Goal: Task Accomplishment & Management: Manage account settings

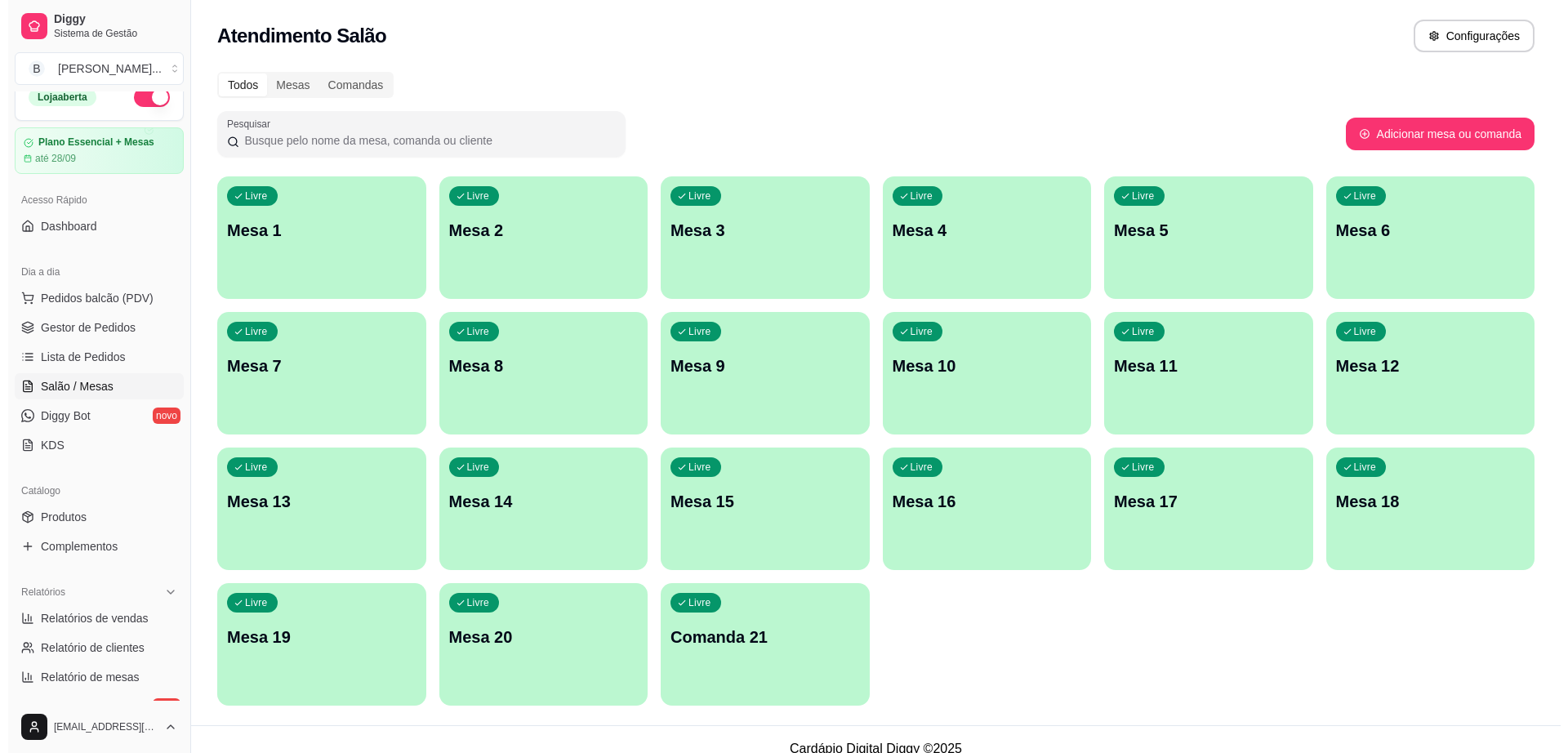
scroll to position [14, 0]
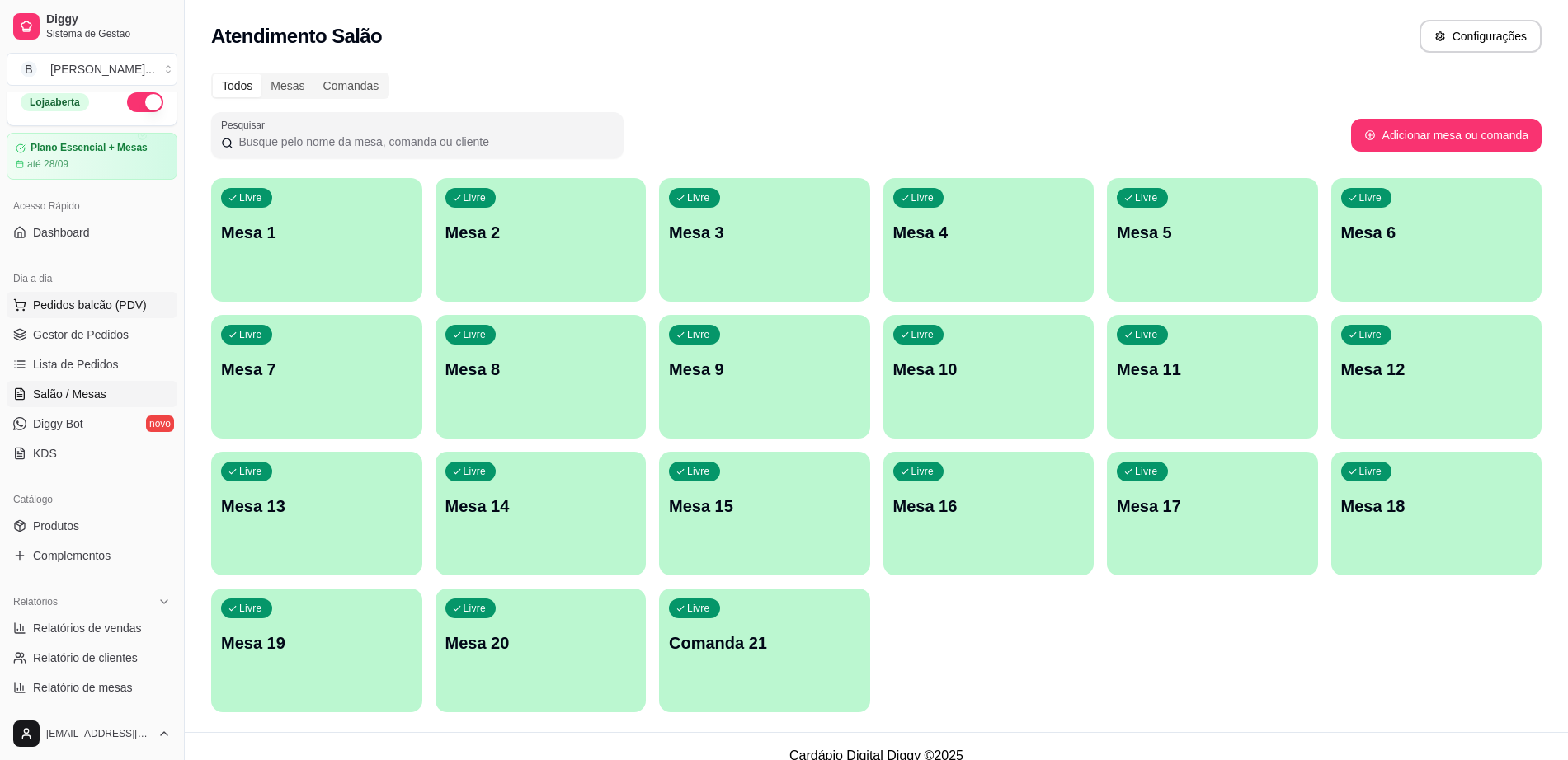
click at [126, 303] on span "Pedidos balcão (PDV)" at bounding box center [89, 306] width 114 height 17
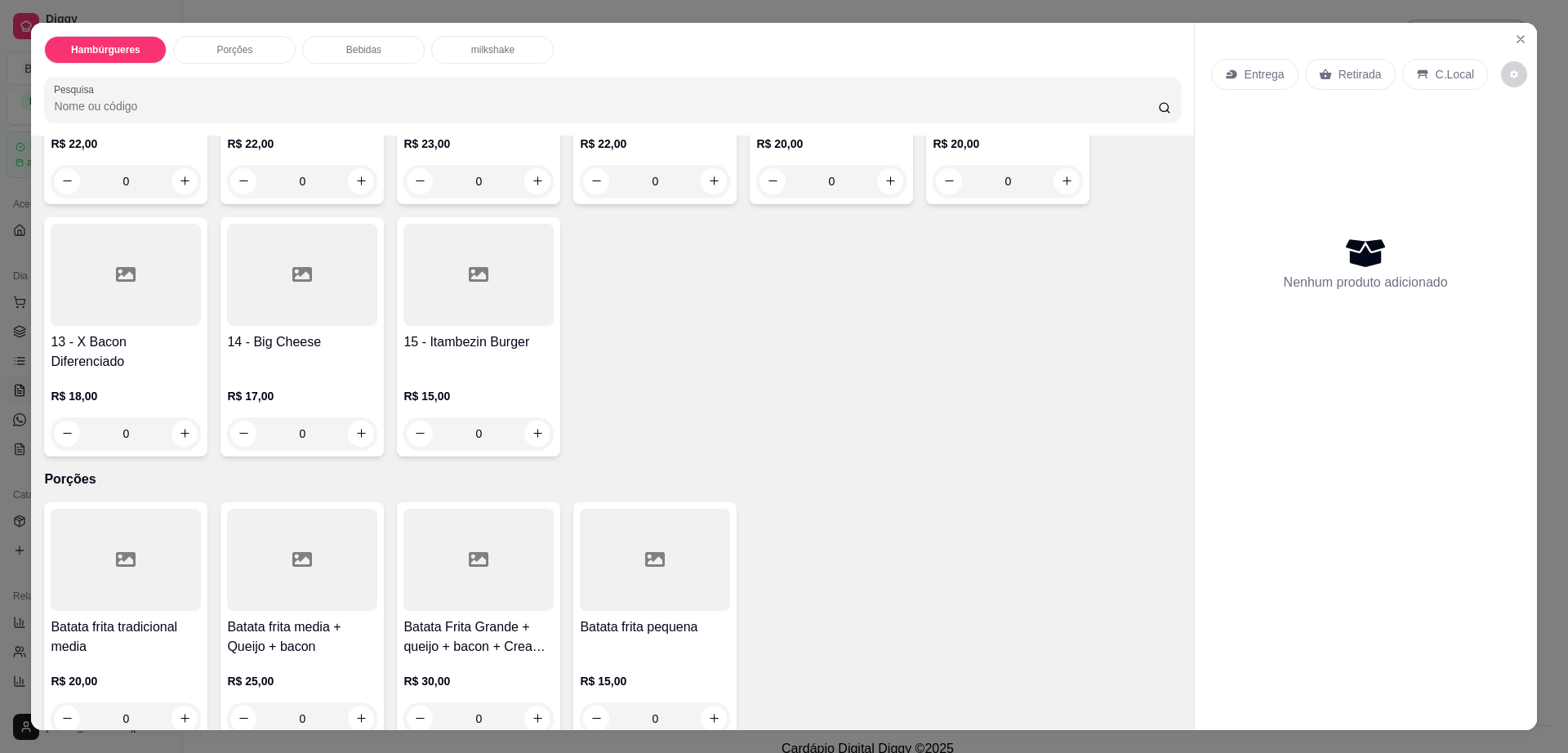
scroll to position [613, 0]
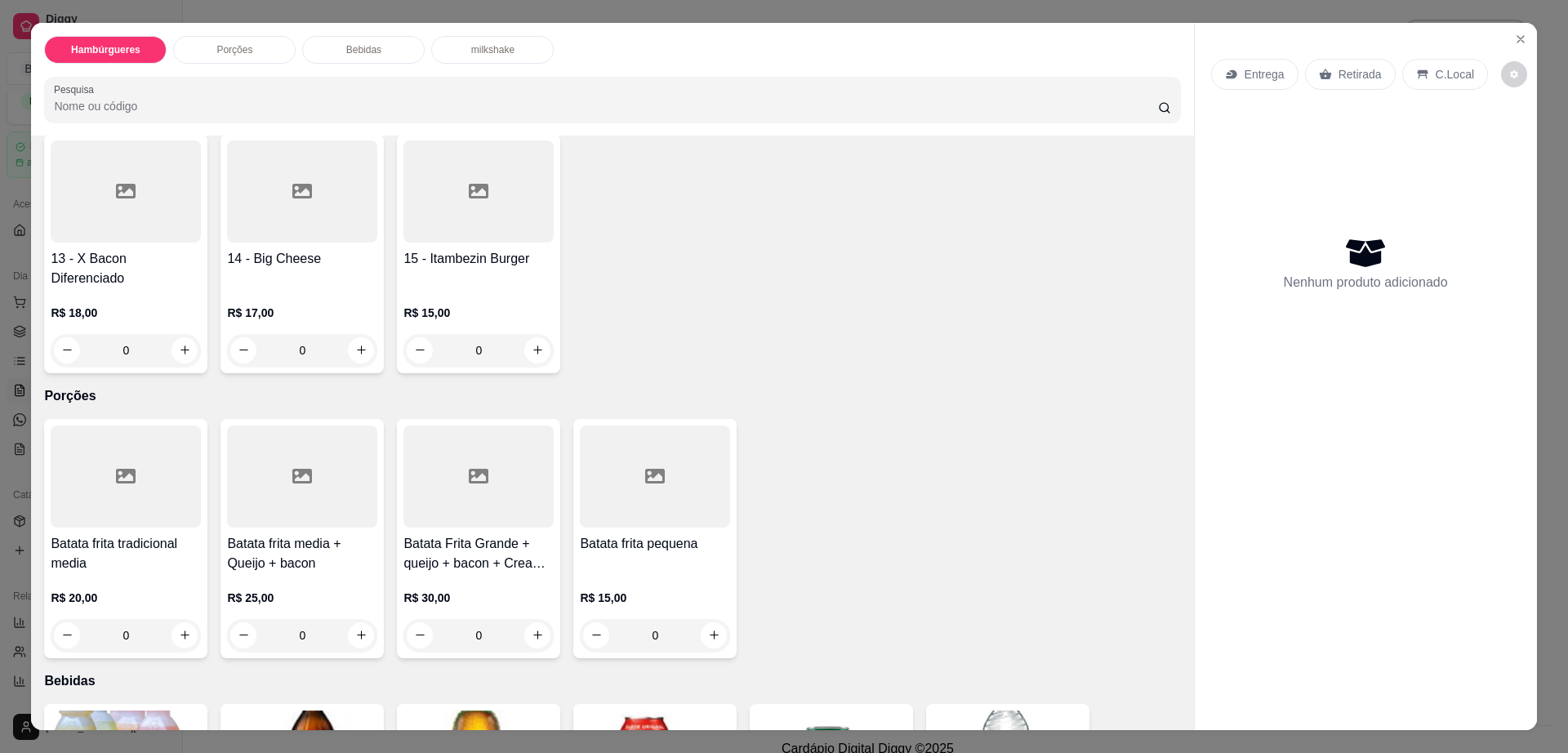
click at [446, 435] on div at bounding box center [478, 477] width 150 height 103
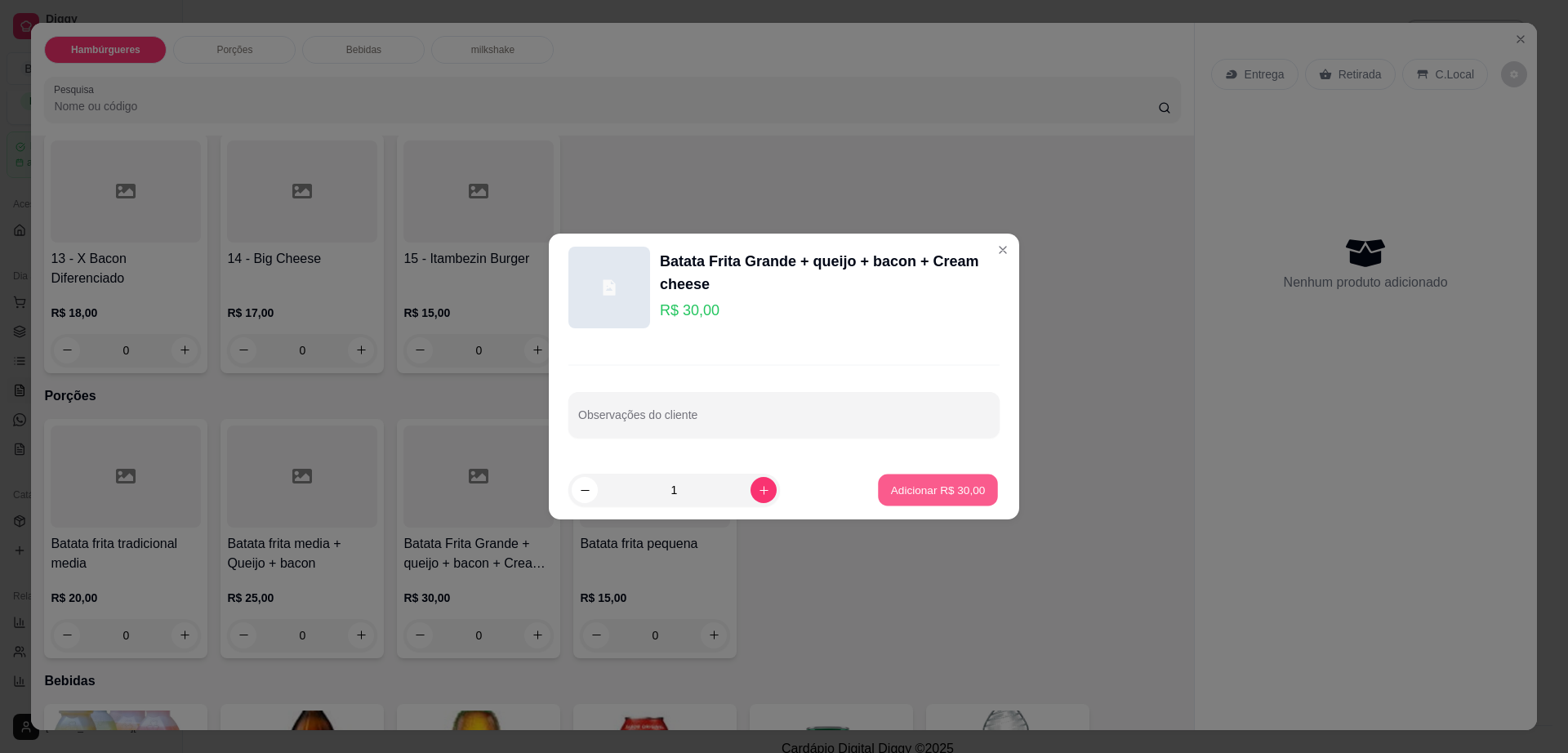
click at [949, 491] on p "Adicionar R$ 30,00" at bounding box center [938, 489] width 95 height 16
type input "1"
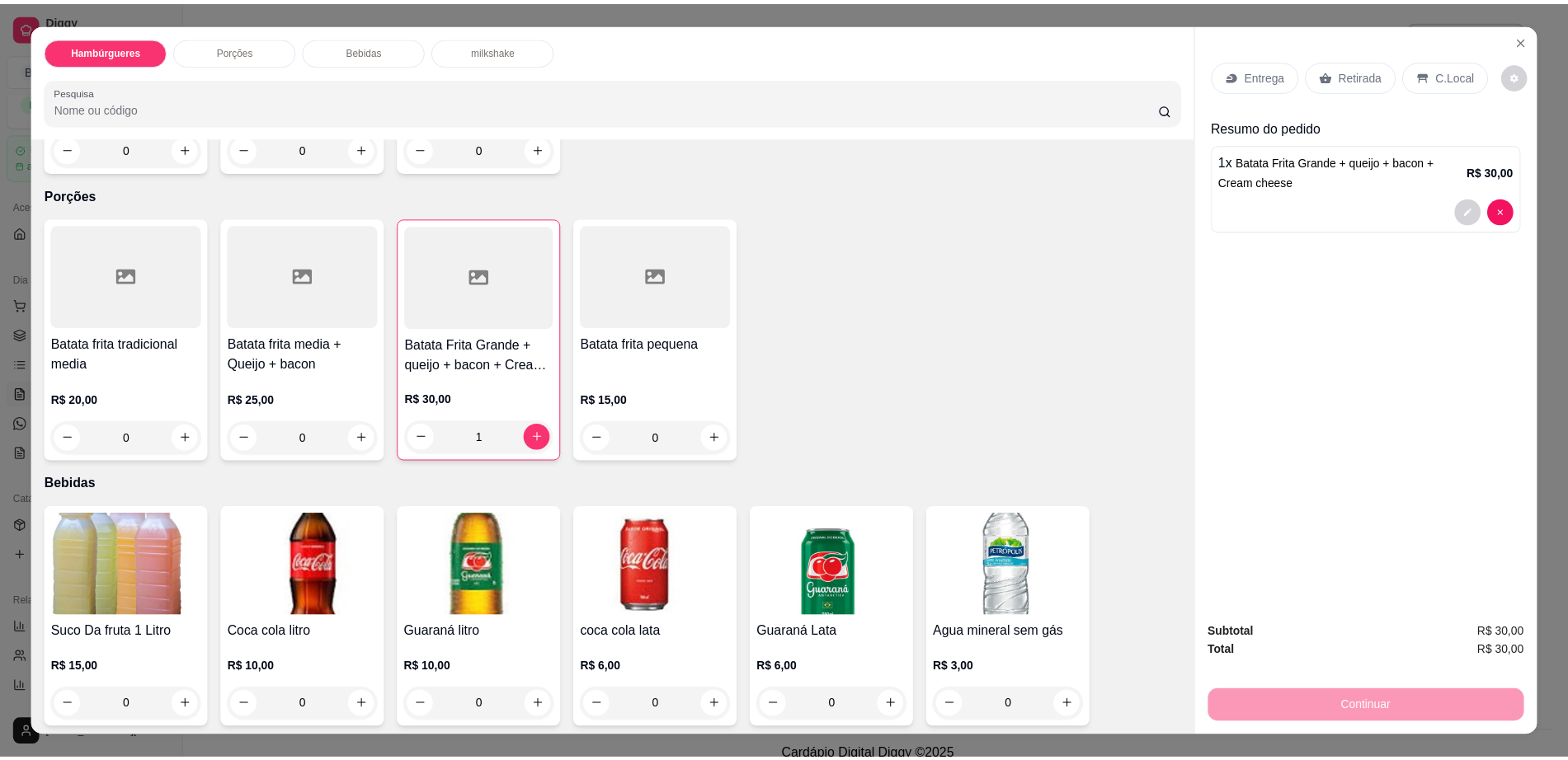
scroll to position [825, 0]
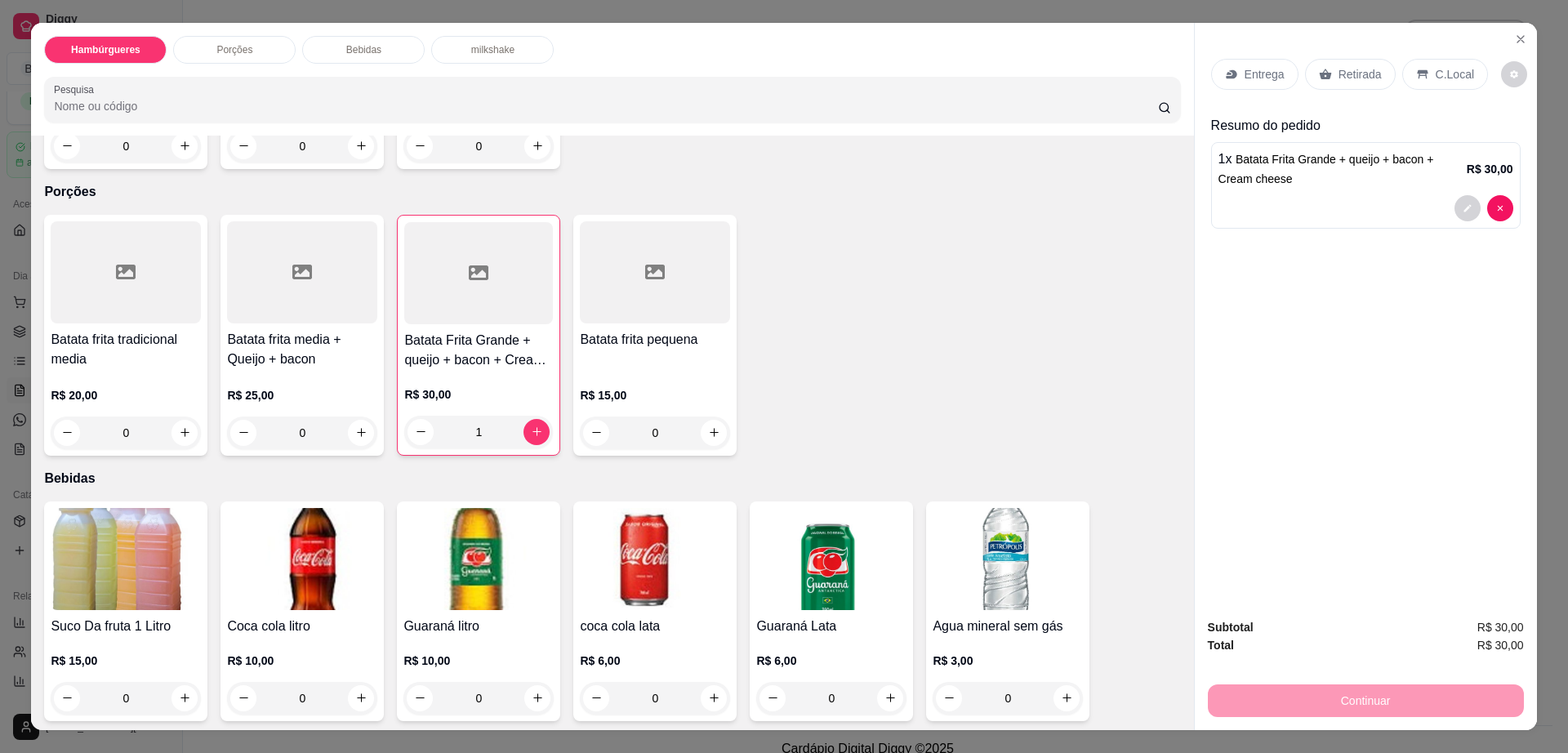
click at [119, 508] on img at bounding box center [125, 559] width 150 height 103
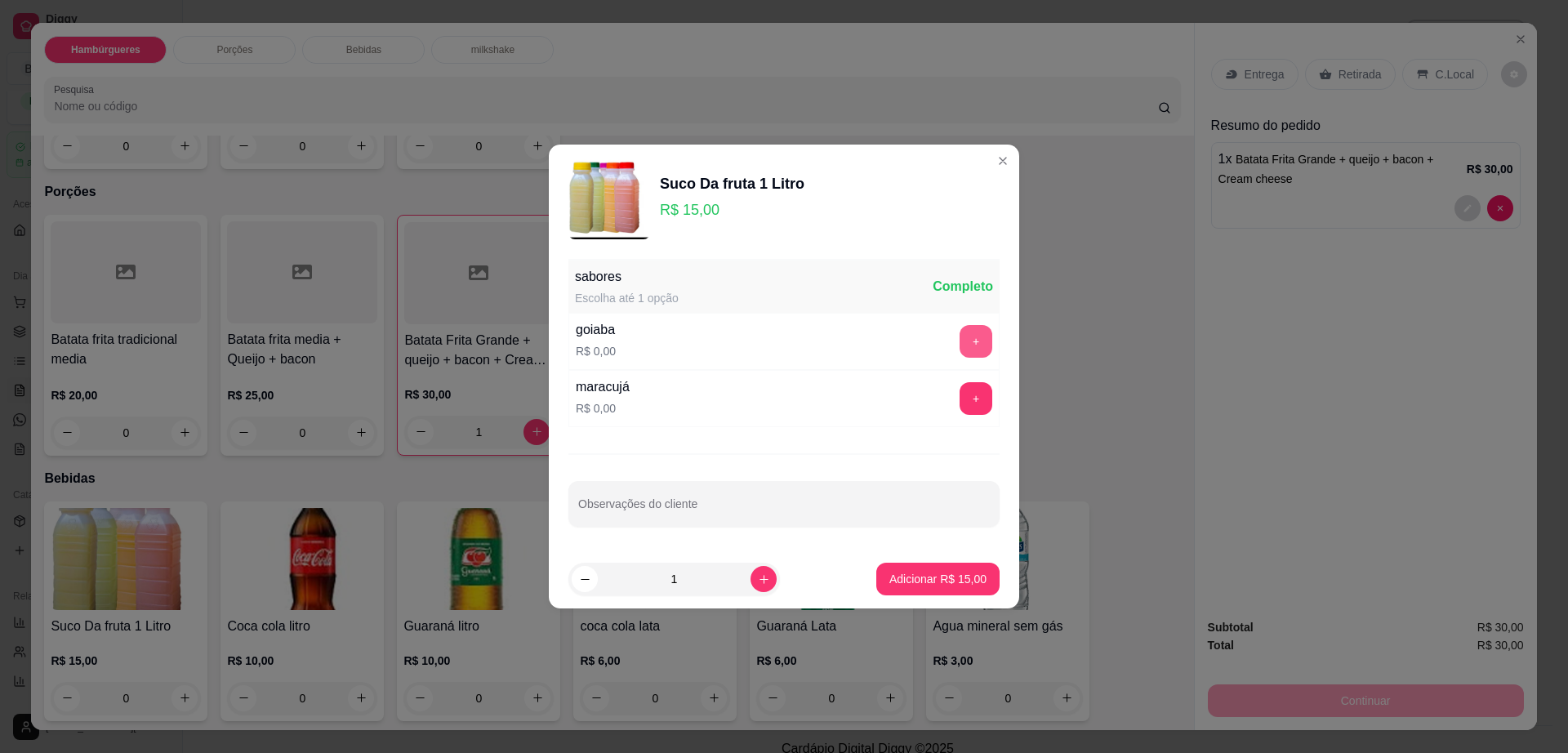
click at [960, 328] on button "+" at bounding box center [975, 341] width 33 height 33
click at [934, 585] on p "Adicionar R$ 15,00" at bounding box center [938, 579] width 95 height 16
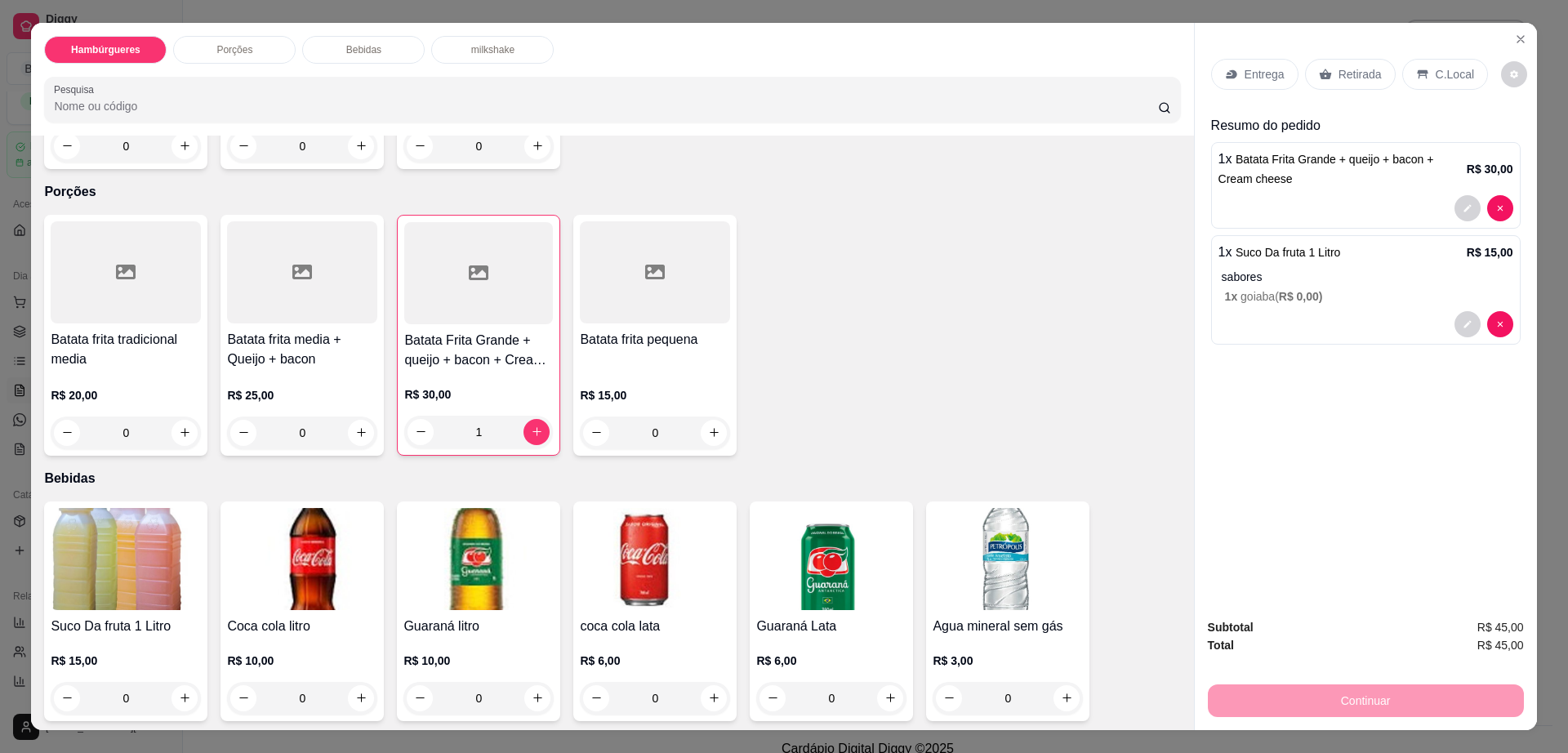
click at [1245, 76] on p "Entrega" at bounding box center [1264, 75] width 40 height 17
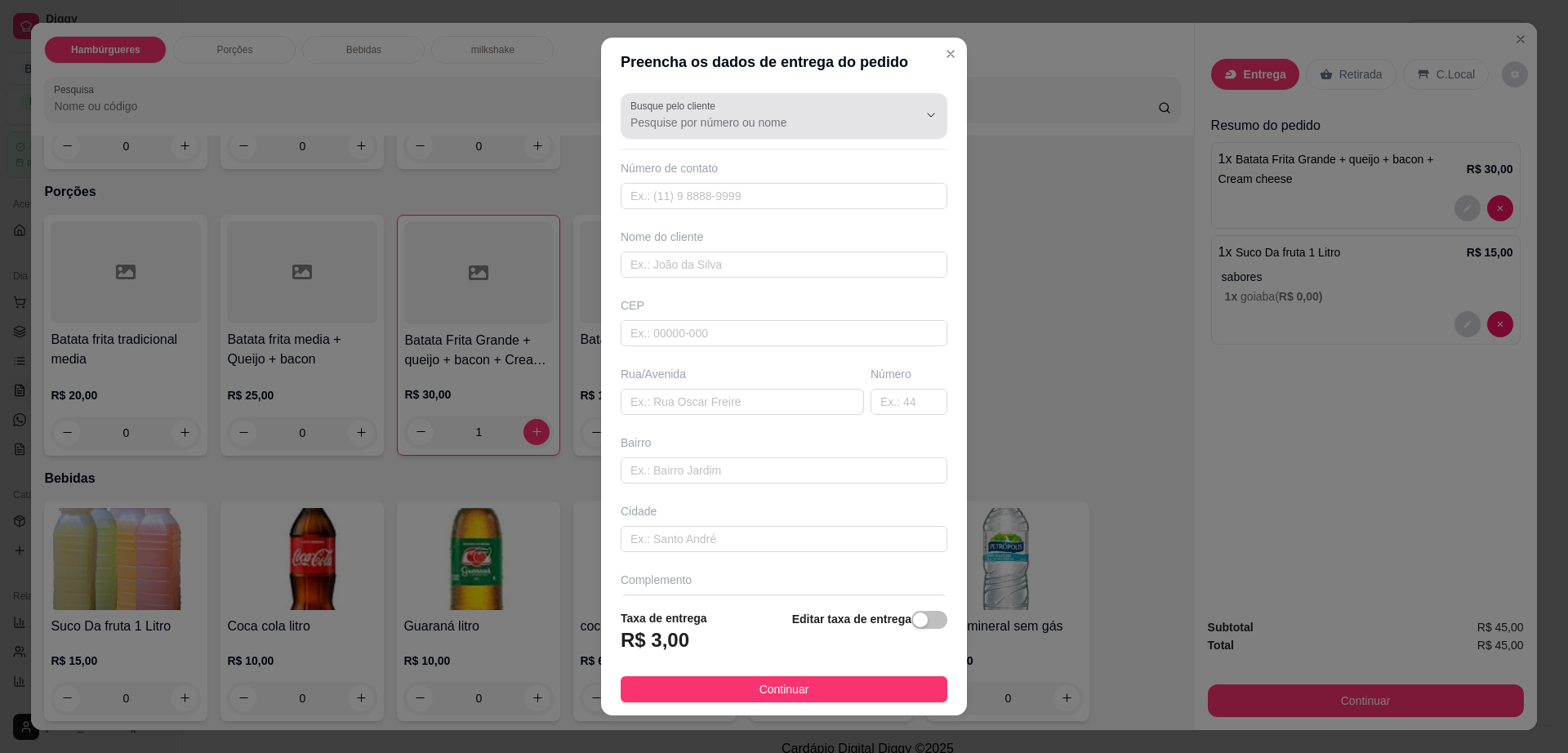
click at [810, 132] on div "Busque pelo cliente" at bounding box center [784, 116] width 327 height 46
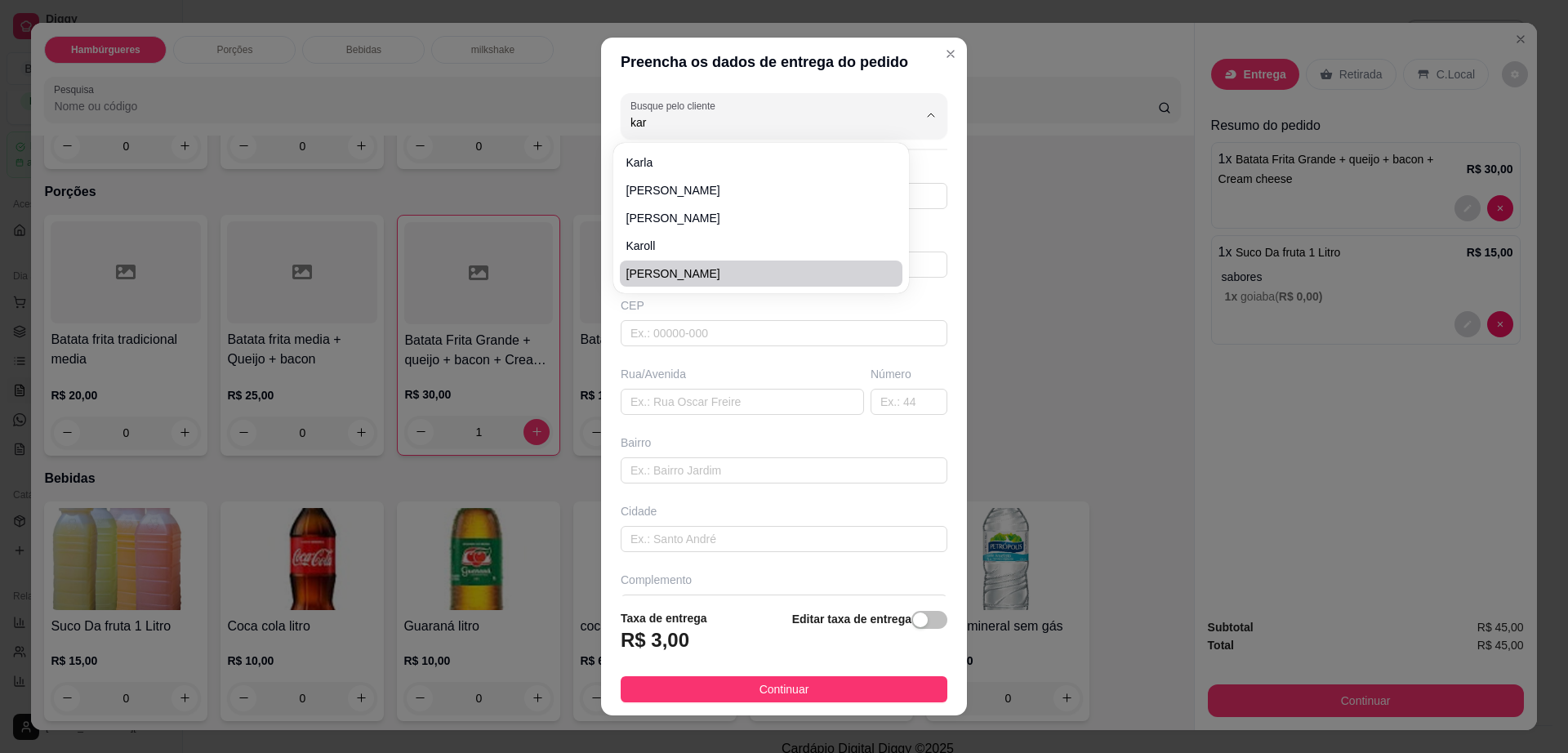
click at [697, 275] on span "[PERSON_NAME]" at bounding box center [753, 274] width 253 height 17
type input "[PERSON_NAME]"
type input "77981028824"
type input "[PERSON_NAME]"
type input "K"
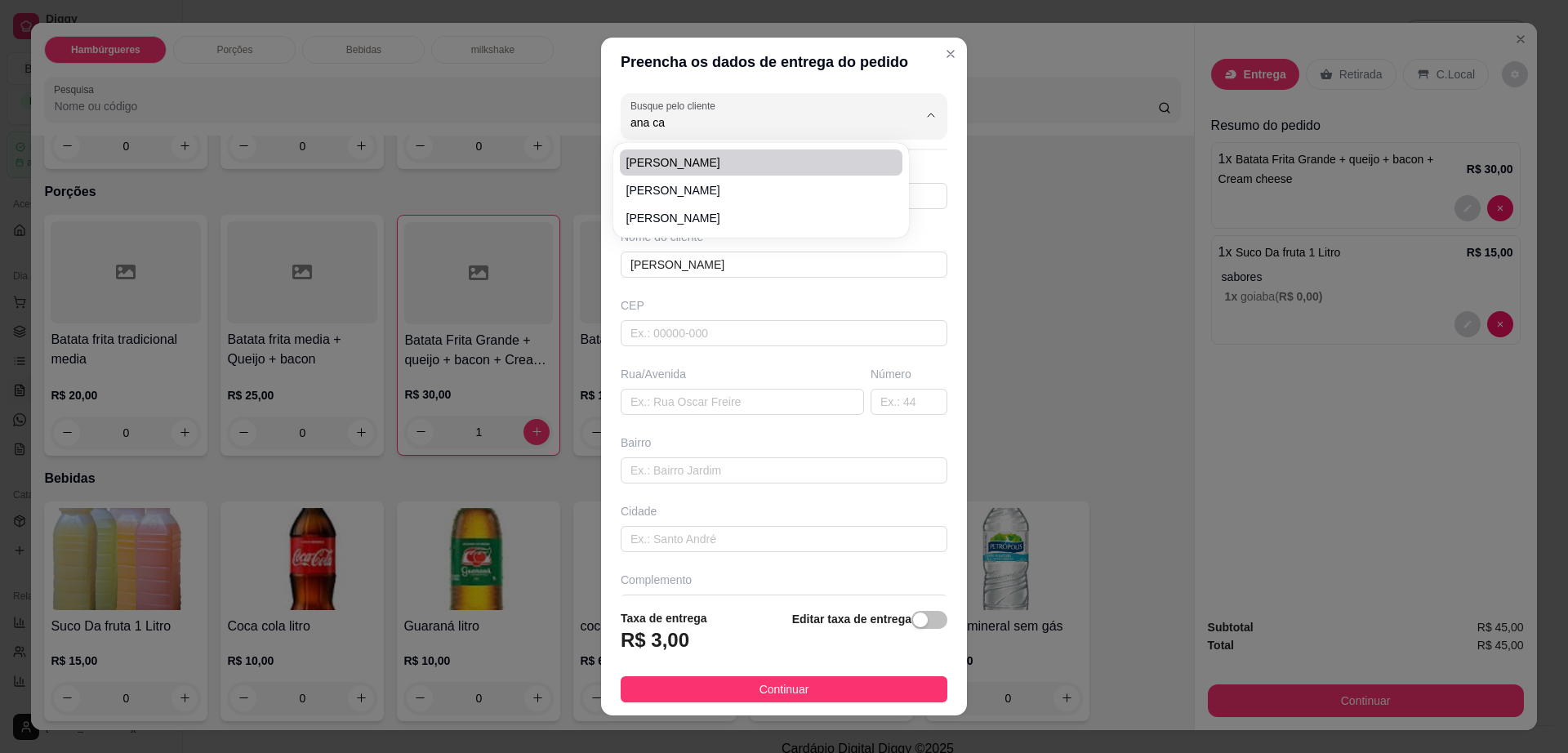
click at [755, 165] on span "[PERSON_NAME]" at bounding box center [753, 163] width 253 height 17
type input "[PERSON_NAME]"
type input "77998236462"
type input "[PERSON_NAME]"
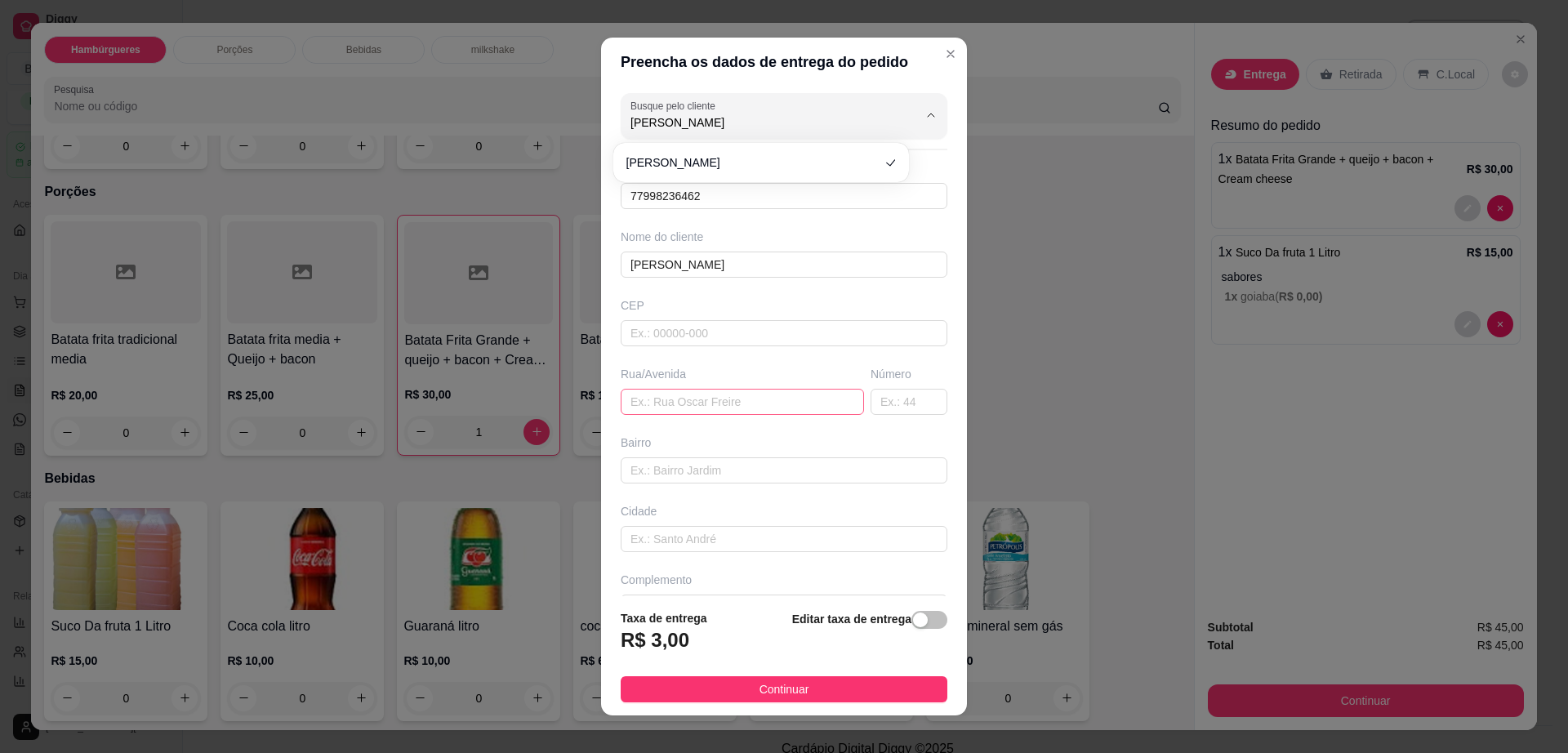
click at [713, 401] on input "text" at bounding box center [742, 402] width 243 height 26
click at [716, 403] on input "text" at bounding box center [742, 402] width 243 height 26
paste input "[GEOGRAPHIC_DATA]"
type input "[GEOGRAPHIC_DATA]"
click at [887, 403] on input "text" at bounding box center [909, 402] width 76 height 26
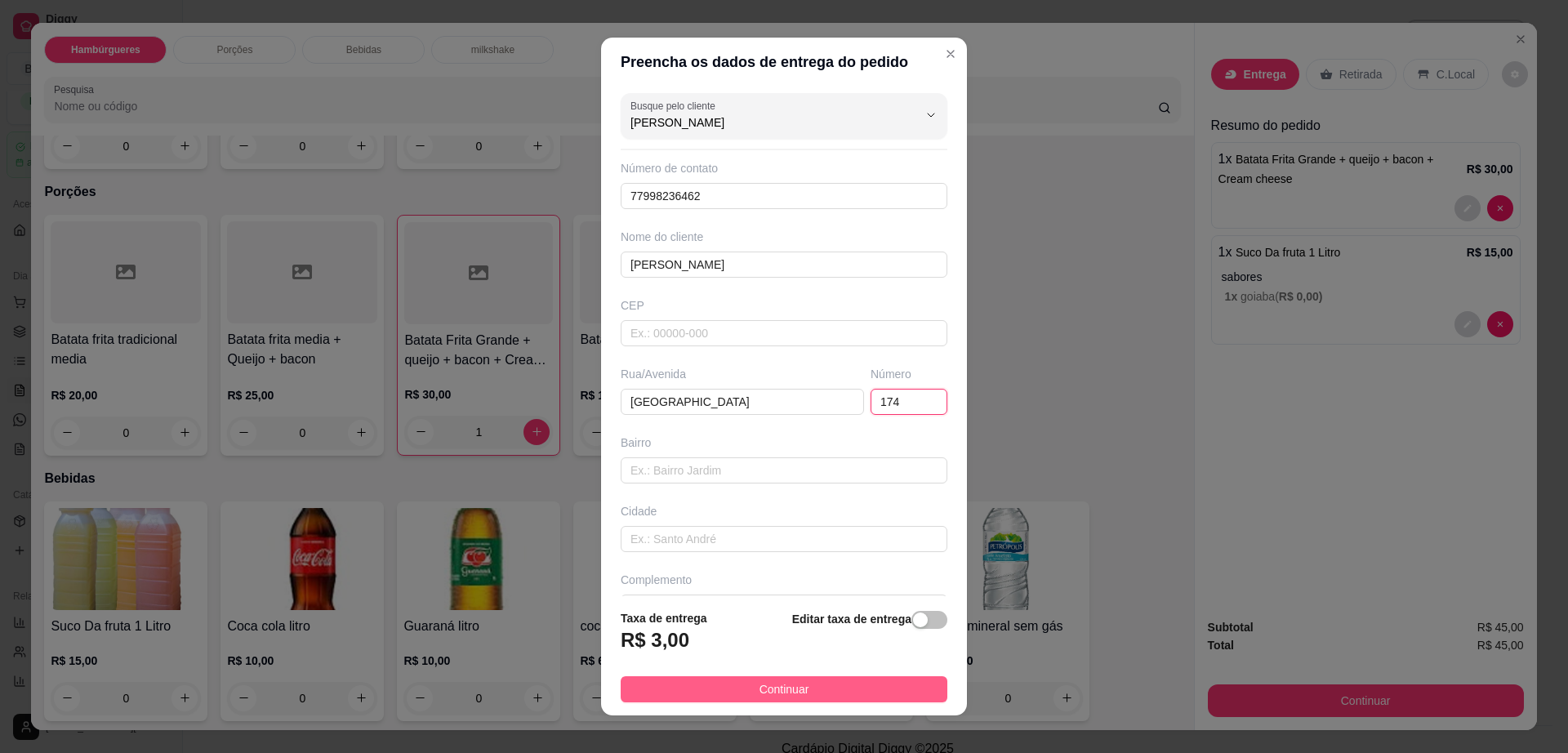
type input "174"
click at [775, 684] on span "Continuar" at bounding box center [784, 689] width 49 height 18
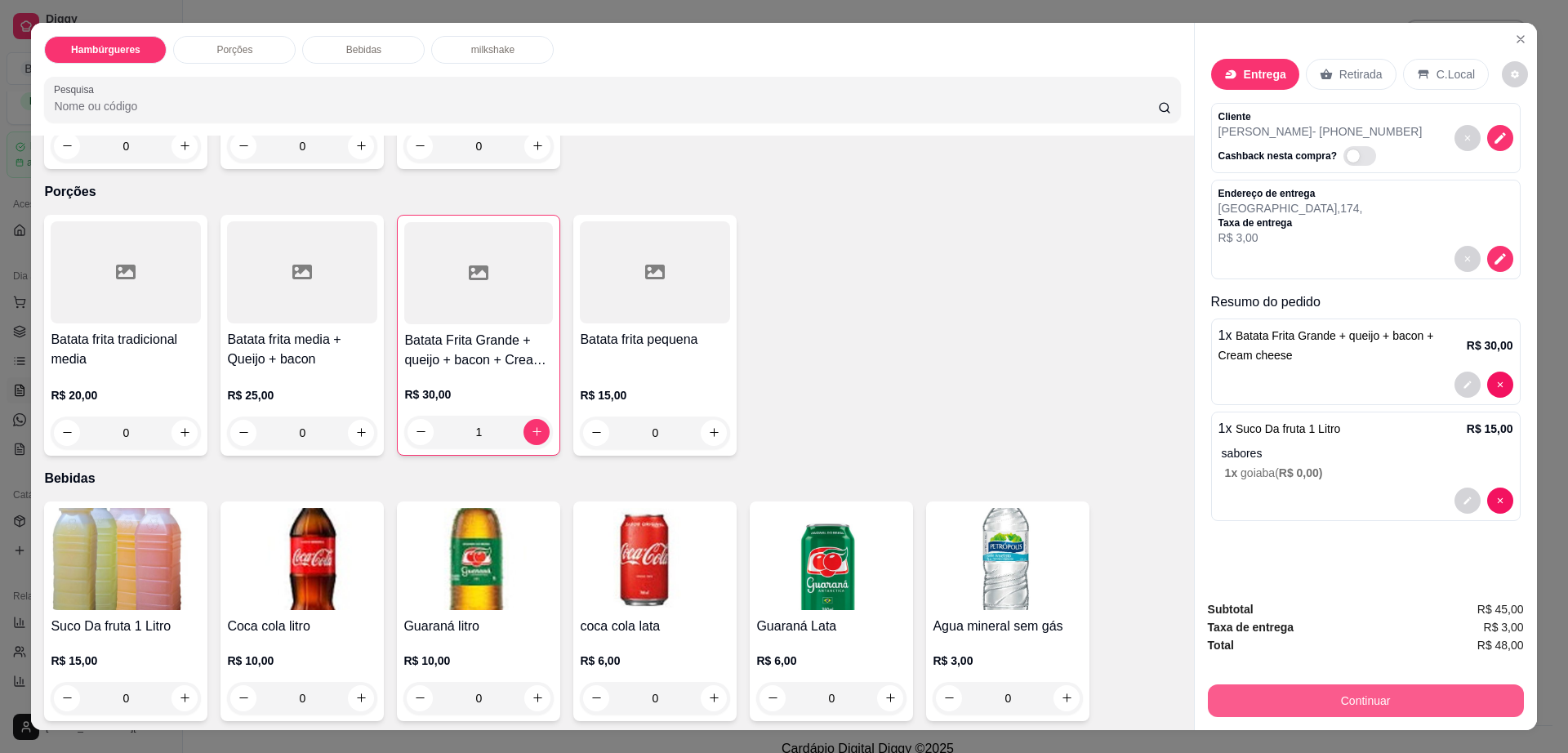
click at [1278, 705] on button "Continuar" at bounding box center [1366, 701] width 316 height 33
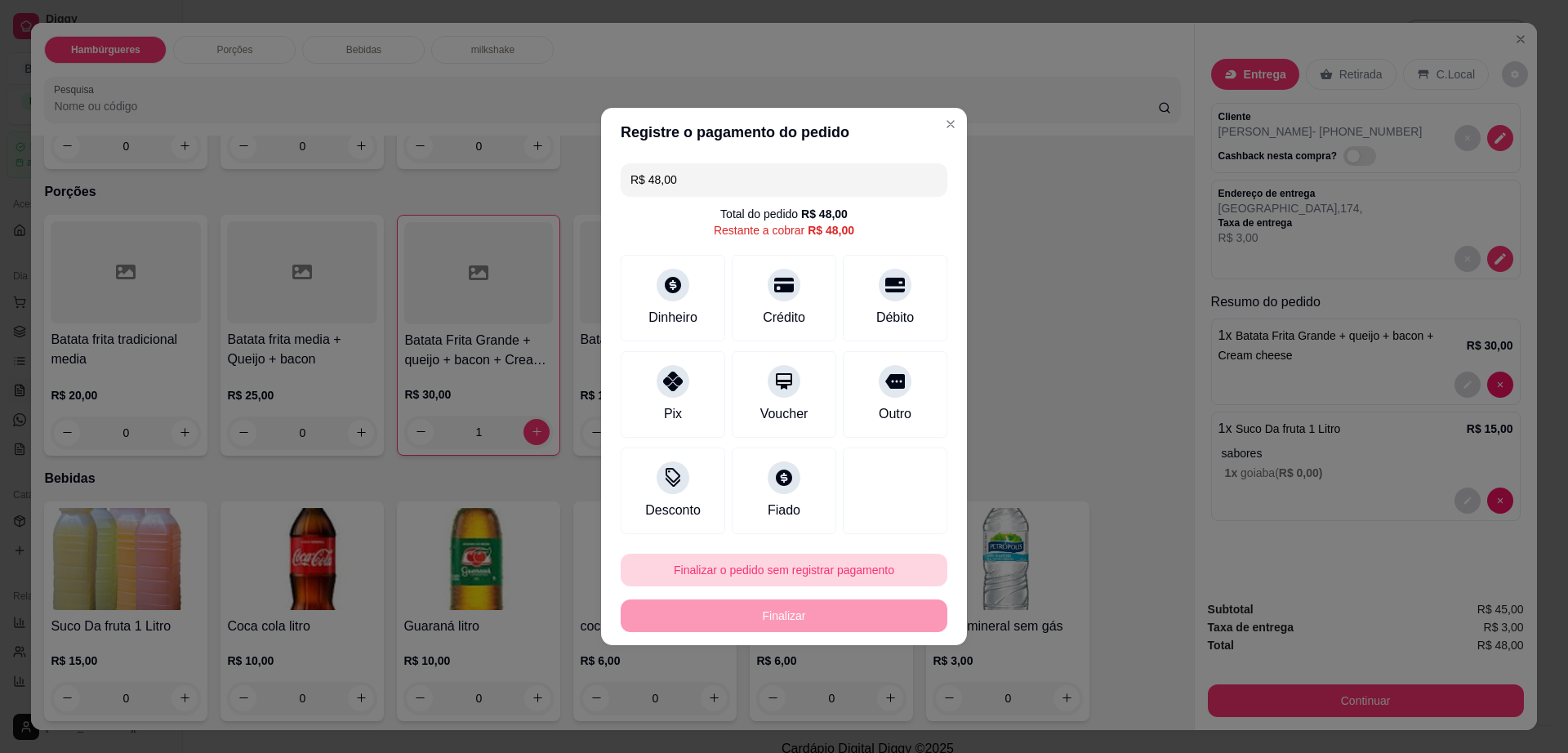
click at [773, 574] on button "Finalizar o pedido sem registrar pagamento" at bounding box center [784, 569] width 327 height 33
click at [882, 718] on button "Confirmar" at bounding box center [886, 705] width 61 height 25
type input "0"
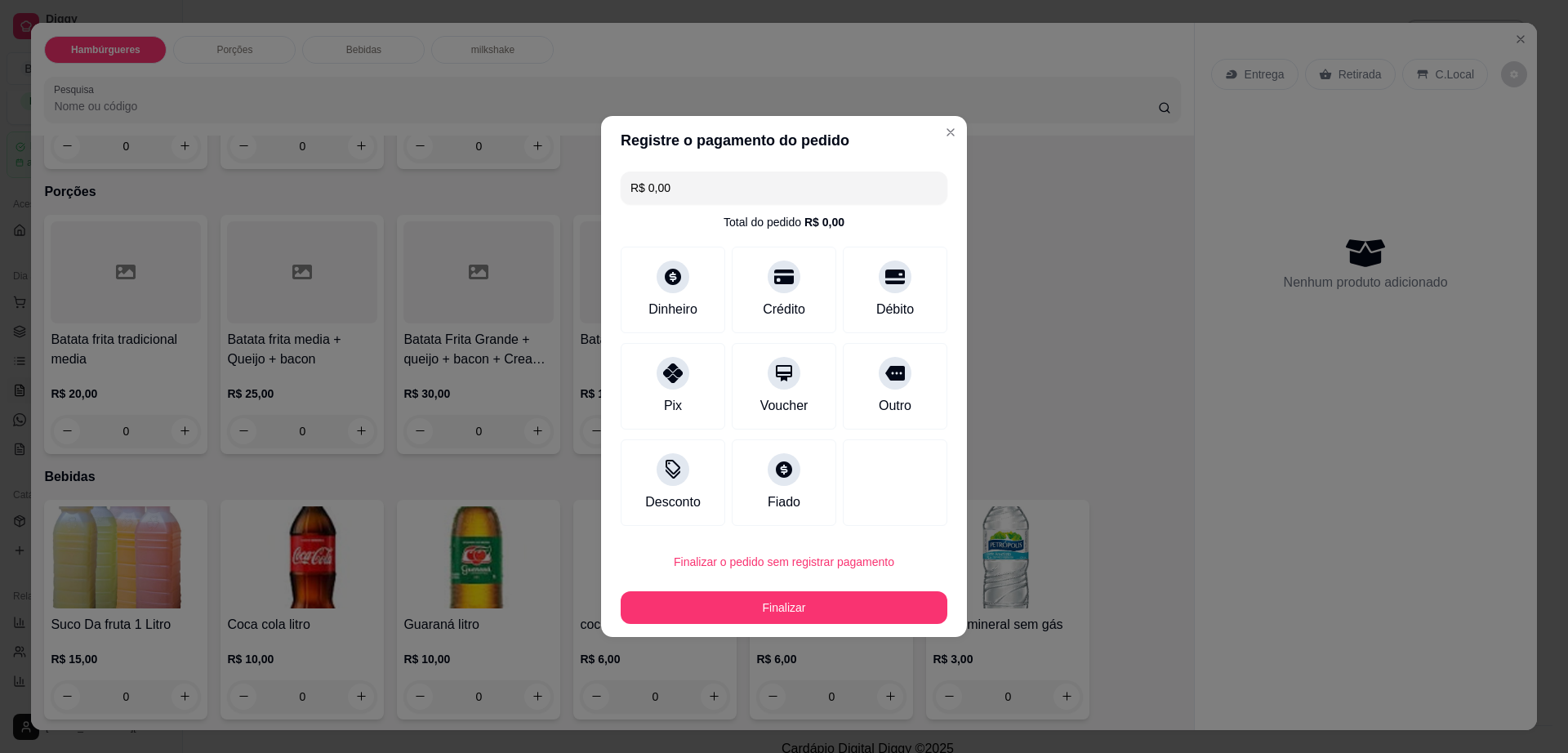
type input "R$ 0,00"
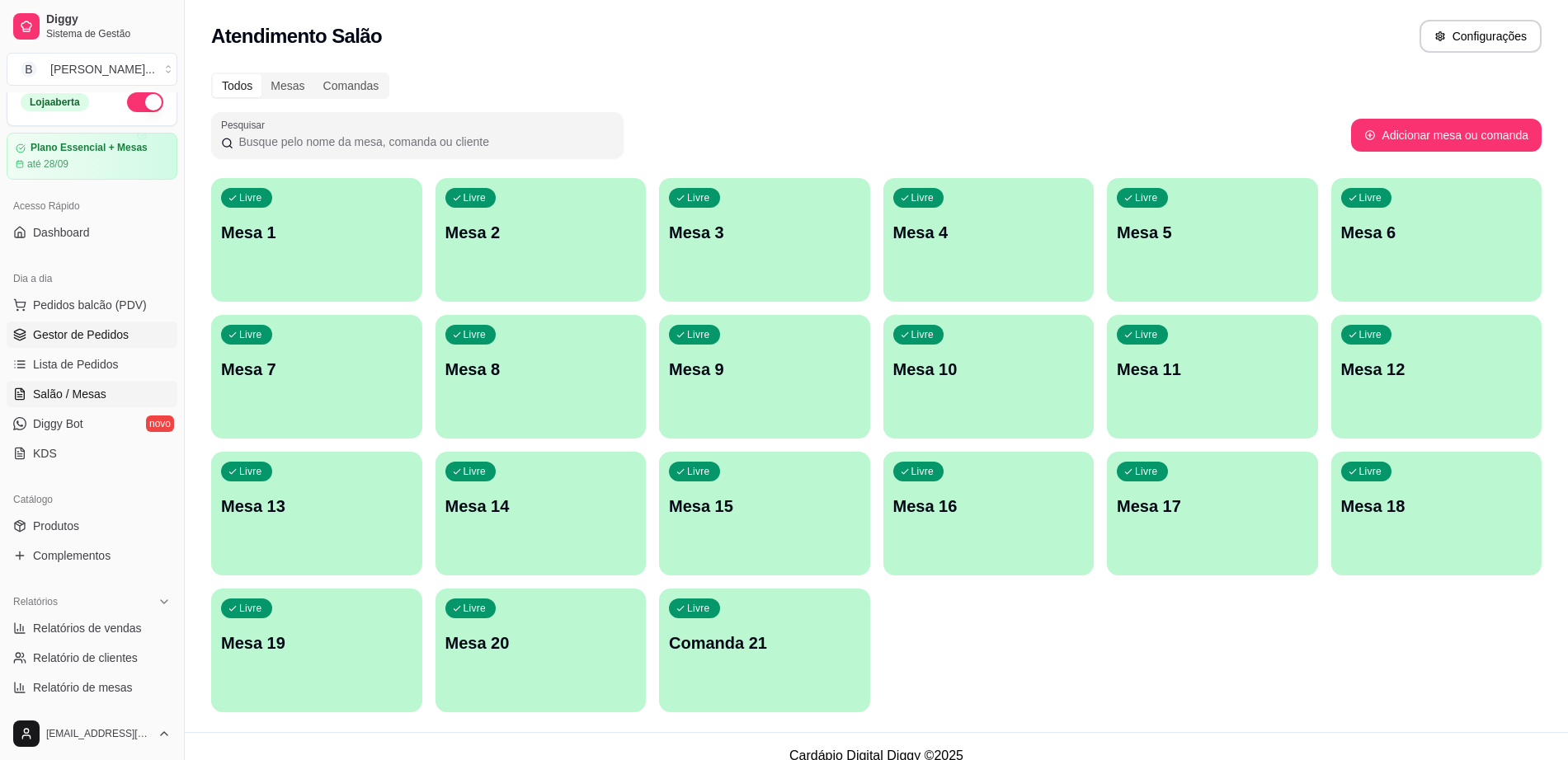
click at [113, 346] on link "Gestor de Pedidos" at bounding box center [91, 335] width 170 height 26
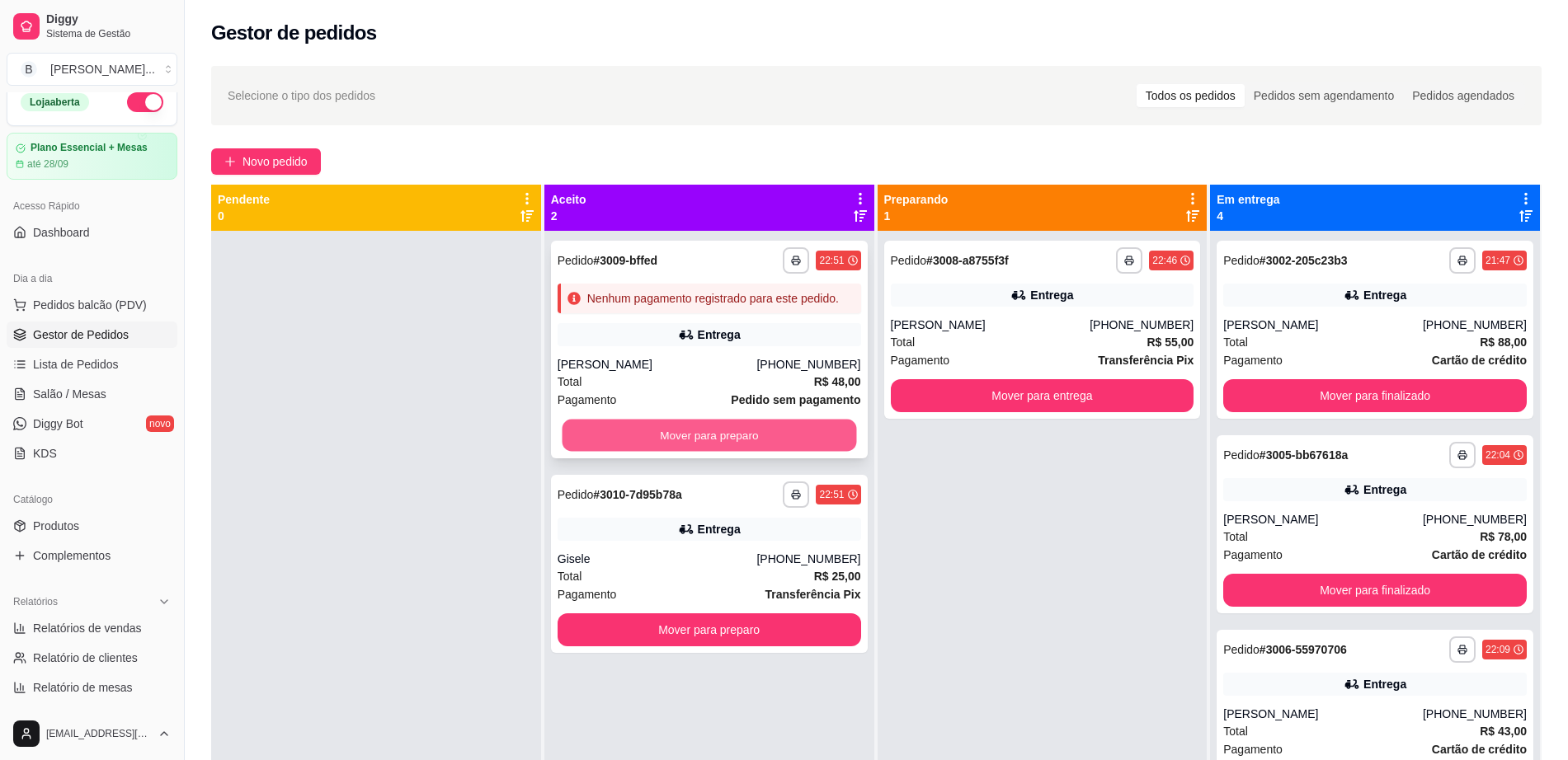
click at [783, 437] on button "Mover para preparo" at bounding box center [708, 435] width 294 height 32
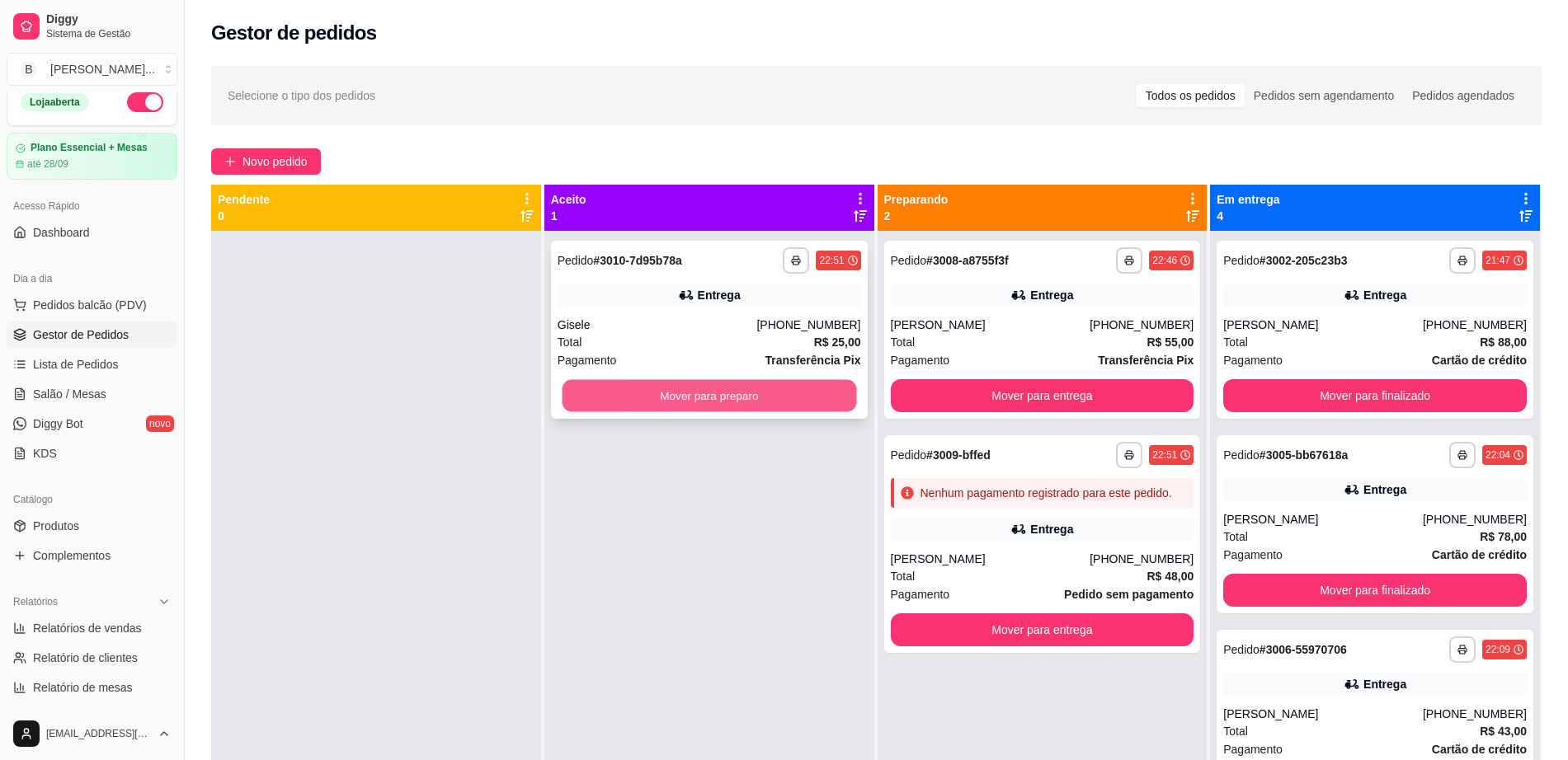
click at [665, 396] on button "Mover para preparo" at bounding box center [708, 396] width 294 height 32
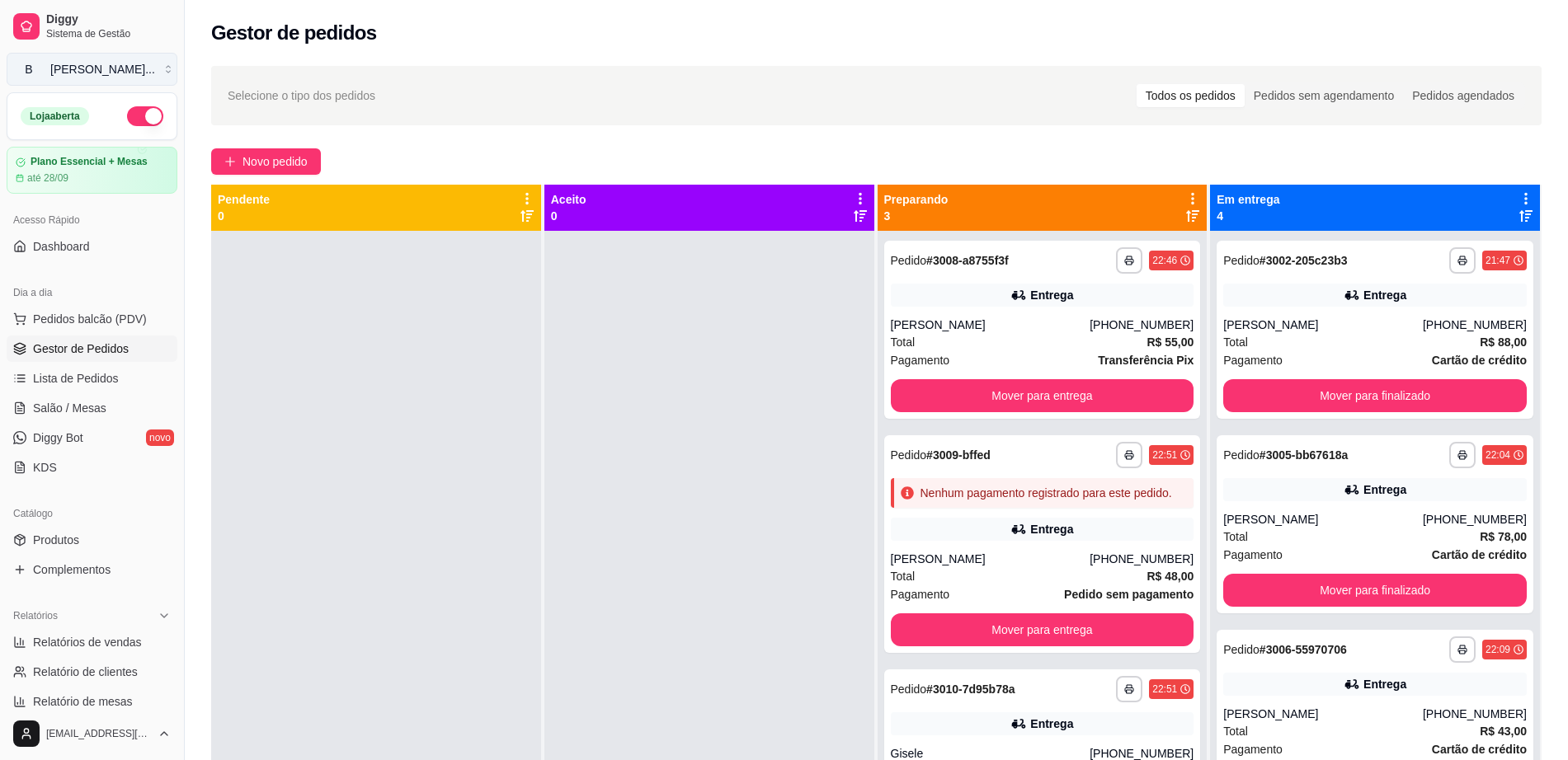
click at [115, 74] on div "[PERSON_NAME] ..." at bounding box center [102, 70] width 104 height 17
click at [66, 137] on div "[PERSON_NAME]" at bounding box center [71, 130] width 74 height 17
click at [310, 391] on div at bounding box center [375, 610] width 330 height 760
click at [365, 445] on div at bounding box center [375, 610] width 330 height 760
click at [89, 240] on link "Dashboard" at bounding box center [91, 246] width 170 height 26
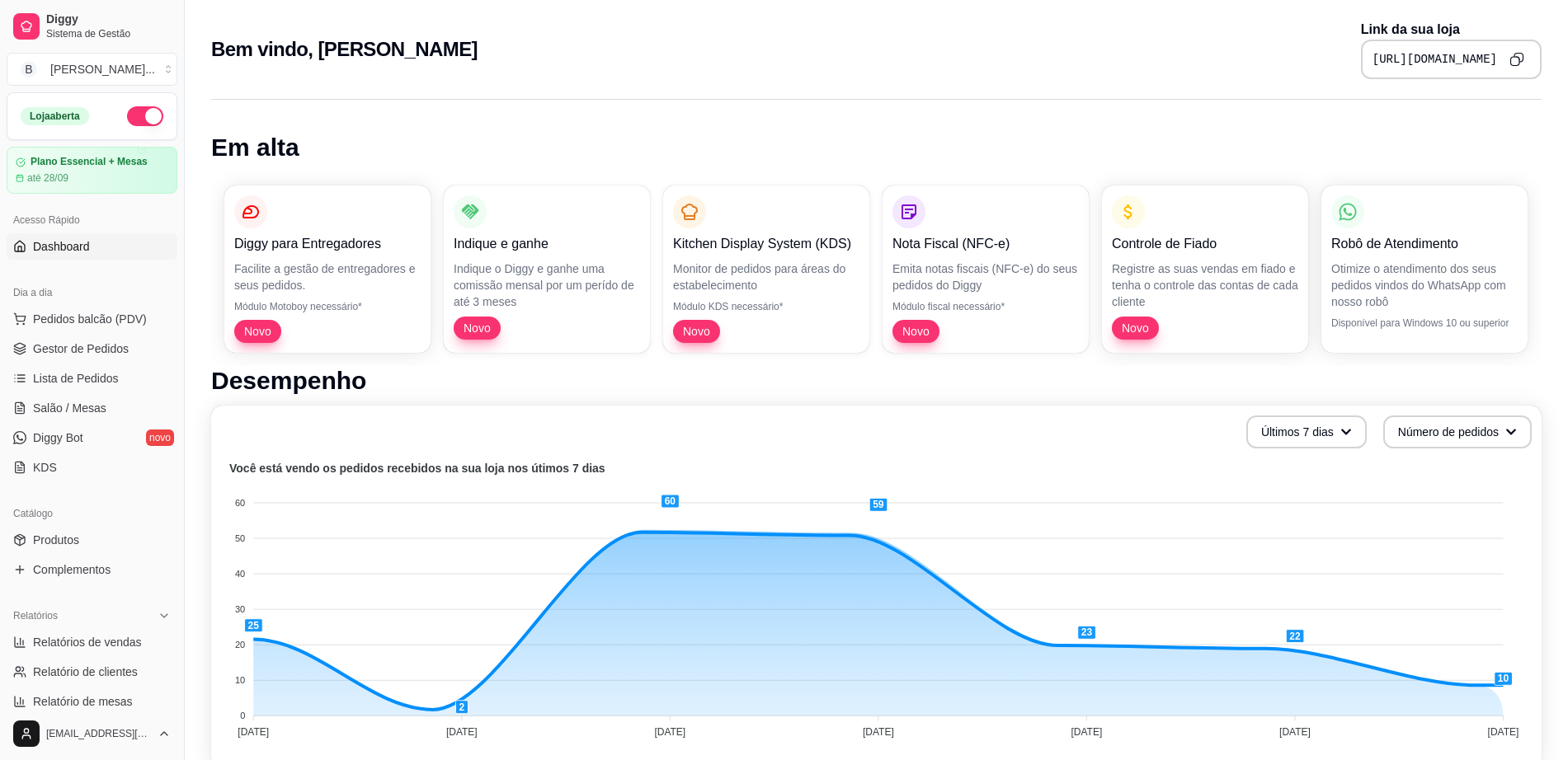
click at [1522, 52] on icon "Copy to clipboard" at bounding box center [1516, 59] width 15 height 15
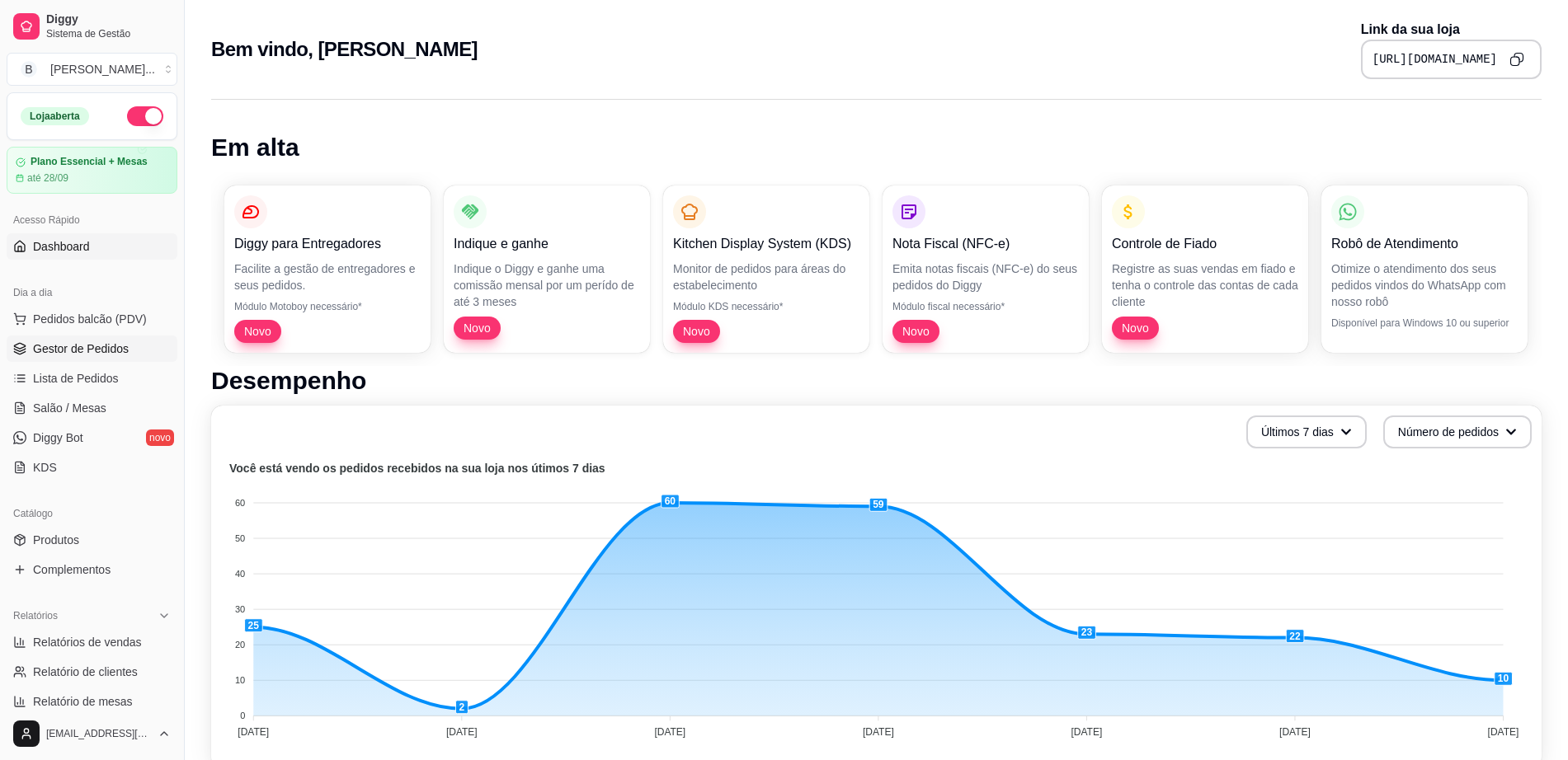
click at [87, 340] on span "Gestor de Pedidos" at bounding box center [81, 349] width 96 height 17
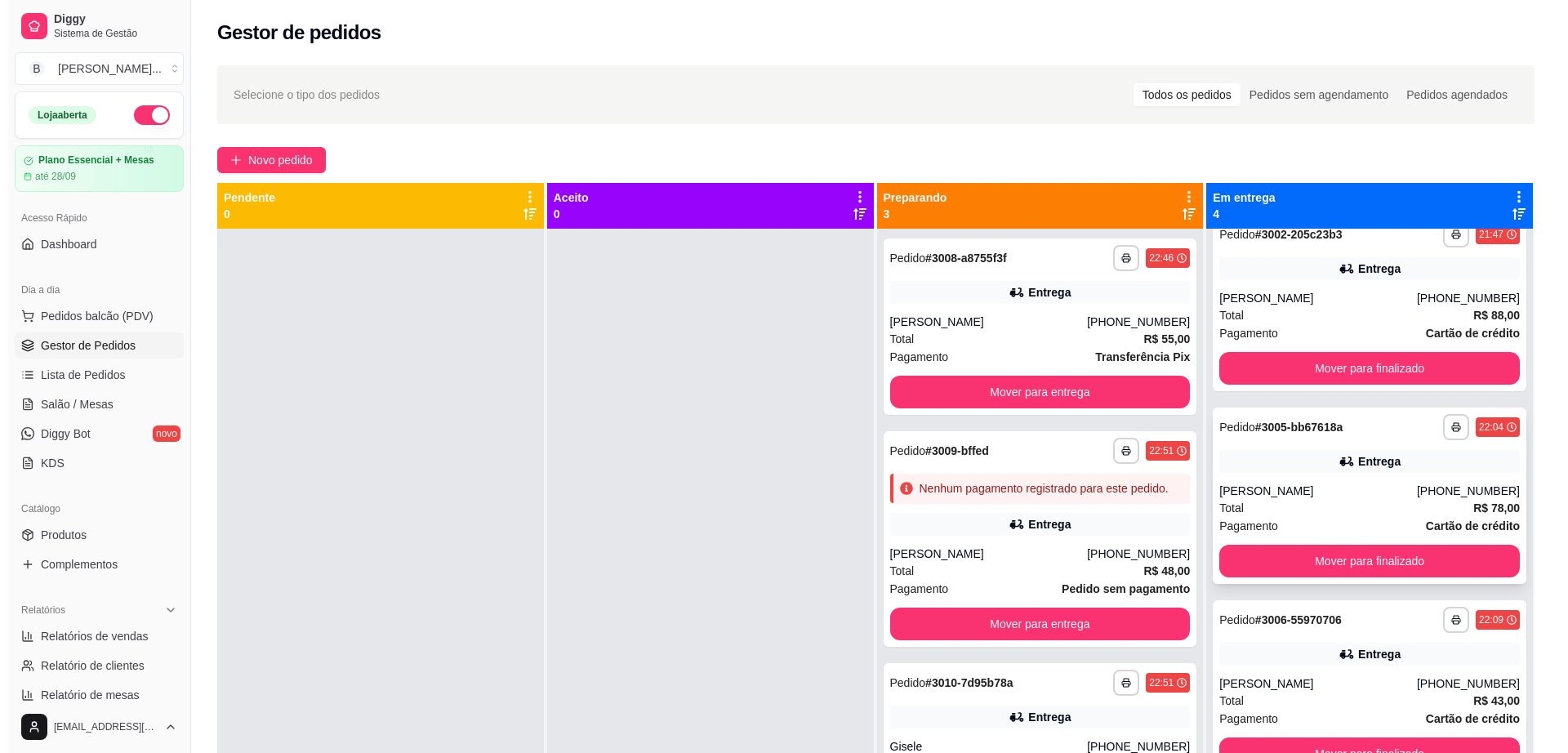
scroll to position [34, 0]
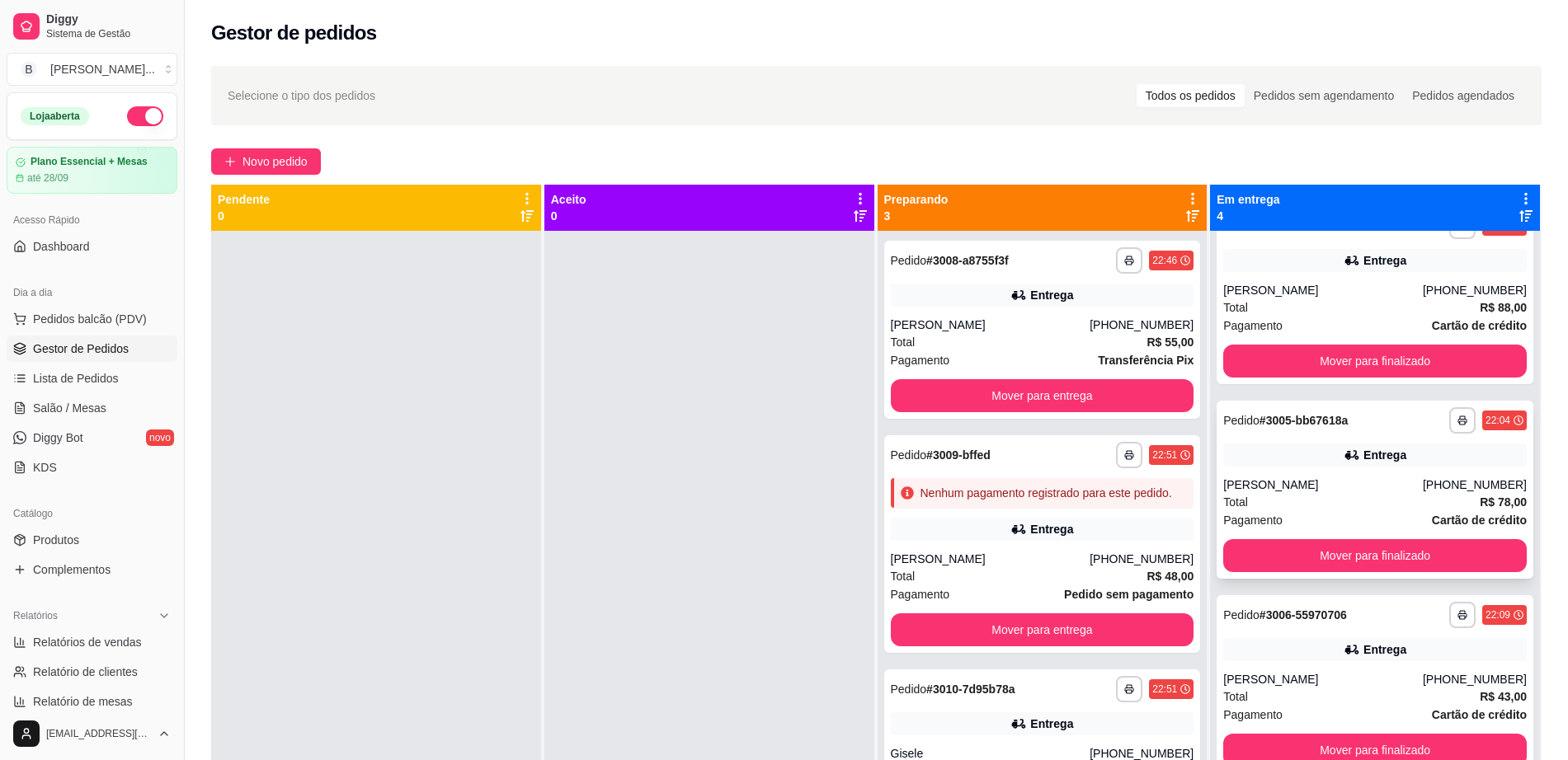
click at [1363, 463] on div "Entrega" at bounding box center [1385, 455] width 43 height 17
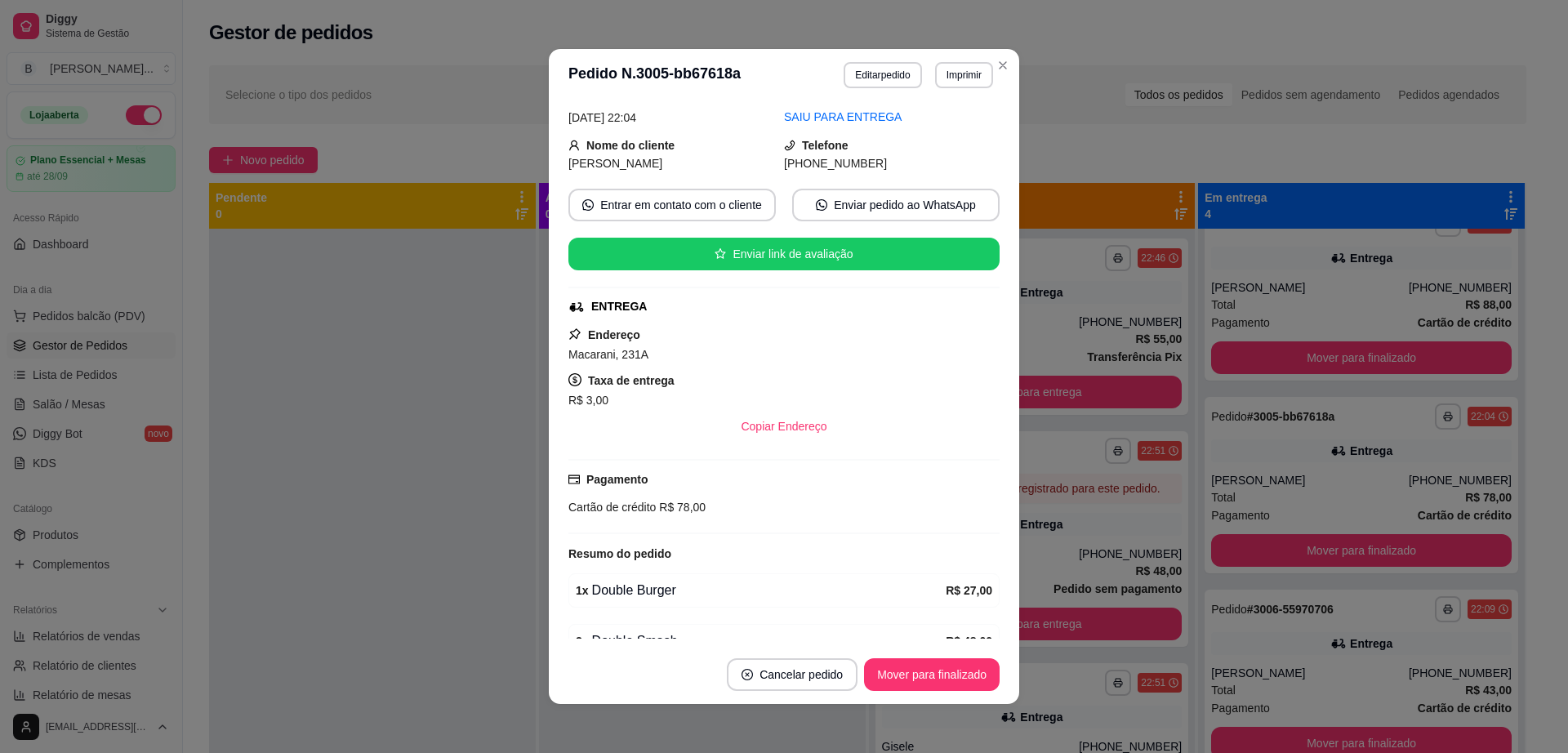
scroll to position [155, 0]
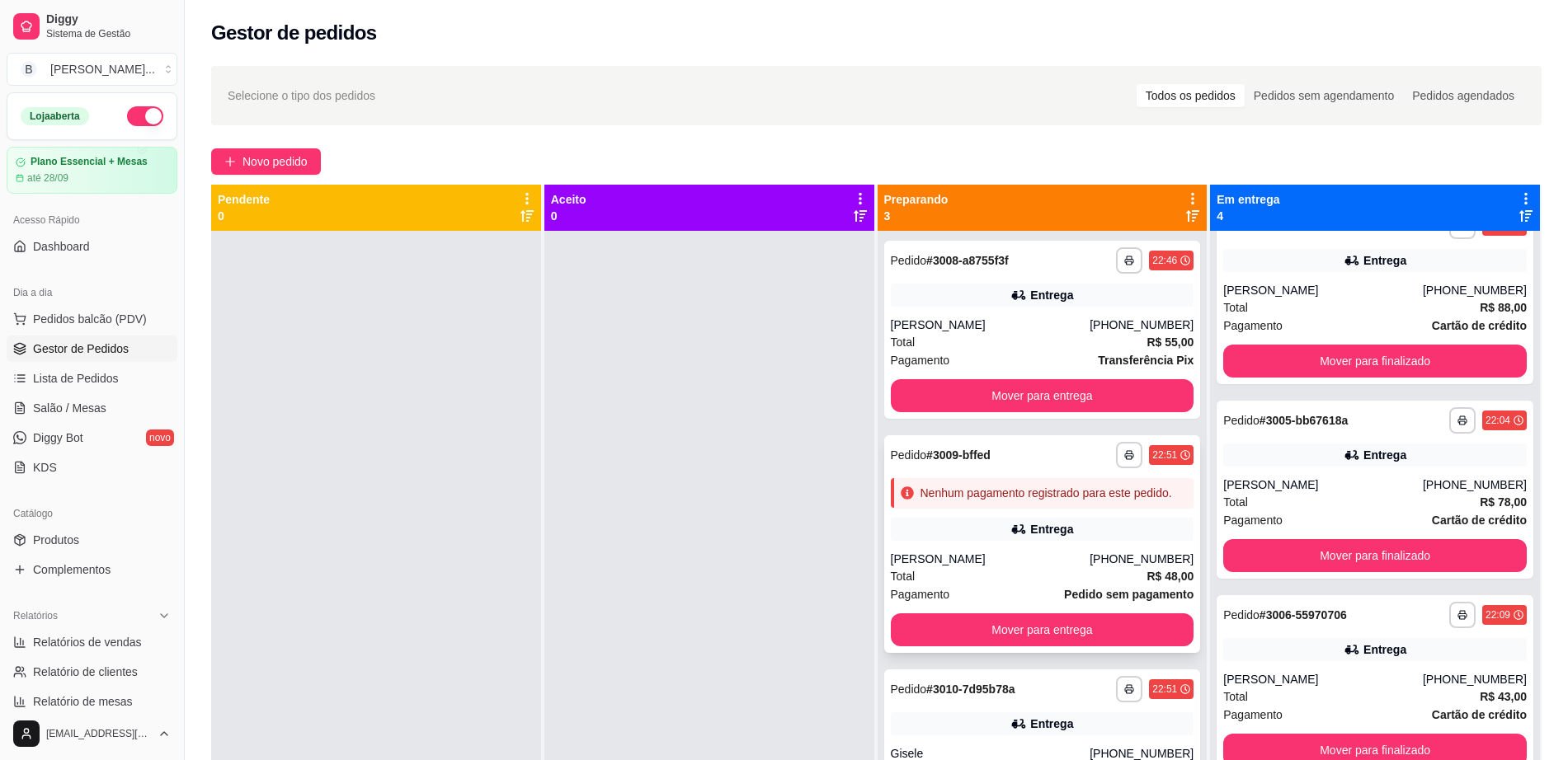
click at [1032, 558] on div "[PERSON_NAME]" at bounding box center [990, 560] width 199 height 17
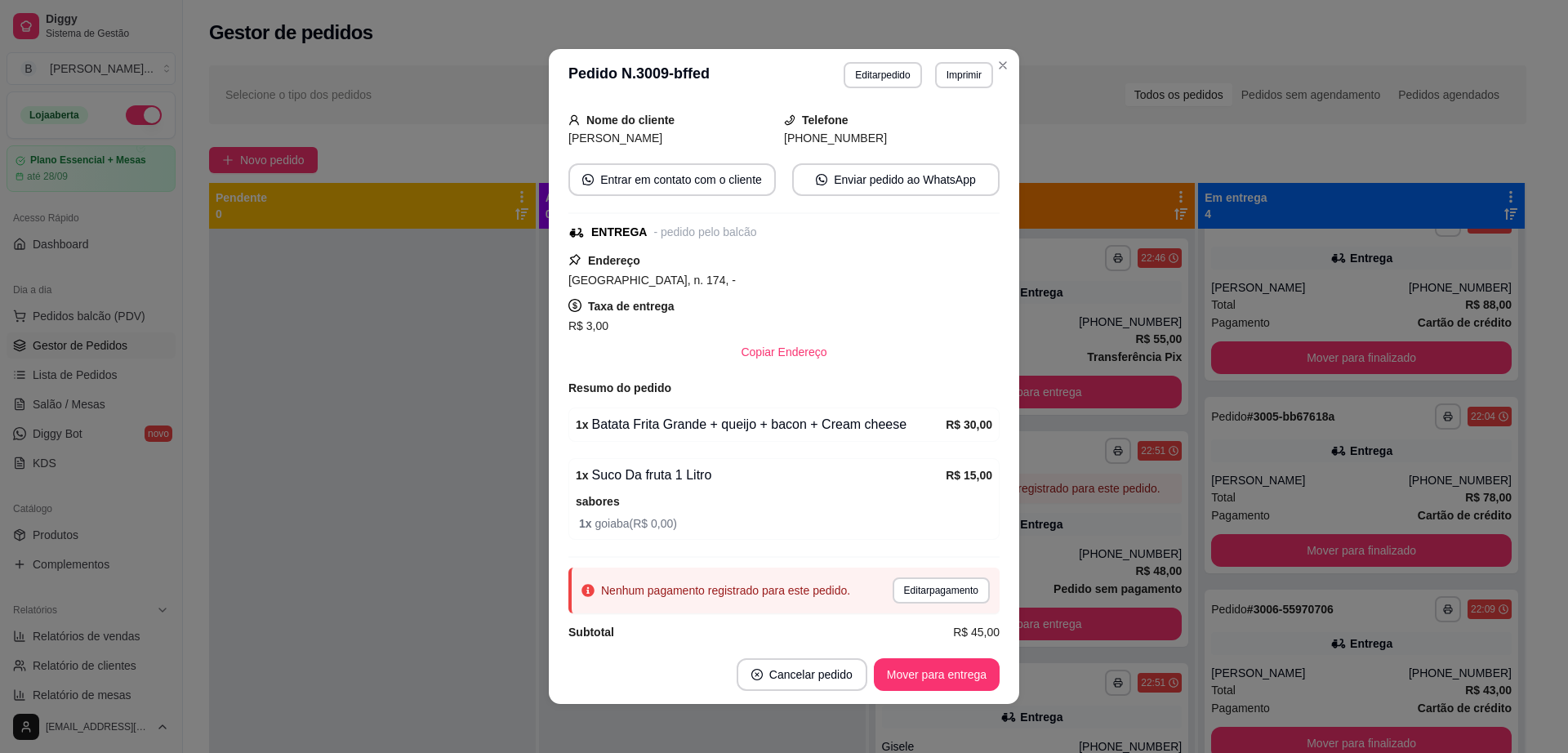
scroll to position [116, 0]
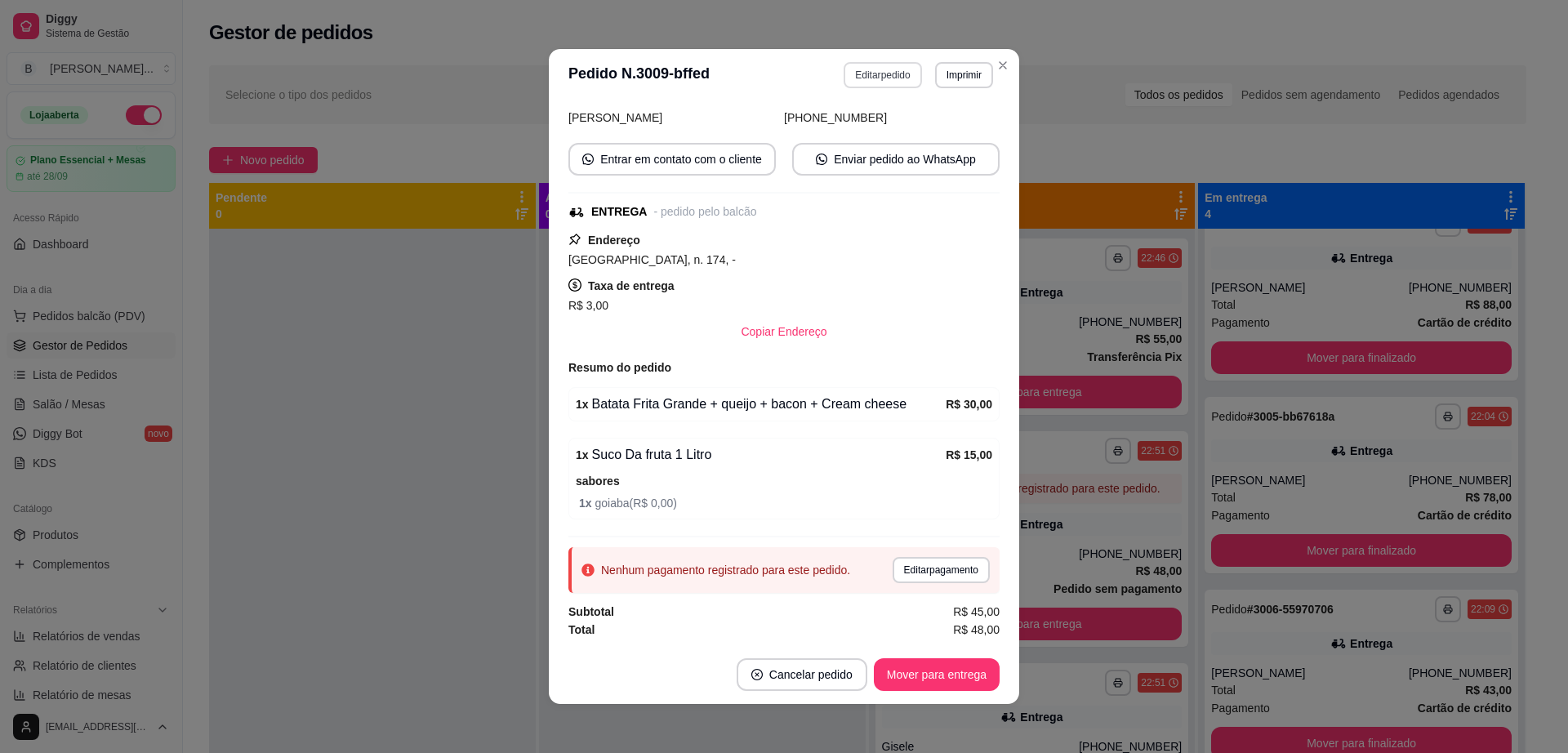
click at [869, 77] on button "Editar pedido" at bounding box center [882, 75] width 77 height 26
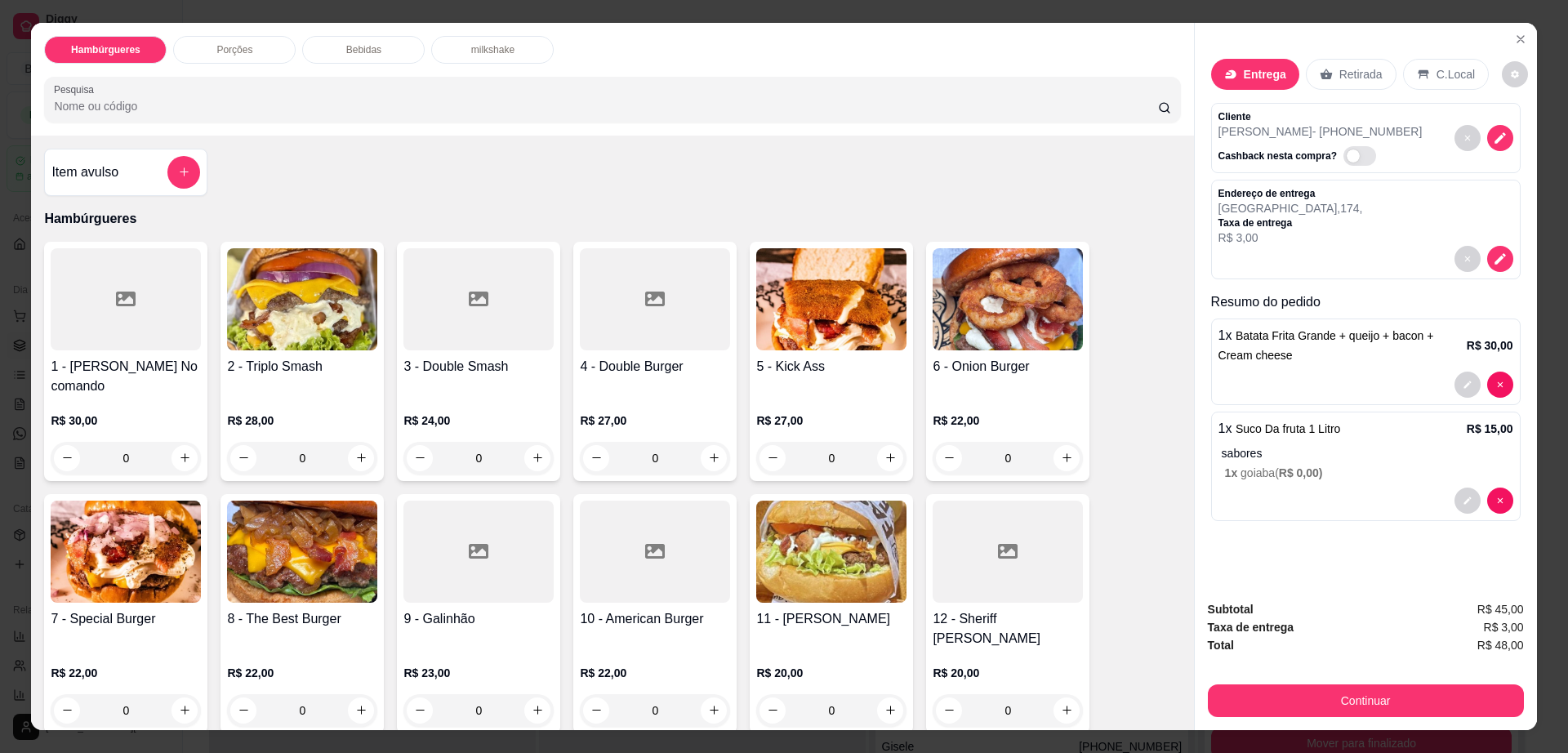
click at [480, 358] on h4 "3 - Double Smash" at bounding box center [478, 366] width 150 height 20
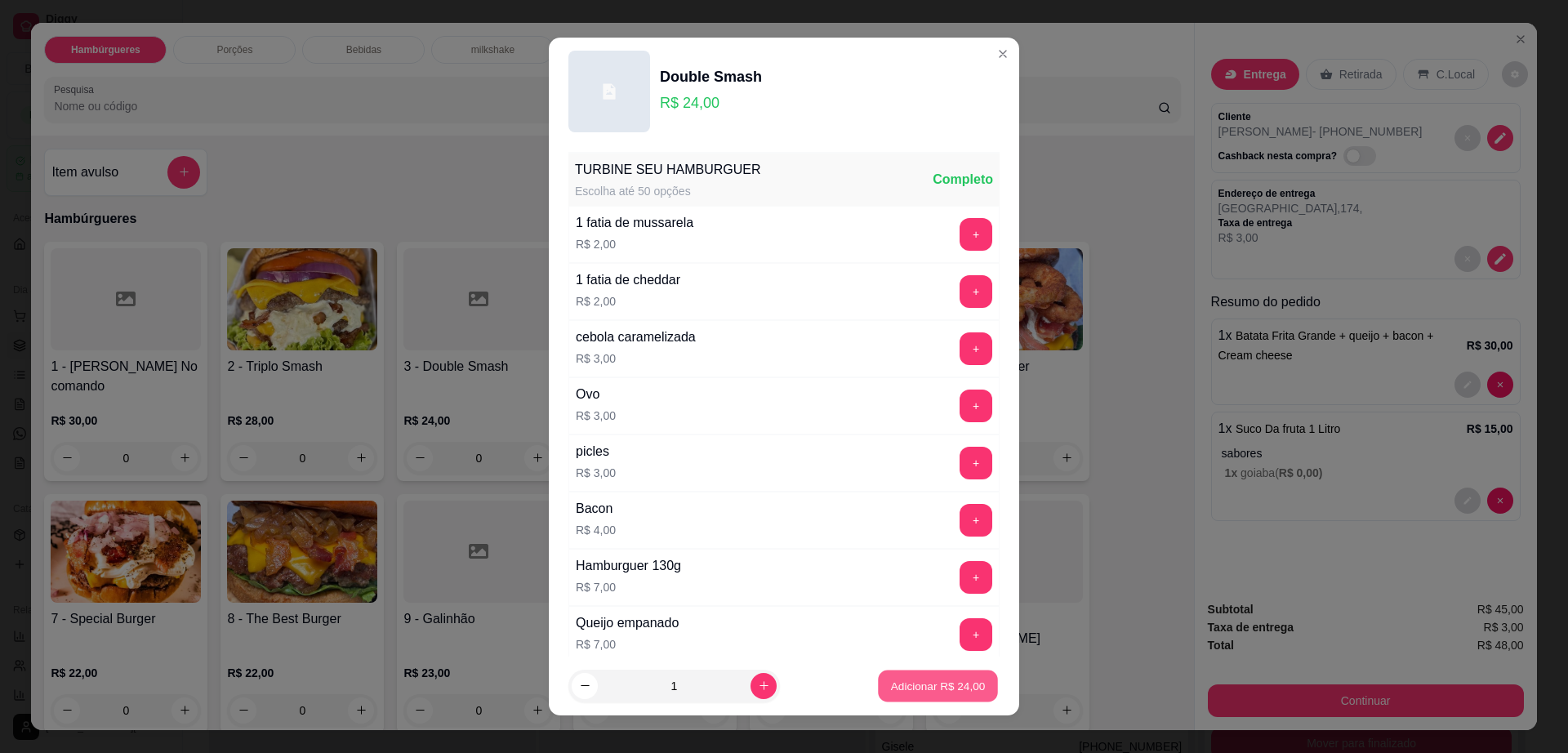
click at [948, 693] on p "Adicionar R$ 24,00" at bounding box center [938, 686] width 95 height 16
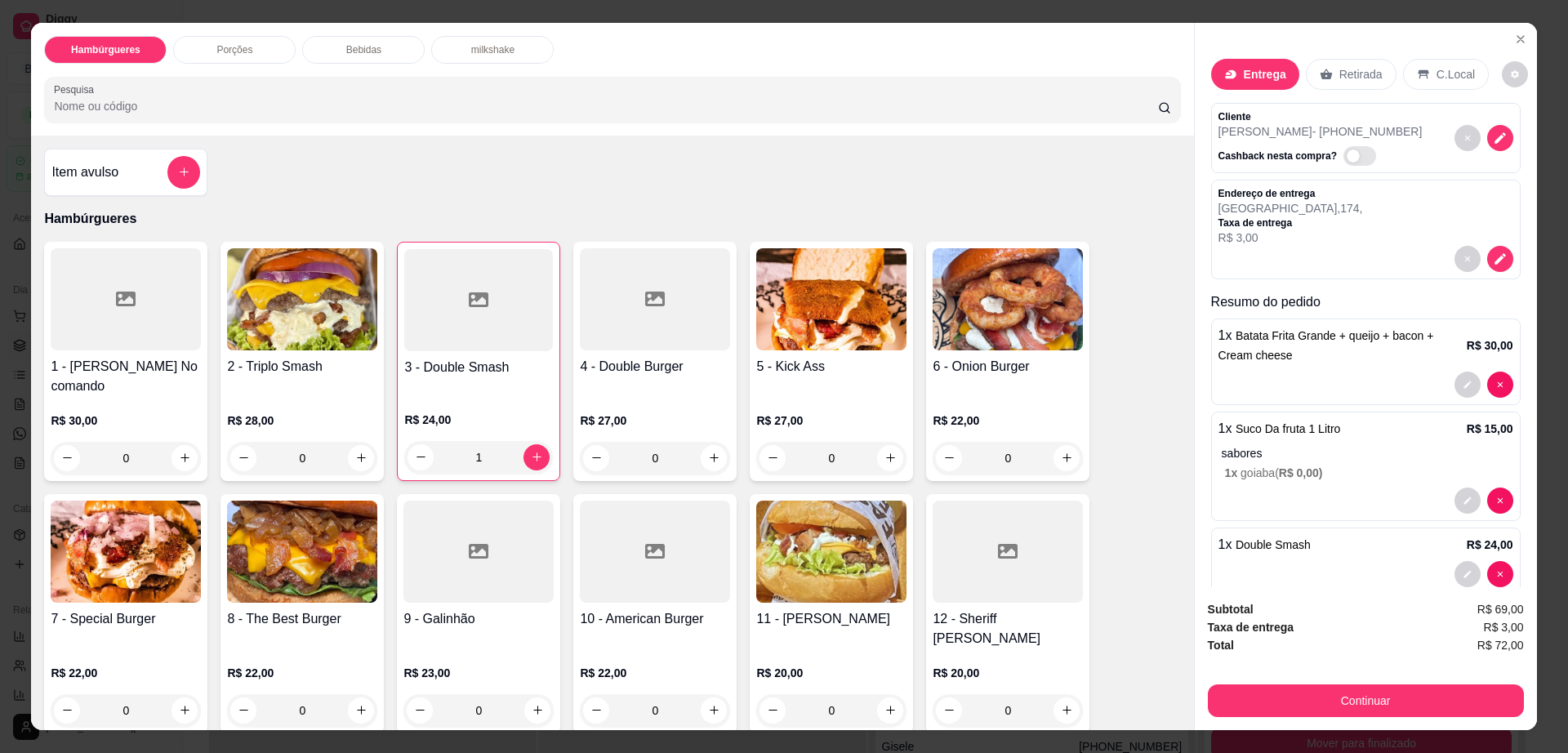
click at [528, 441] on div "1" at bounding box center [479, 457] width 149 height 33
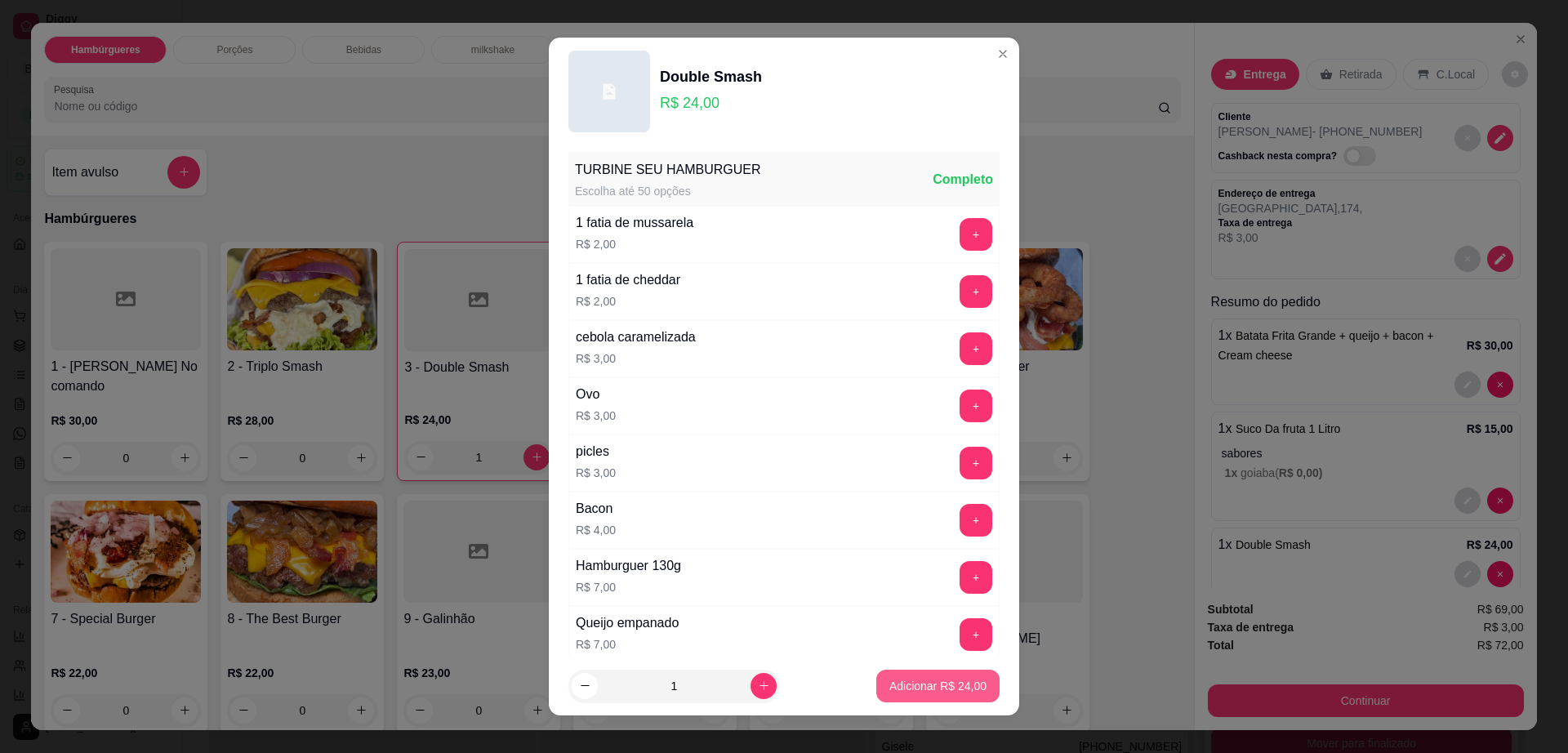
click at [905, 681] on p "Adicionar R$ 24,00" at bounding box center [938, 687] width 97 height 17
type input "2"
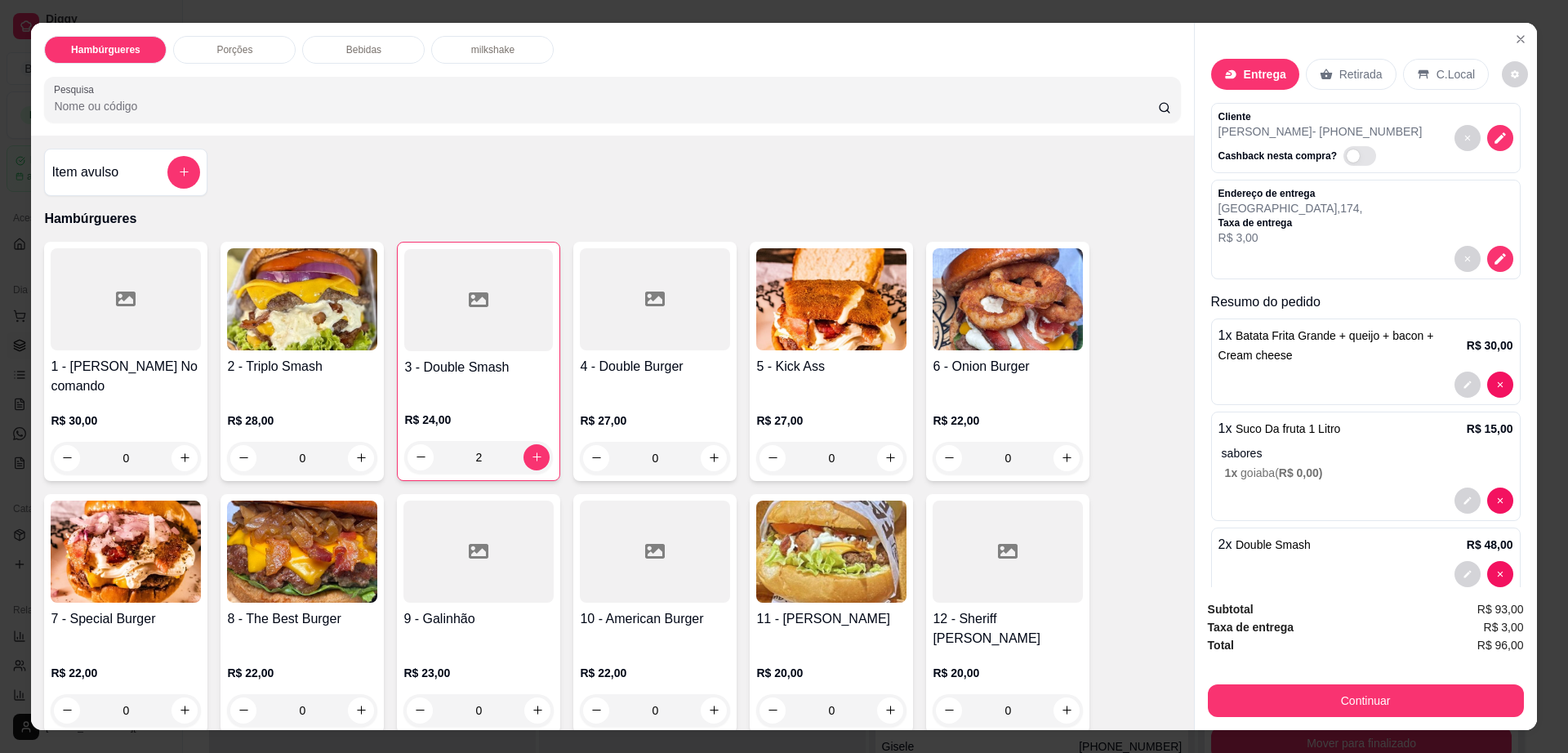
click at [713, 443] on div "0" at bounding box center [654, 458] width 150 height 33
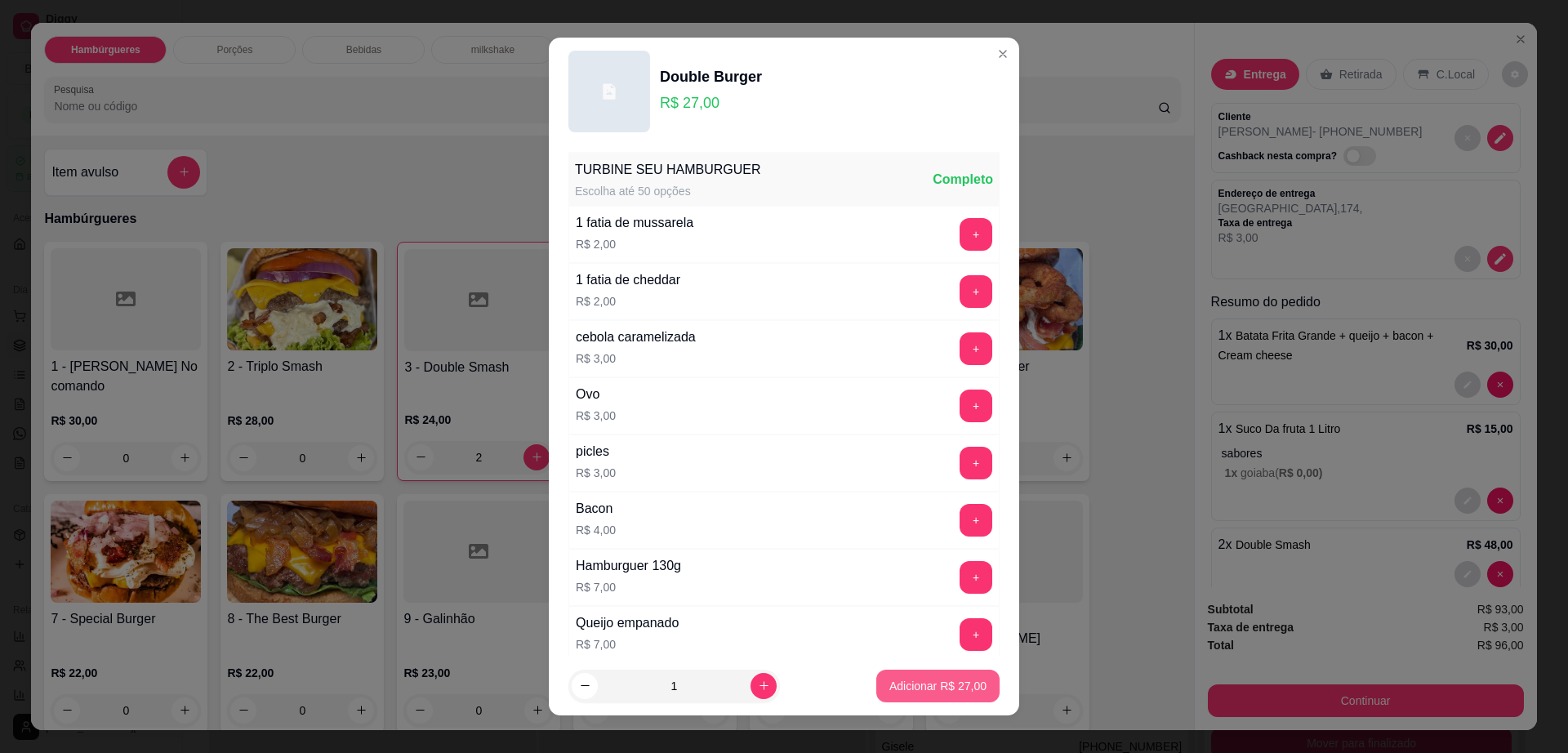
click at [936, 680] on p "Adicionar R$ 27,00" at bounding box center [938, 687] width 97 height 17
type input "1"
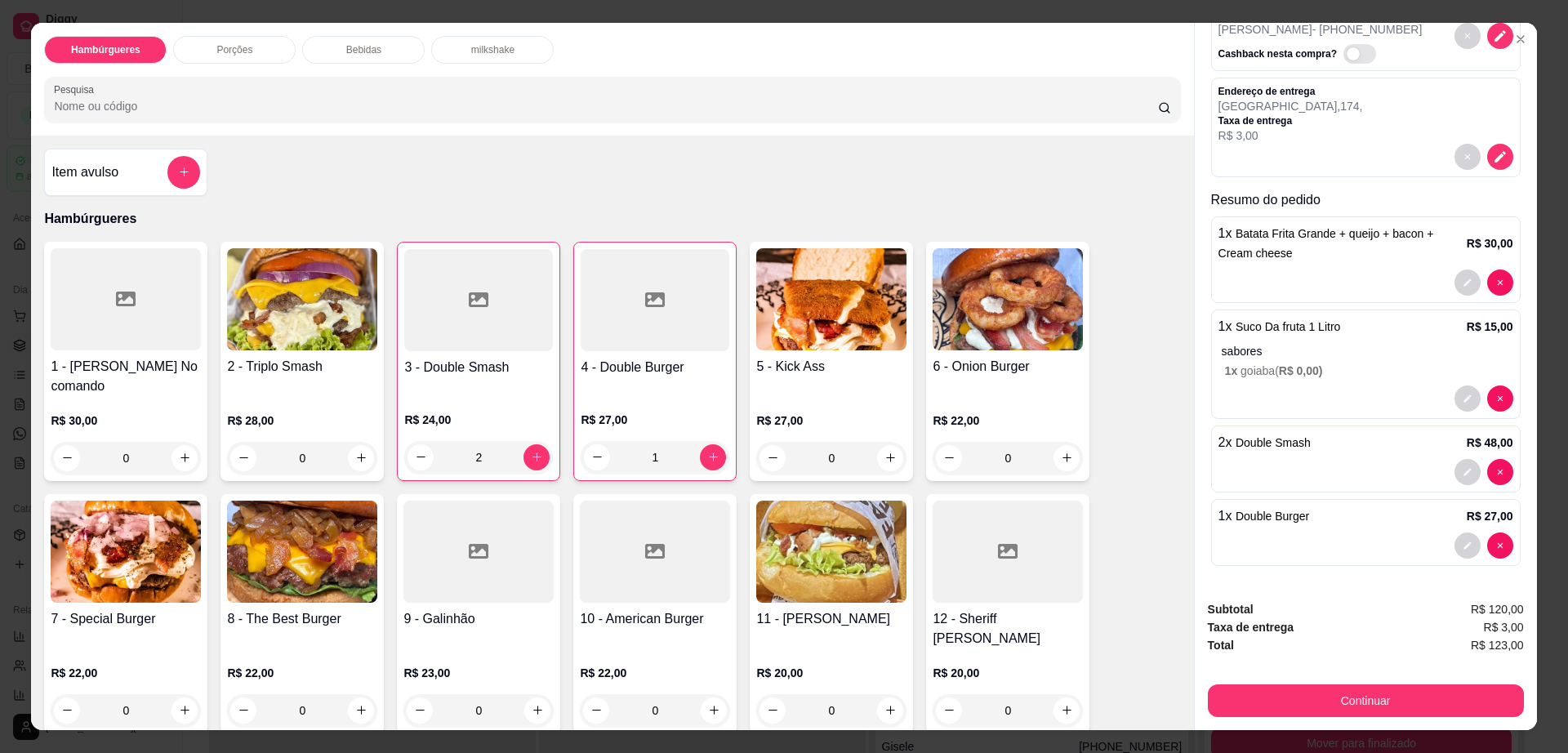
scroll to position [30, 0]
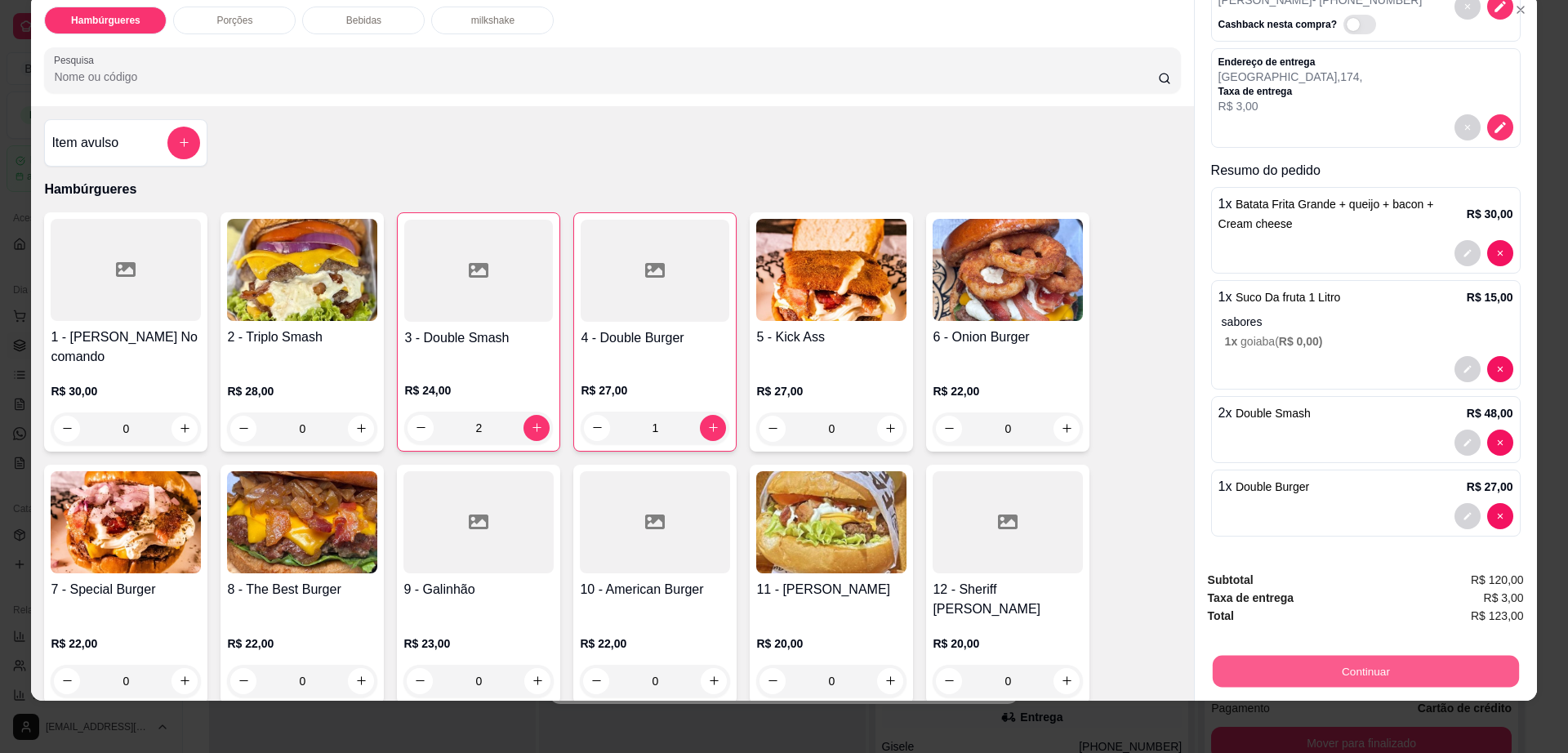
click at [1338, 669] on button "Continuar" at bounding box center [1365, 672] width 307 height 32
click at [1326, 674] on button "Continuar" at bounding box center [1366, 671] width 316 height 33
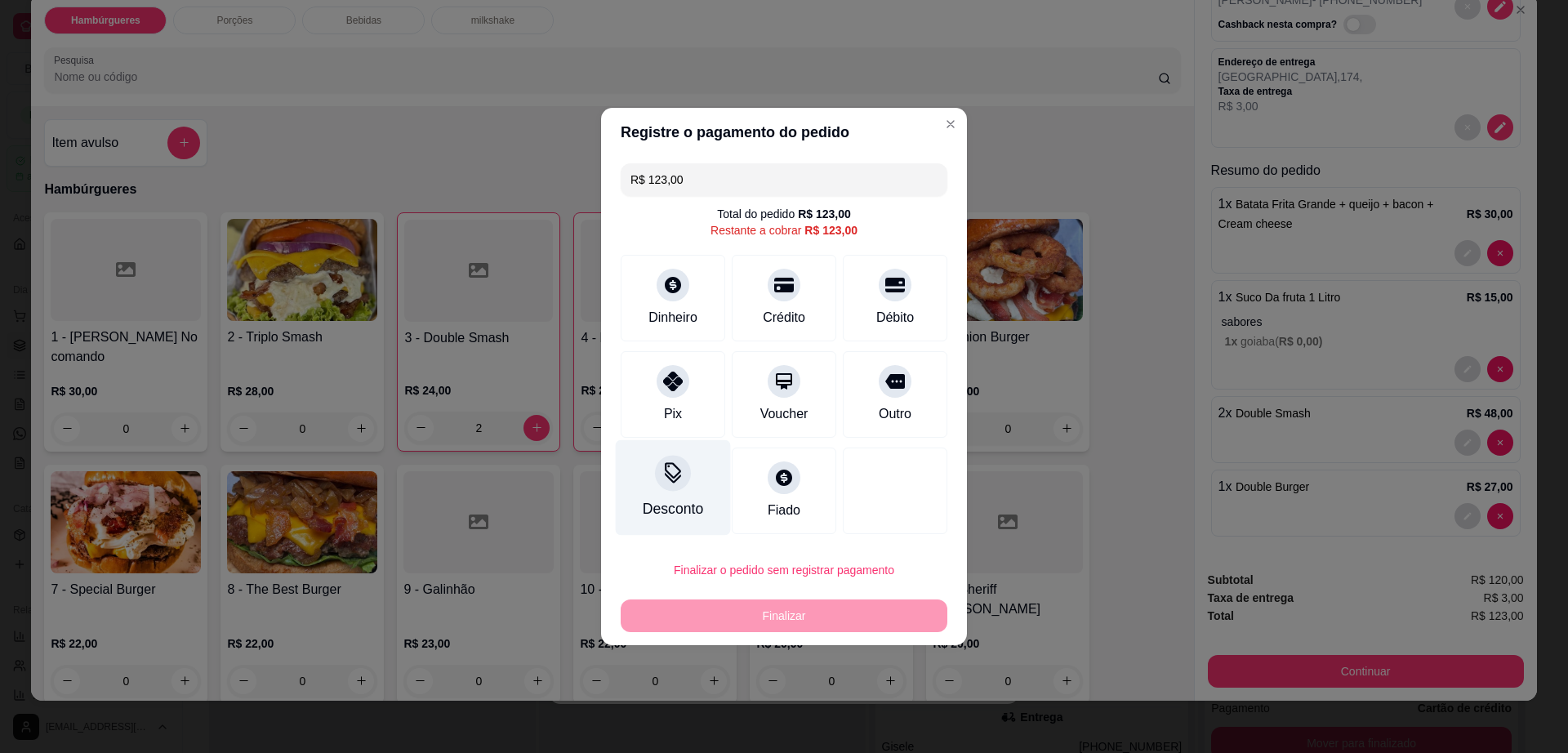
click at [672, 473] on icon at bounding box center [673, 472] width 21 height 21
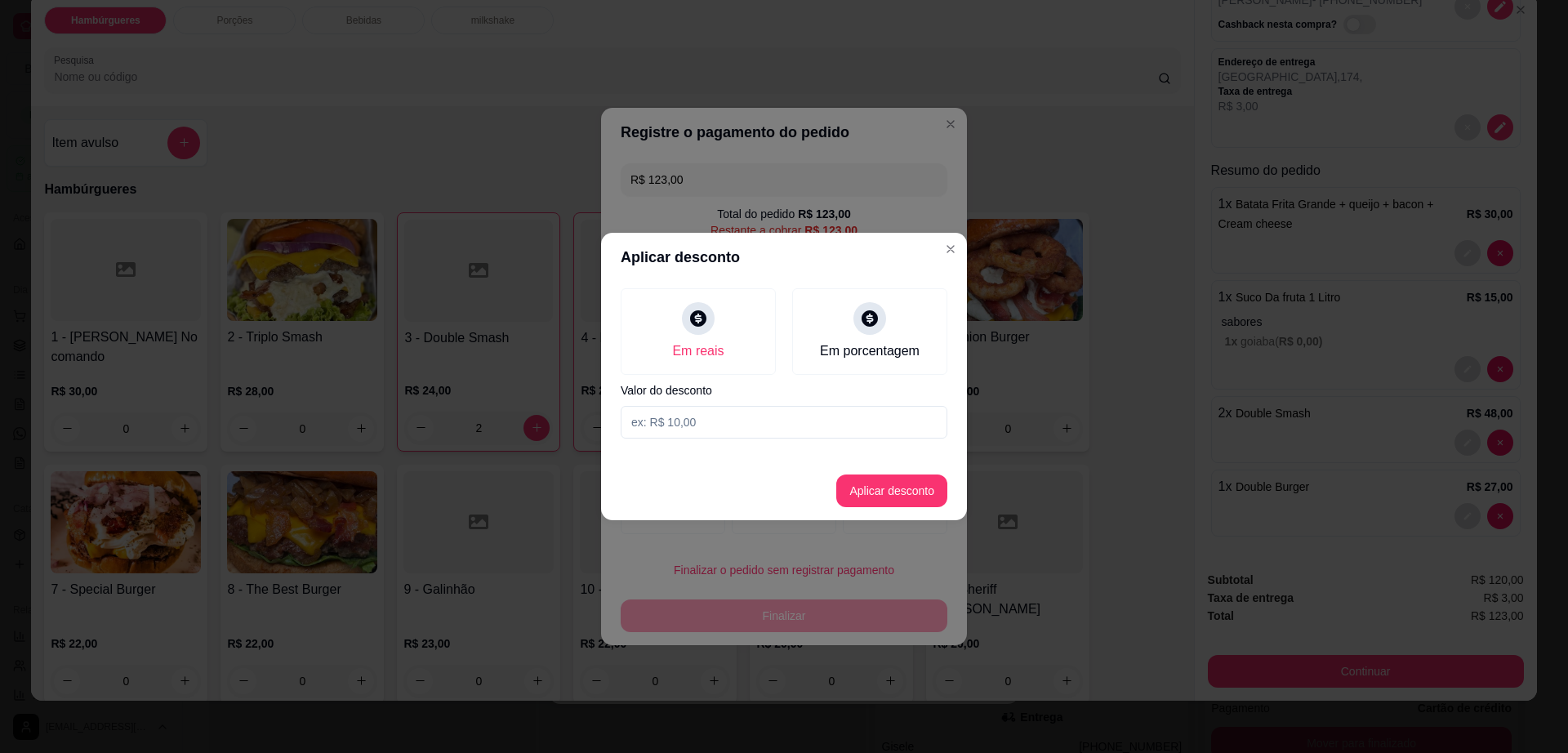
click at [683, 432] on input at bounding box center [784, 422] width 327 height 33
type input "15,00"
click at [904, 486] on button "Aplicar desconto" at bounding box center [892, 491] width 107 height 32
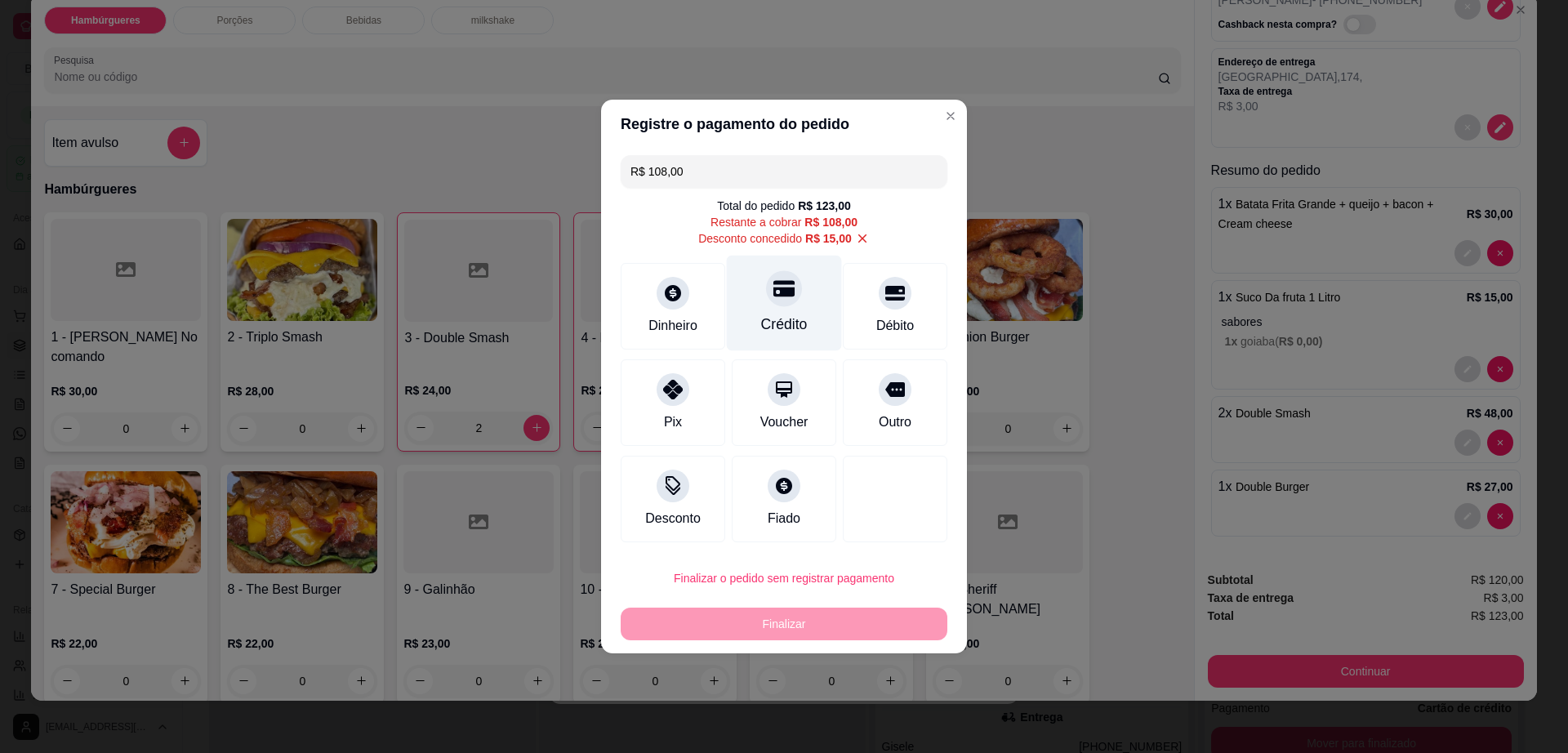
click at [779, 295] on icon at bounding box center [784, 290] width 21 height 17
type input "R$ 0,00"
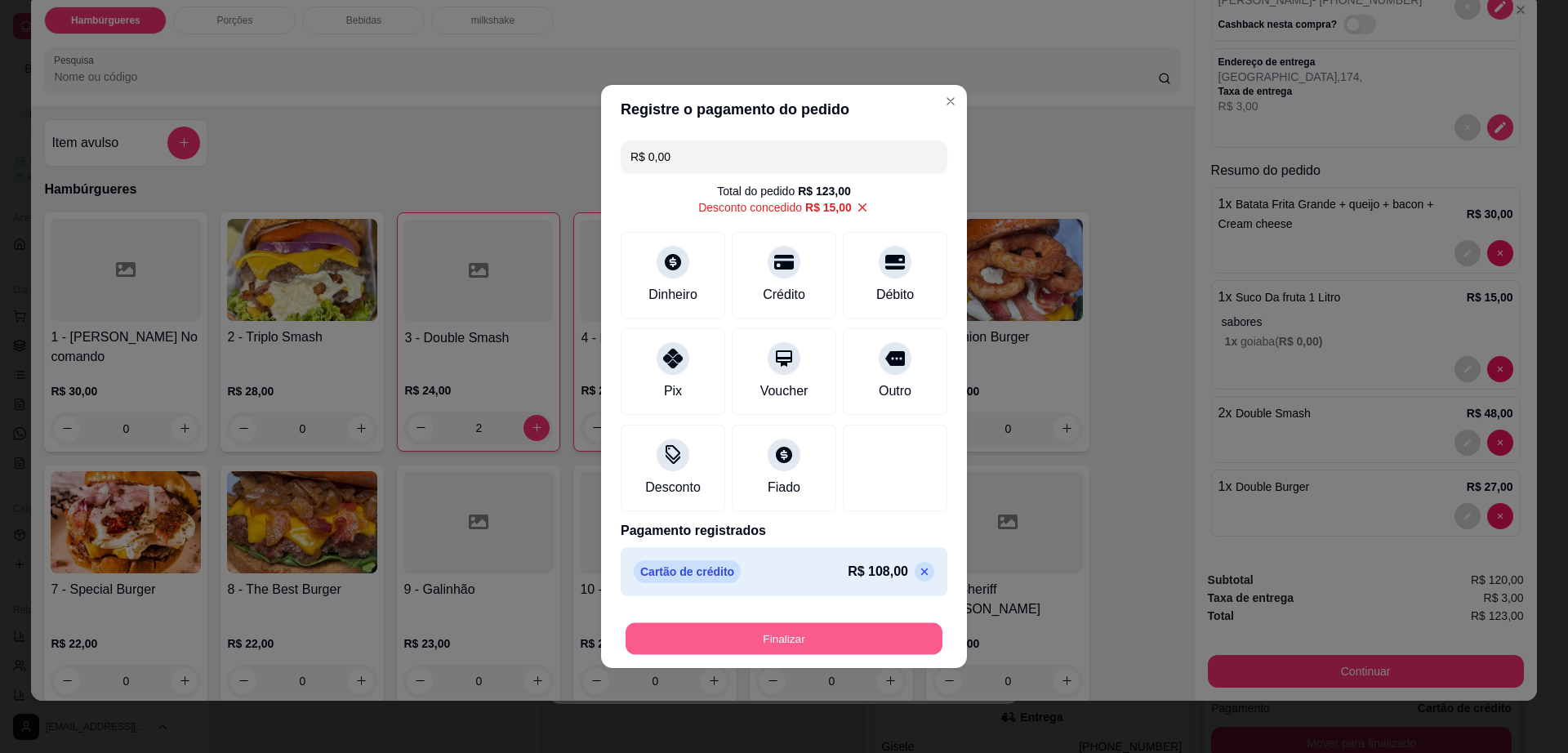
click at [852, 633] on button "Finalizar" at bounding box center [784, 639] width 317 height 32
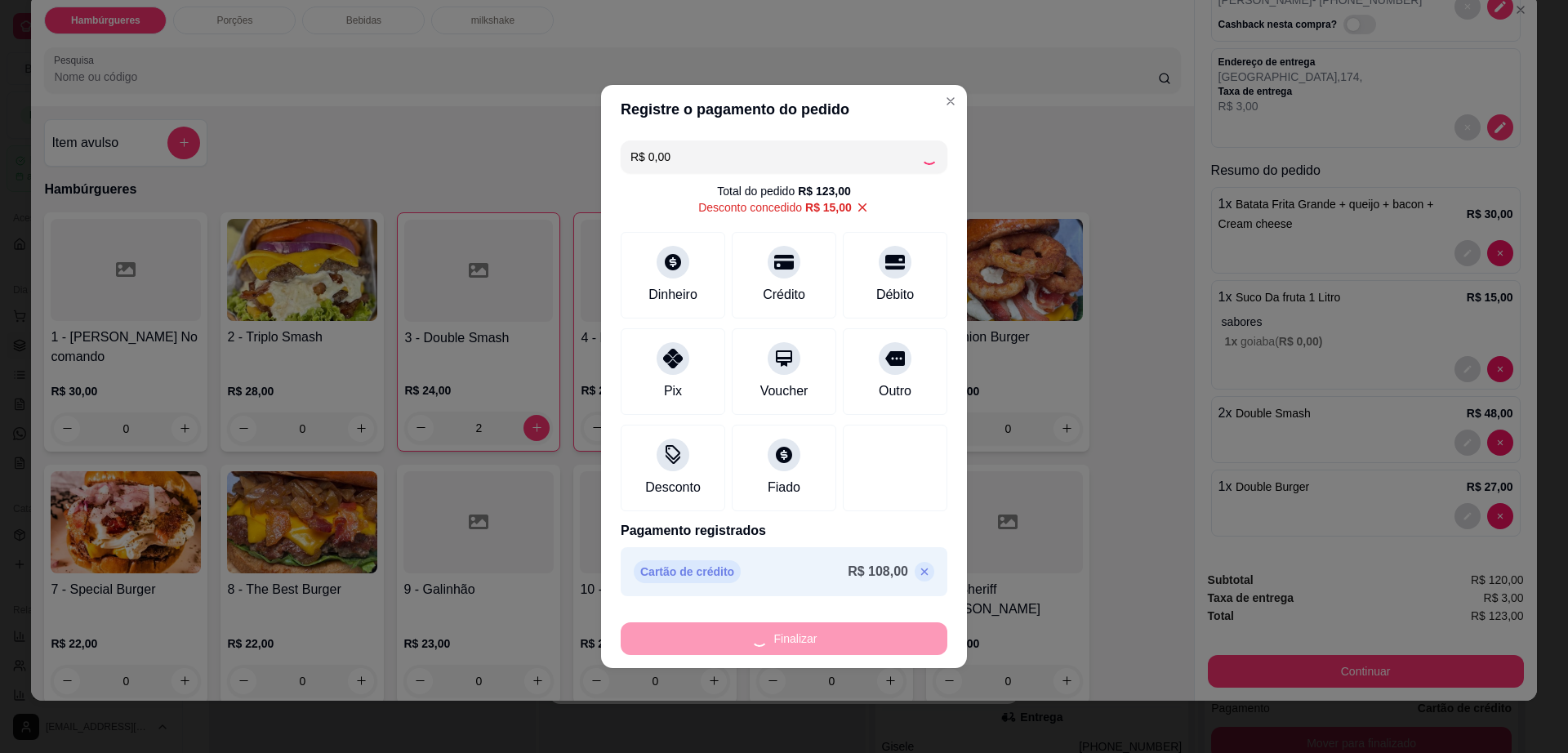
type input "0"
type input "-R$ 123,00"
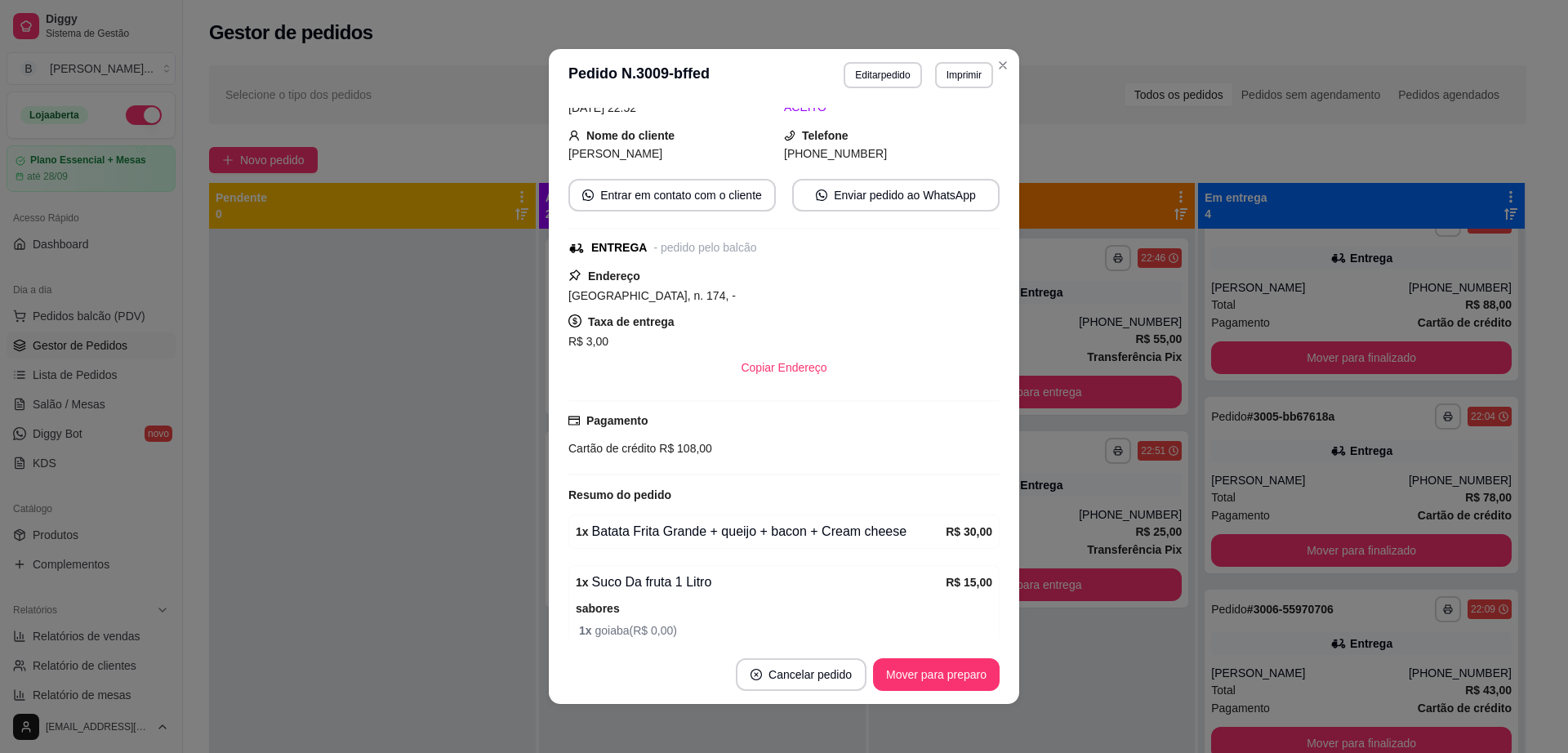
scroll to position [153, 0]
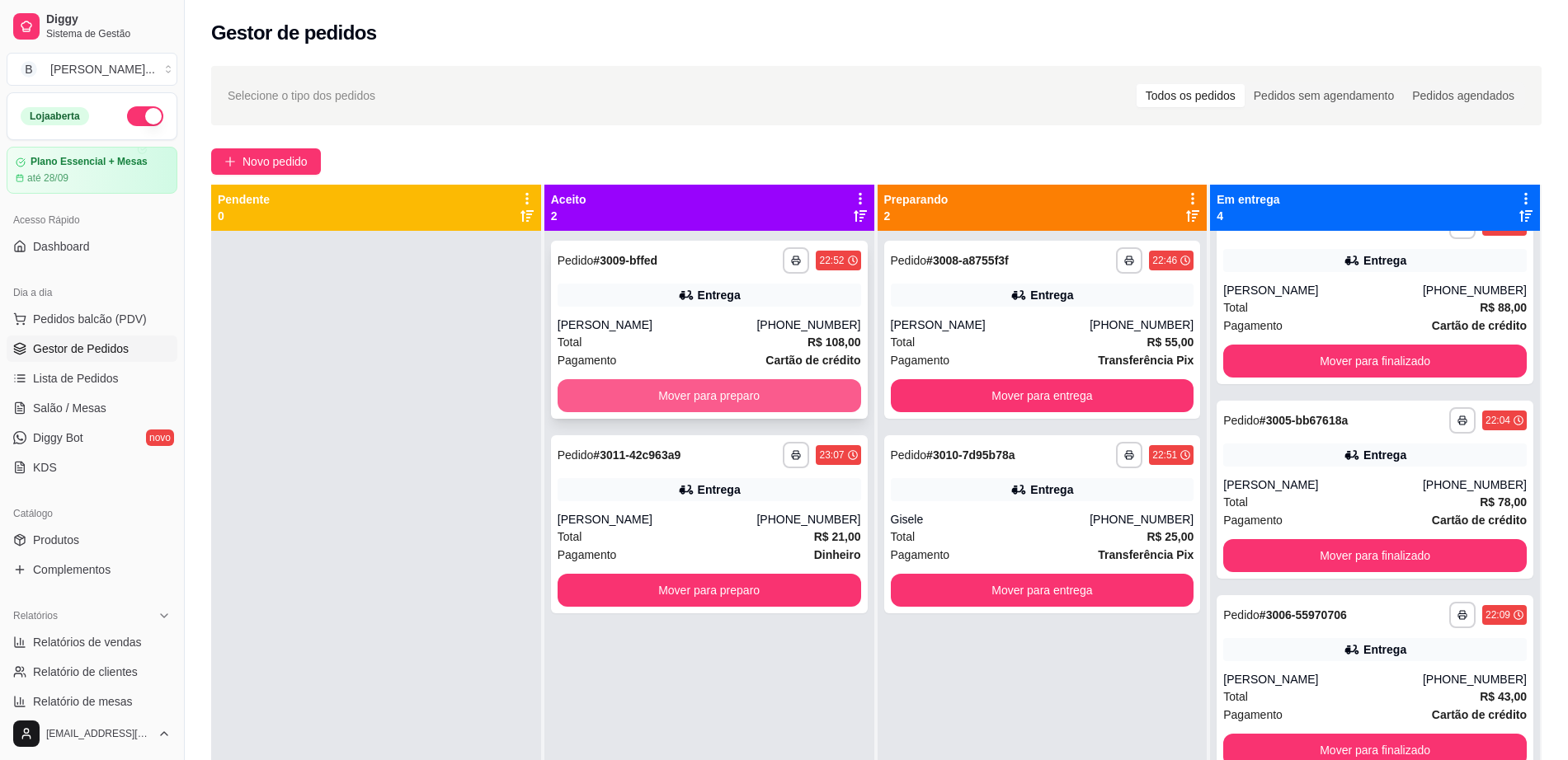
click at [784, 382] on button "Mover para preparo" at bounding box center [709, 395] width 304 height 33
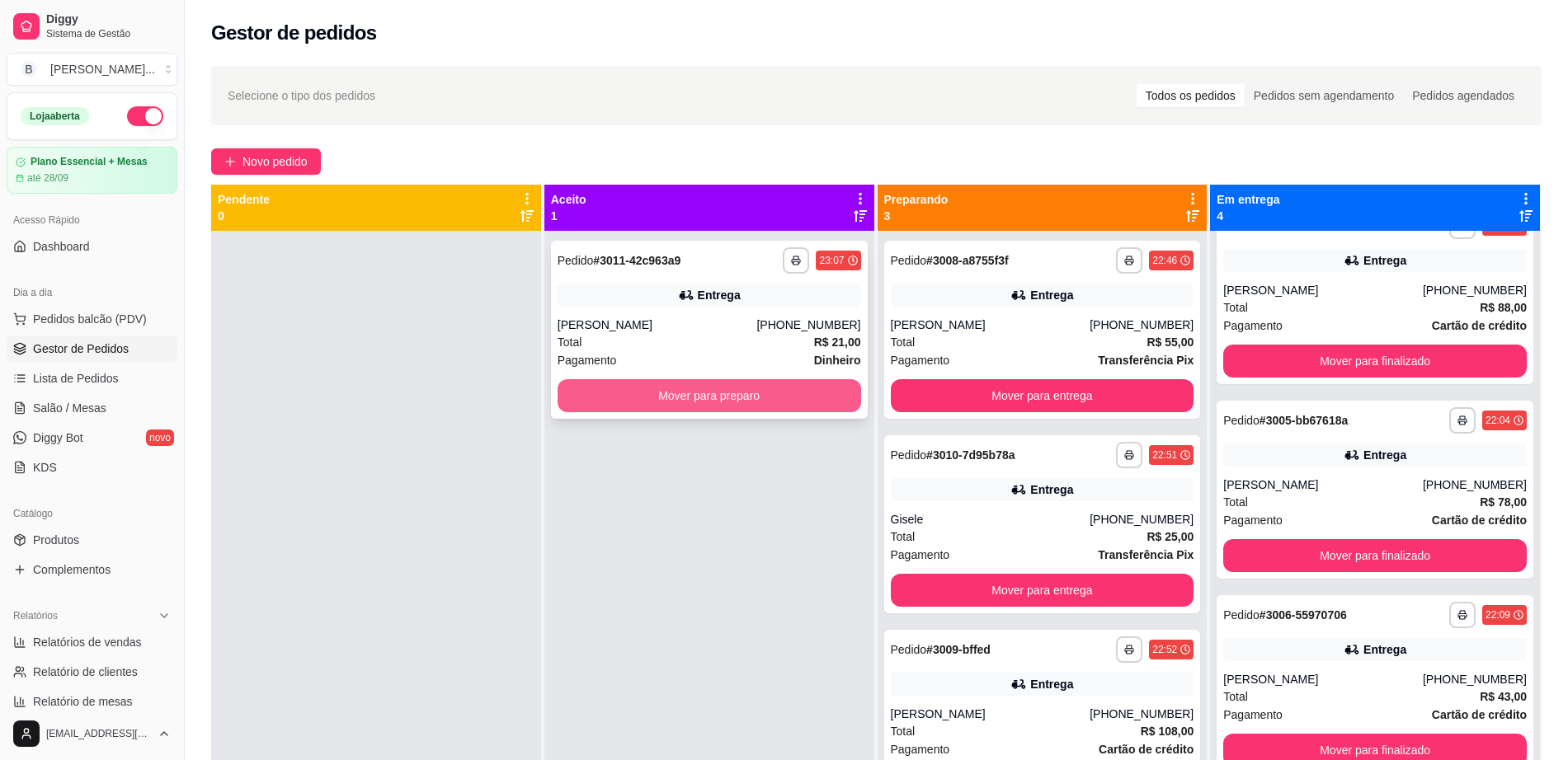
click at [789, 398] on button "Mover para preparo" at bounding box center [709, 395] width 304 height 33
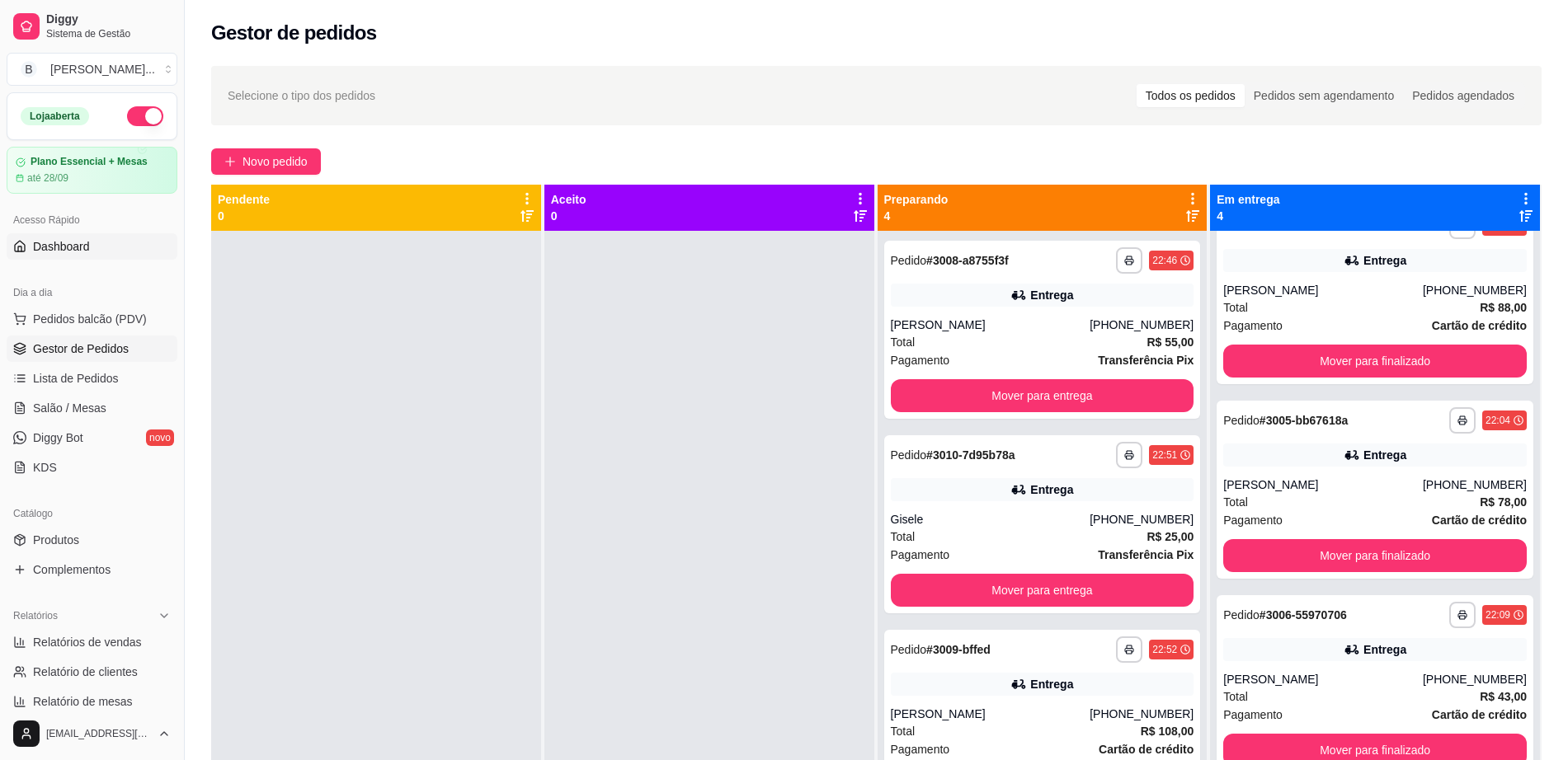
click at [101, 250] on link "Dashboard" at bounding box center [91, 246] width 170 height 26
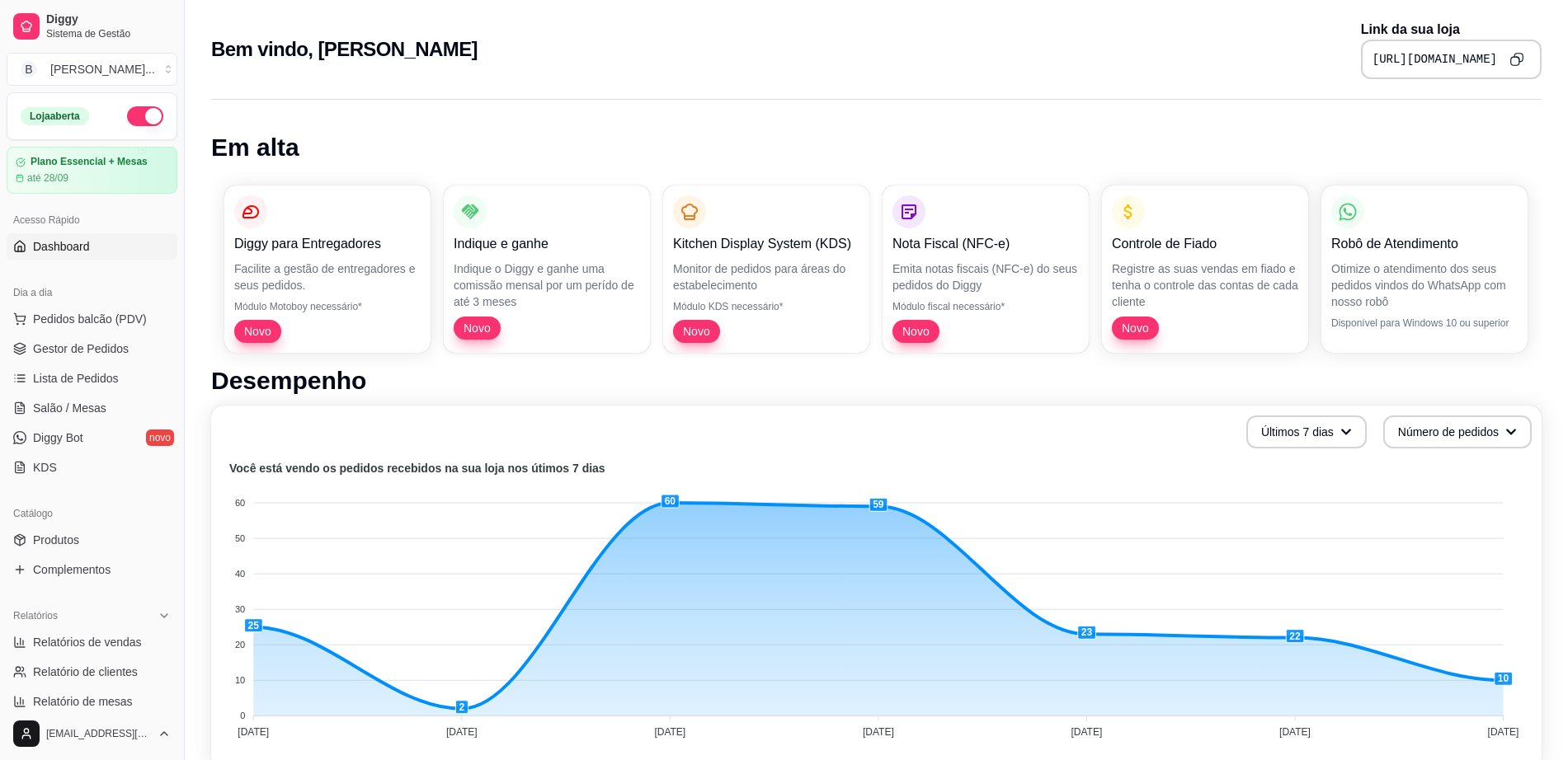
click at [1510, 56] on icon "Copy to clipboard" at bounding box center [1515, 58] width 14 height 14
click at [73, 321] on span "Pedidos balcão (PDV)" at bounding box center [89, 320] width 114 height 17
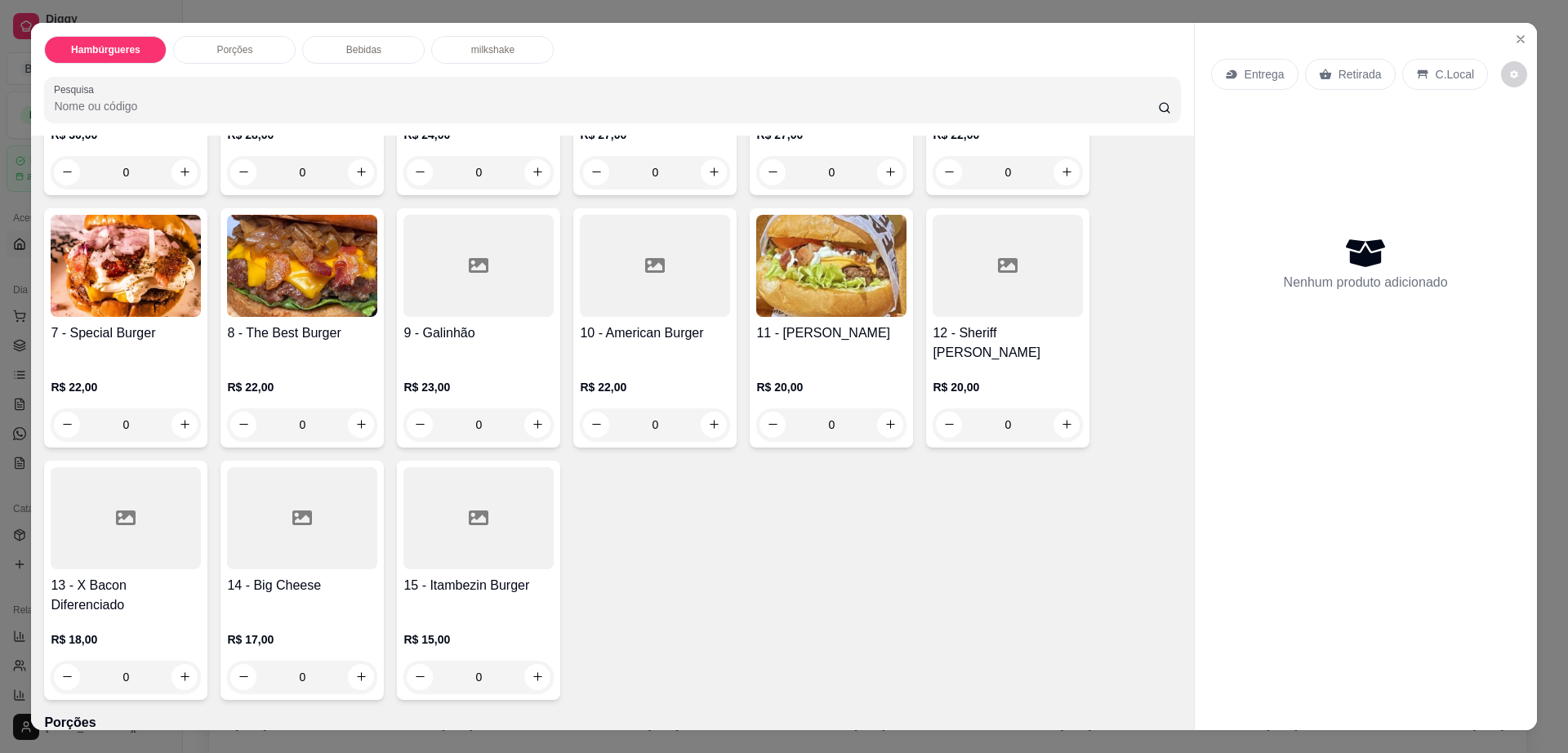
scroll to position [307, 0]
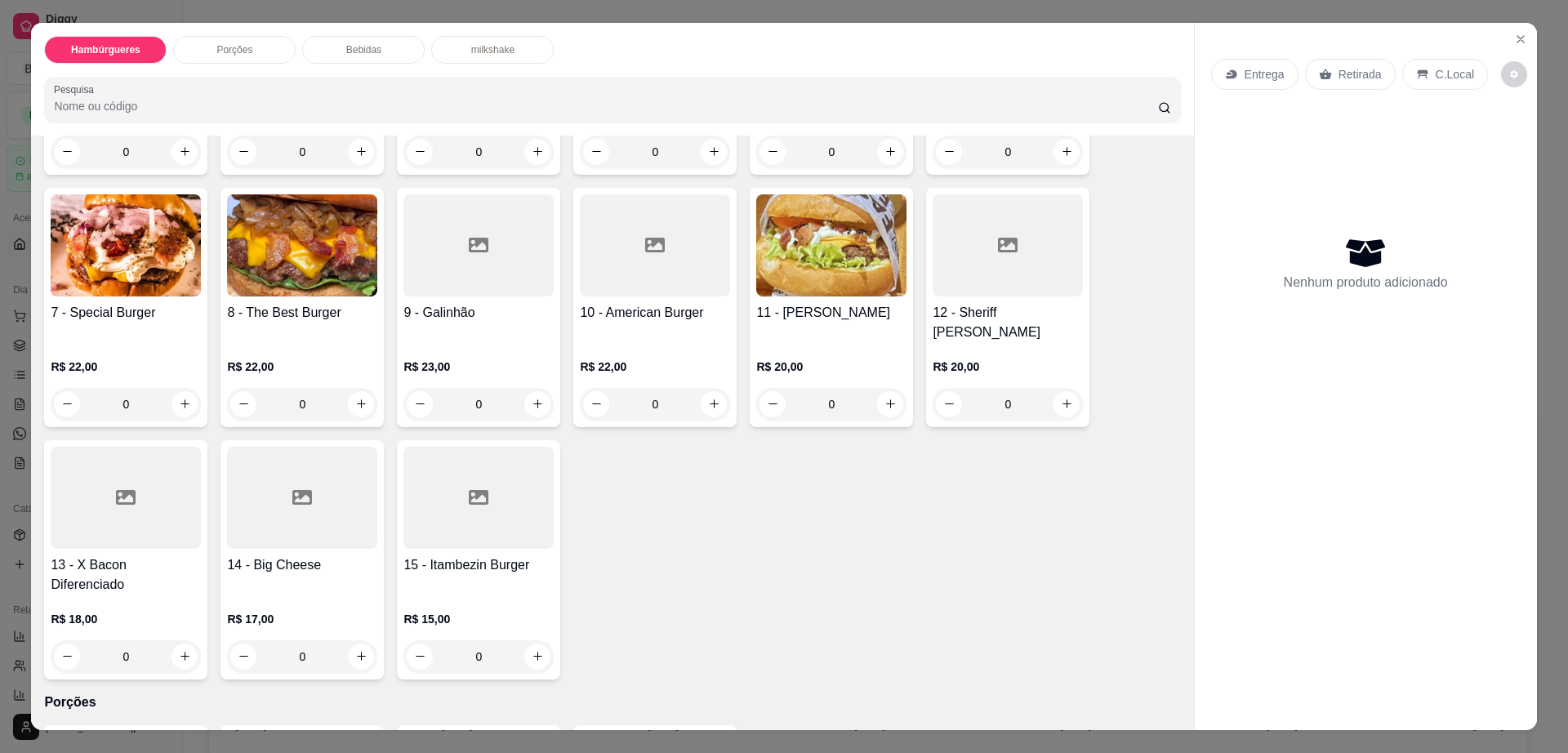
click at [128, 512] on div "13 - X Bacon Diferenciado R$ 18,00 0" at bounding box center [125, 560] width 163 height 240
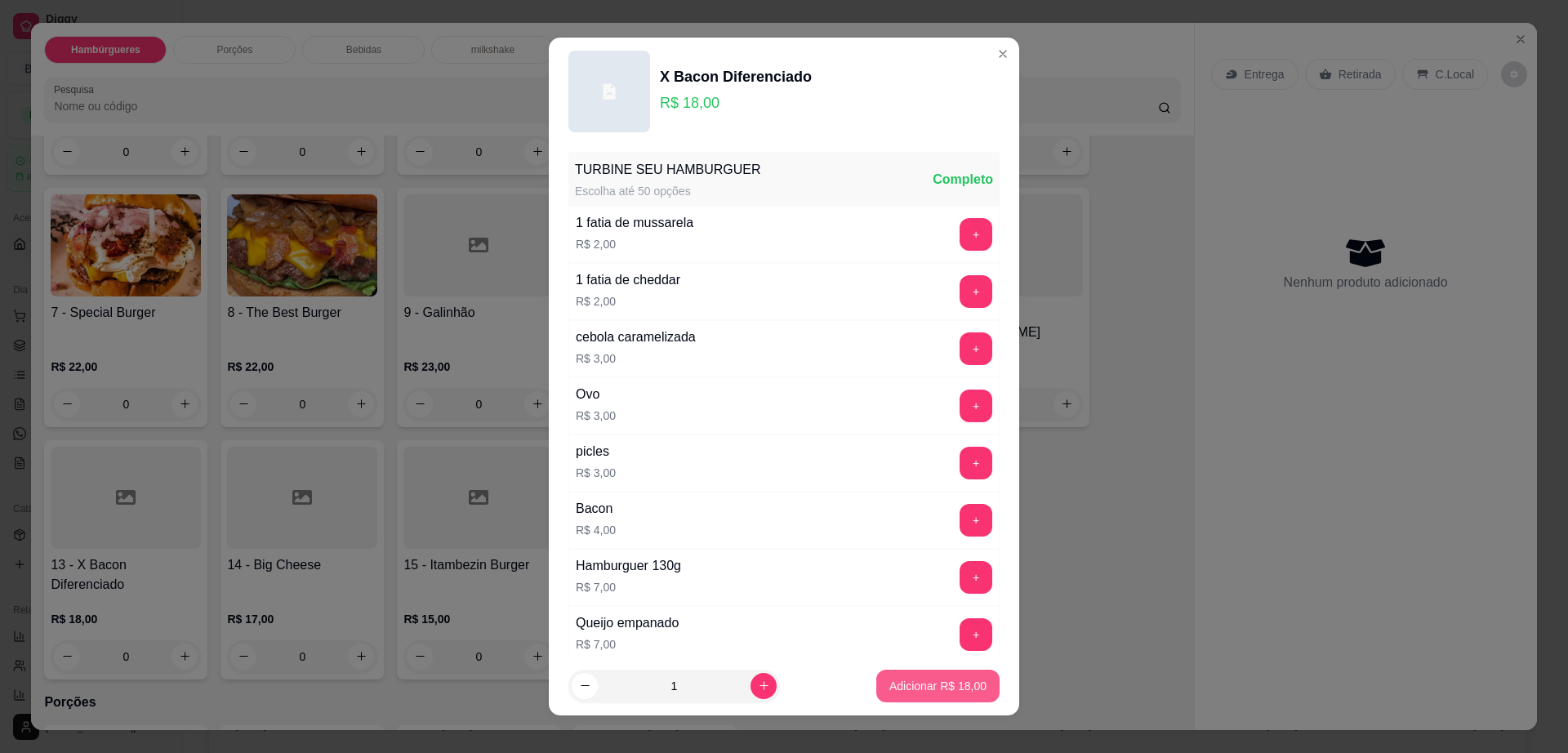
click at [893, 679] on p "Adicionar R$ 18,00" at bounding box center [938, 687] width 97 height 17
type input "1"
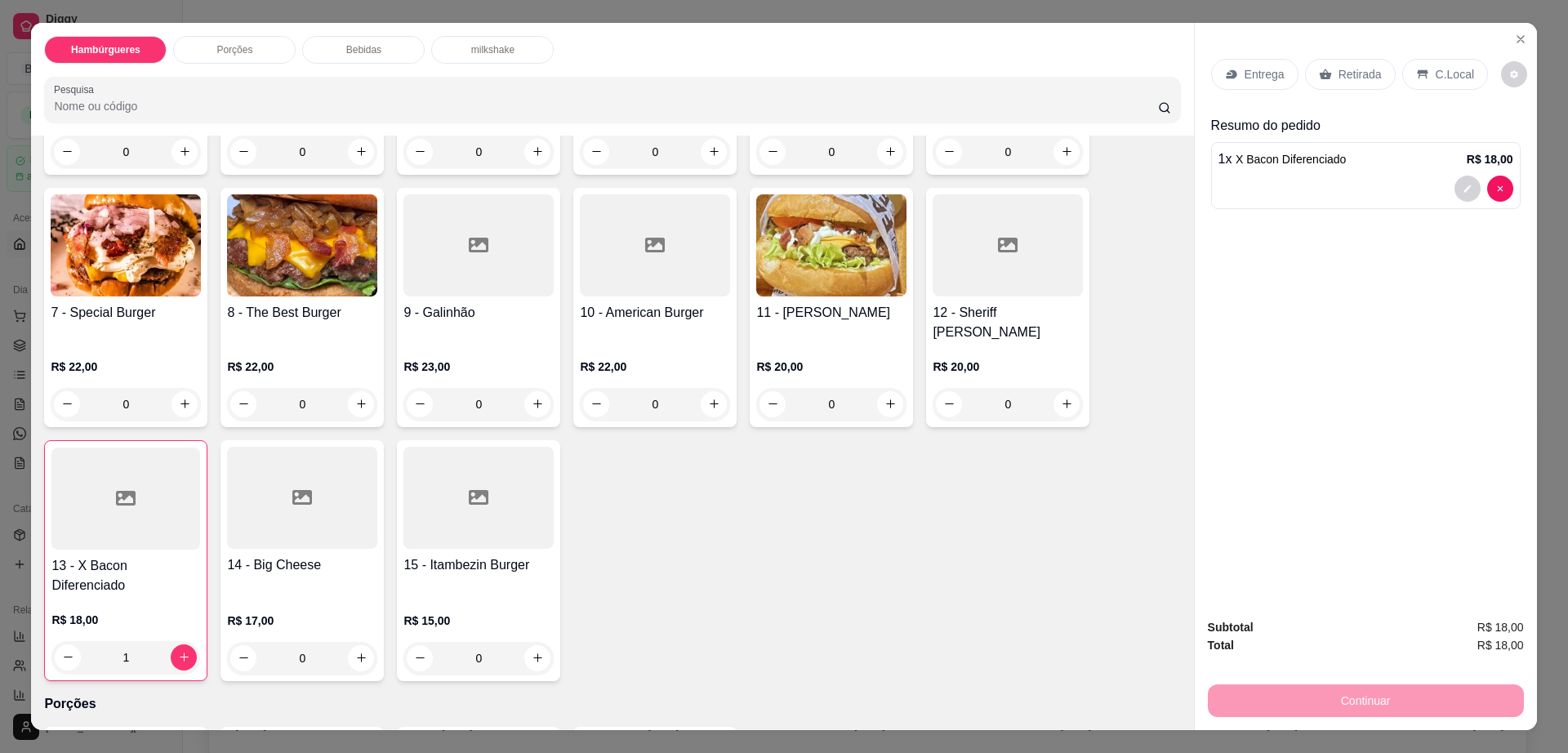
click at [1342, 70] on p "Retirada" at bounding box center [1360, 75] width 43 height 17
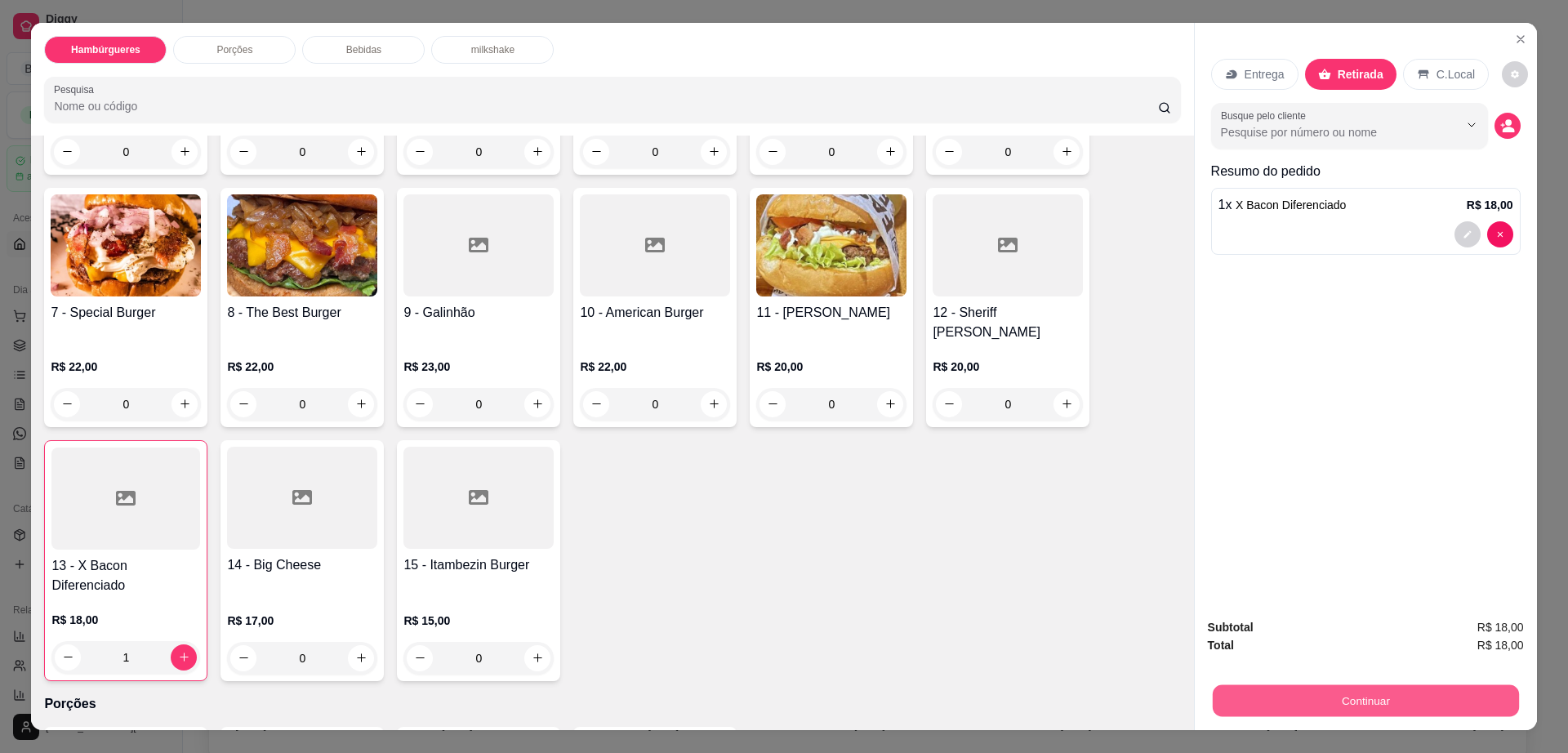
click at [1326, 699] on button "Continuar" at bounding box center [1365, 702] width 307 height 32
click at [370, 54] on p "Bebidas" at bounding box center [364, 49] width 35 height 13
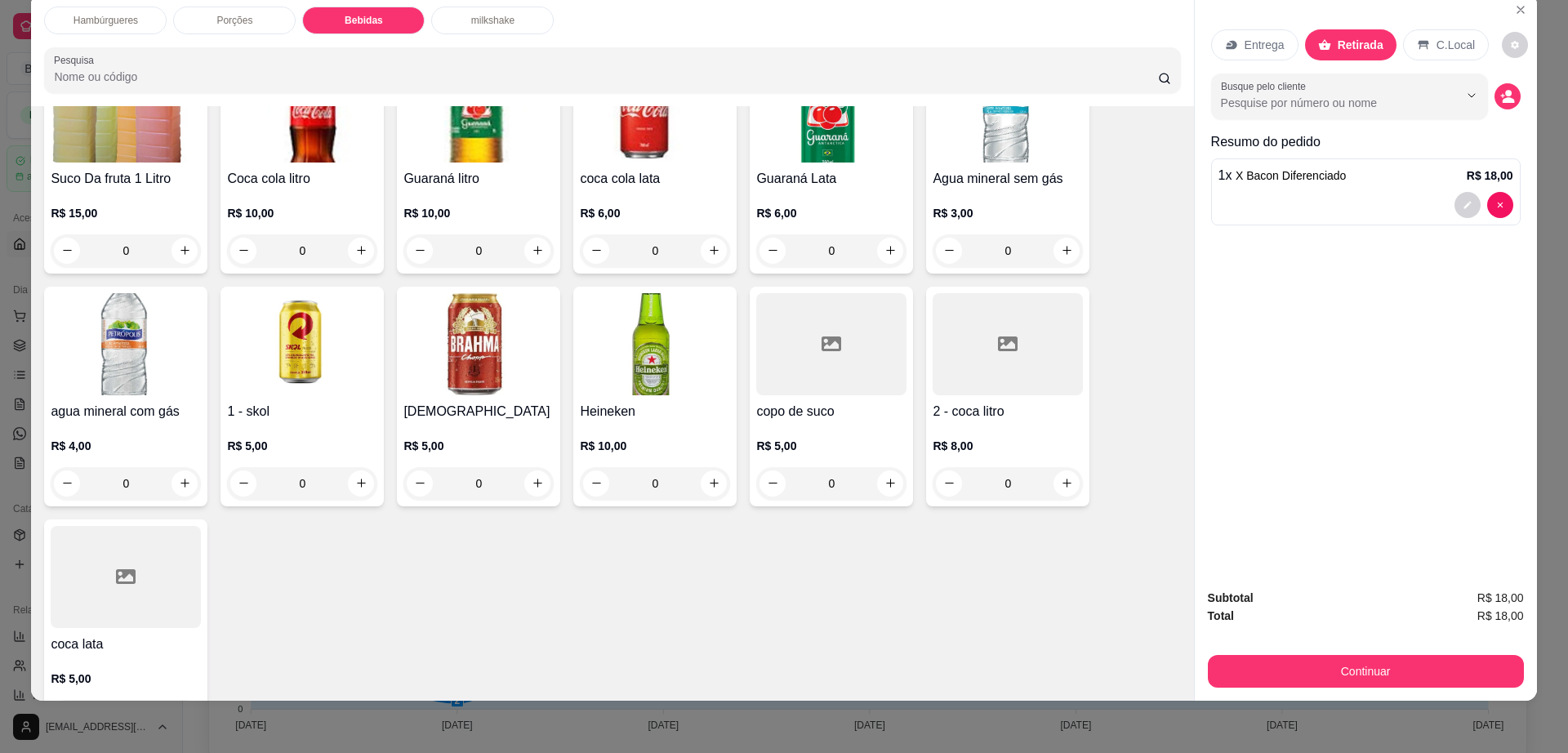
scroll to position [1315, 0]
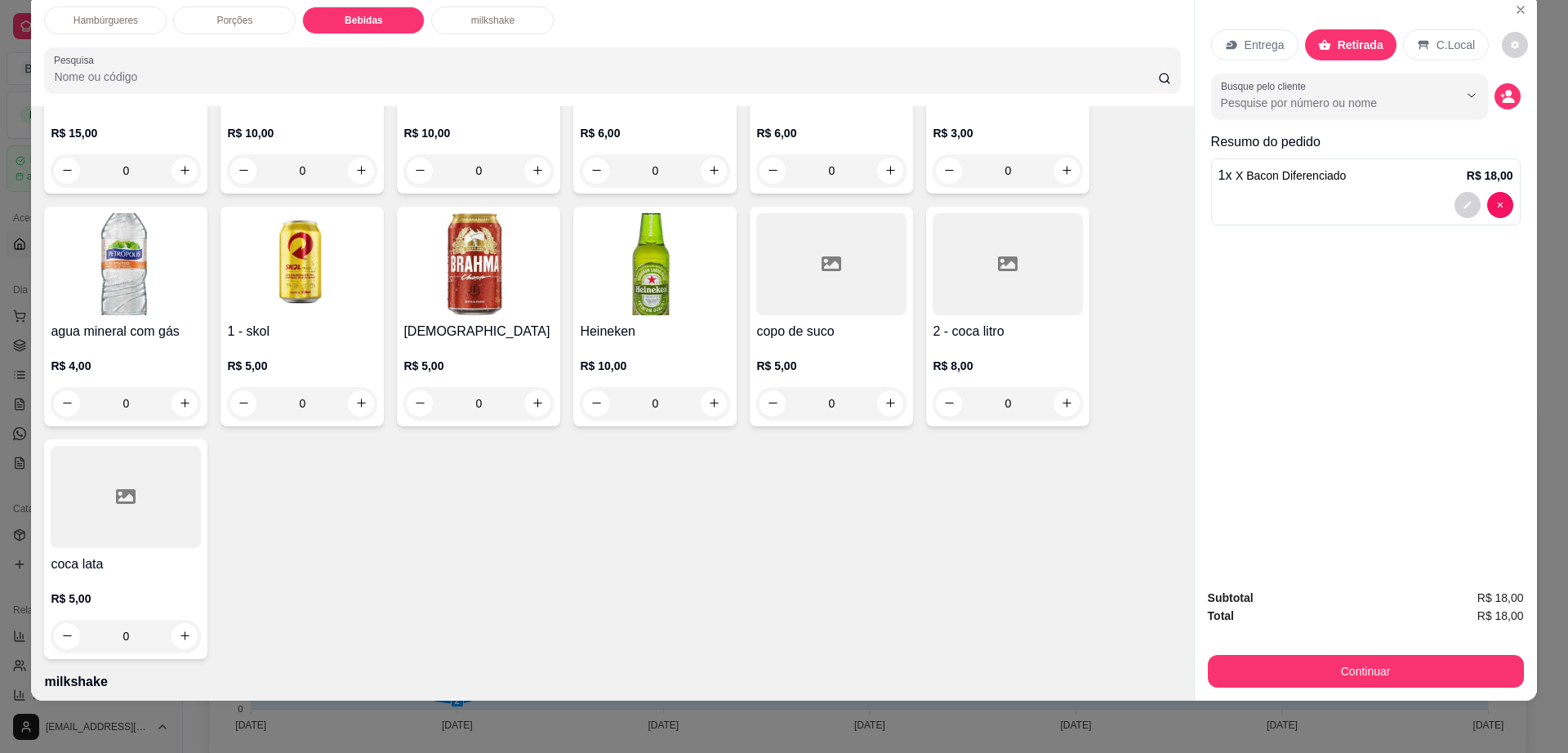
click at [102, 458] on div at bounding box center [125, 498] width 150 height 103
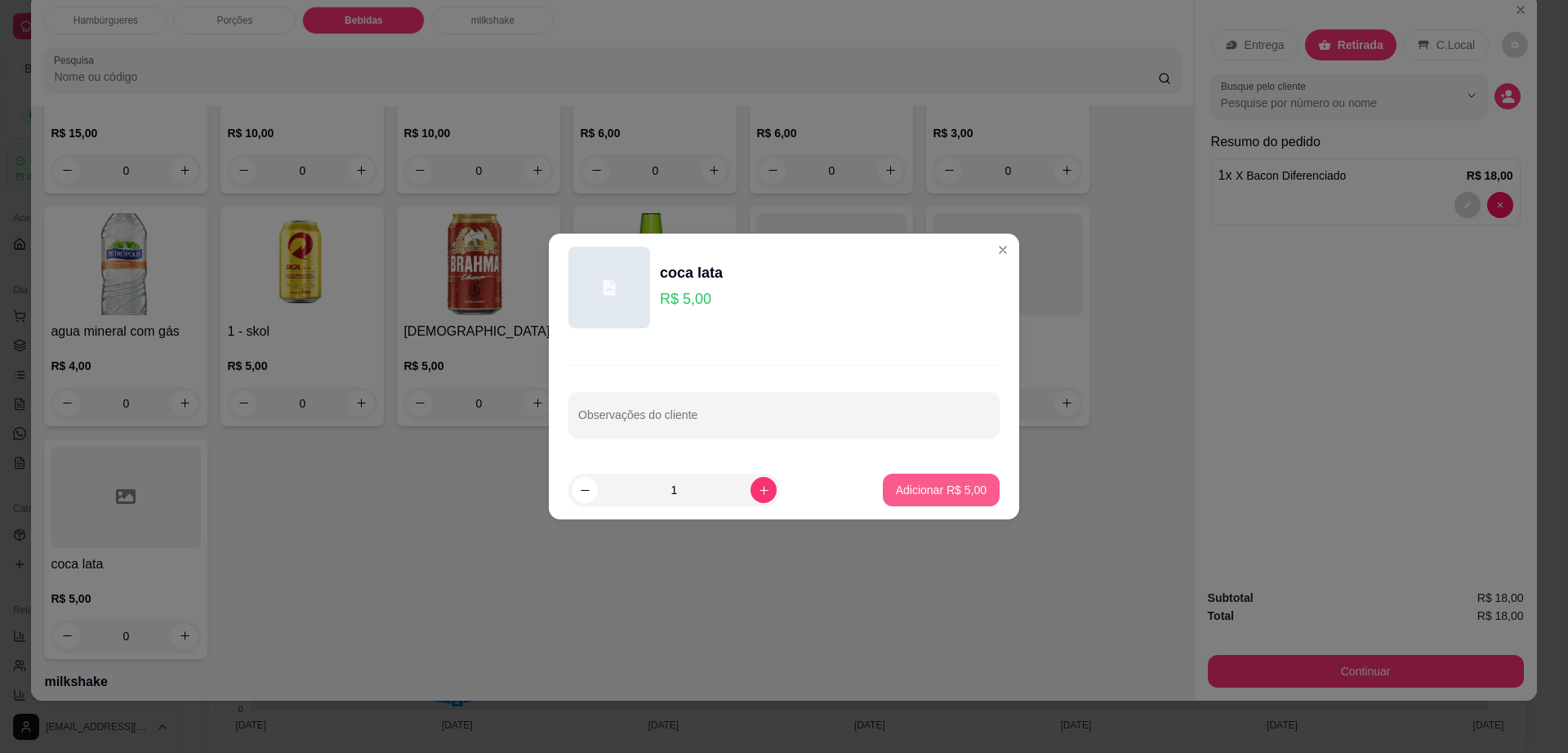
click at [934, 480] on button "Adicionar R$ 5,00" at bounding box center [941, 489] width 116 height 33
type input "1"
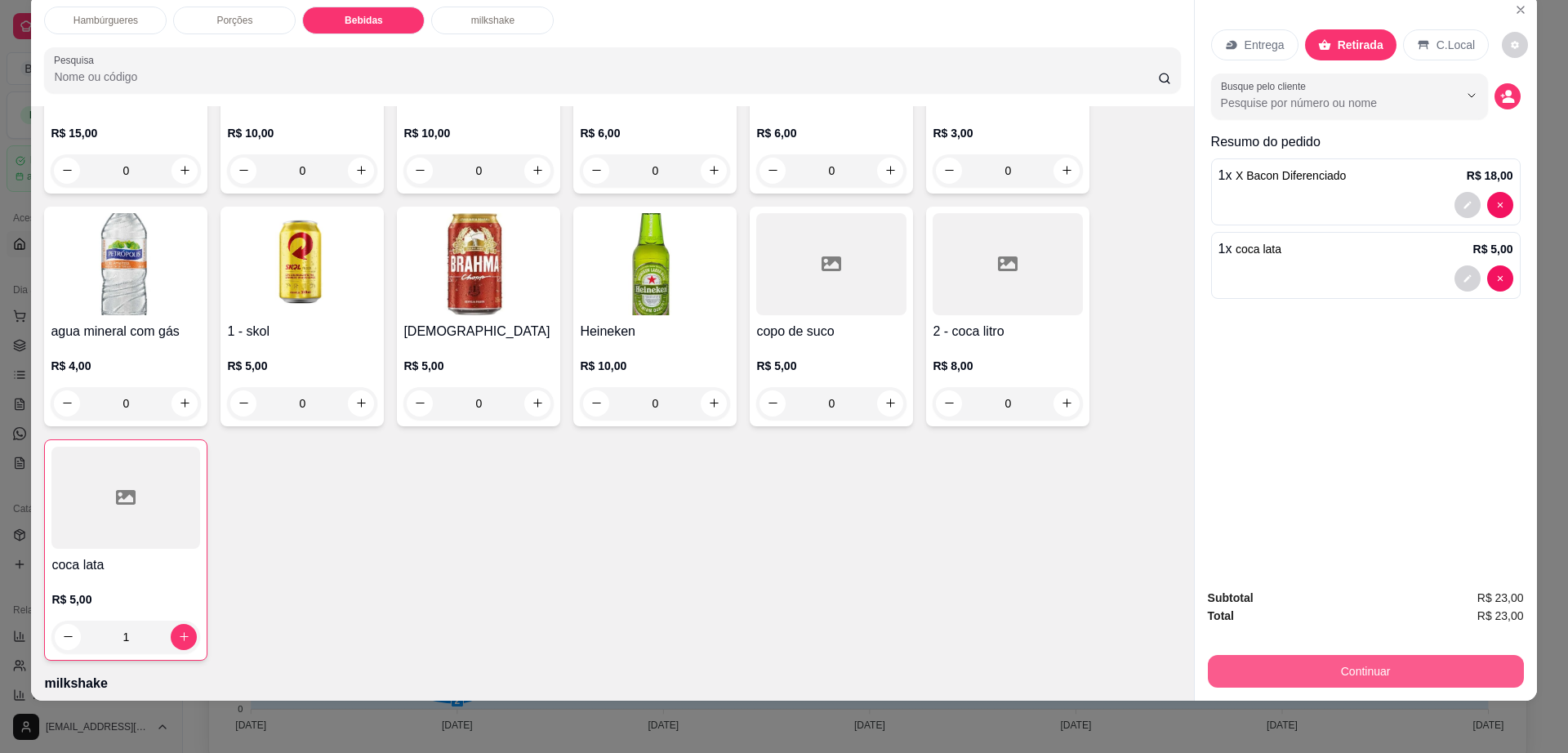
click at [1306, 674] on button "Continuar" at bounding box center [1366, 671] width 316 height 33
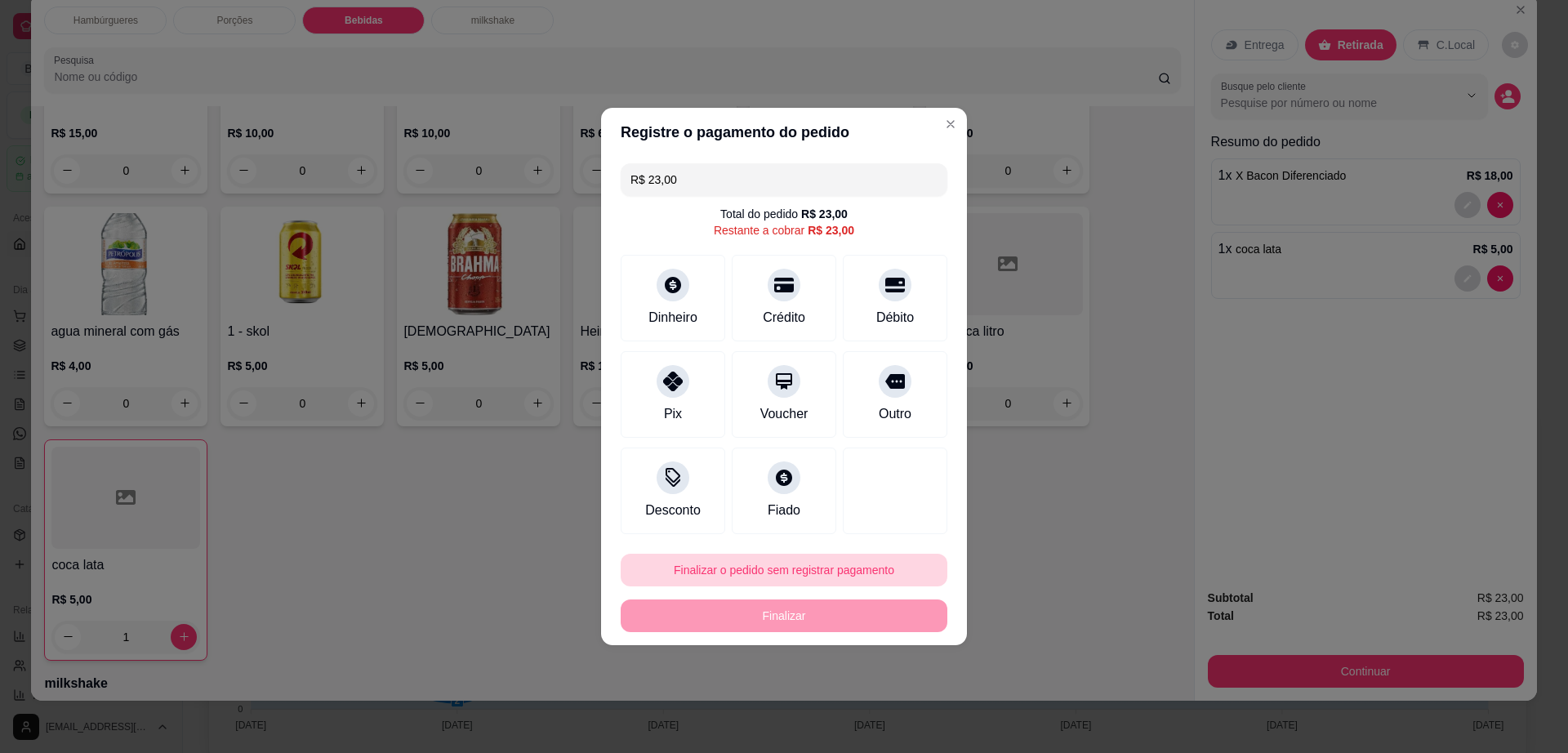
click at [796, 567] on button "Finalizar o pedido sem registrar pagamento" at bounding box center [784, 569] width 327 height 33
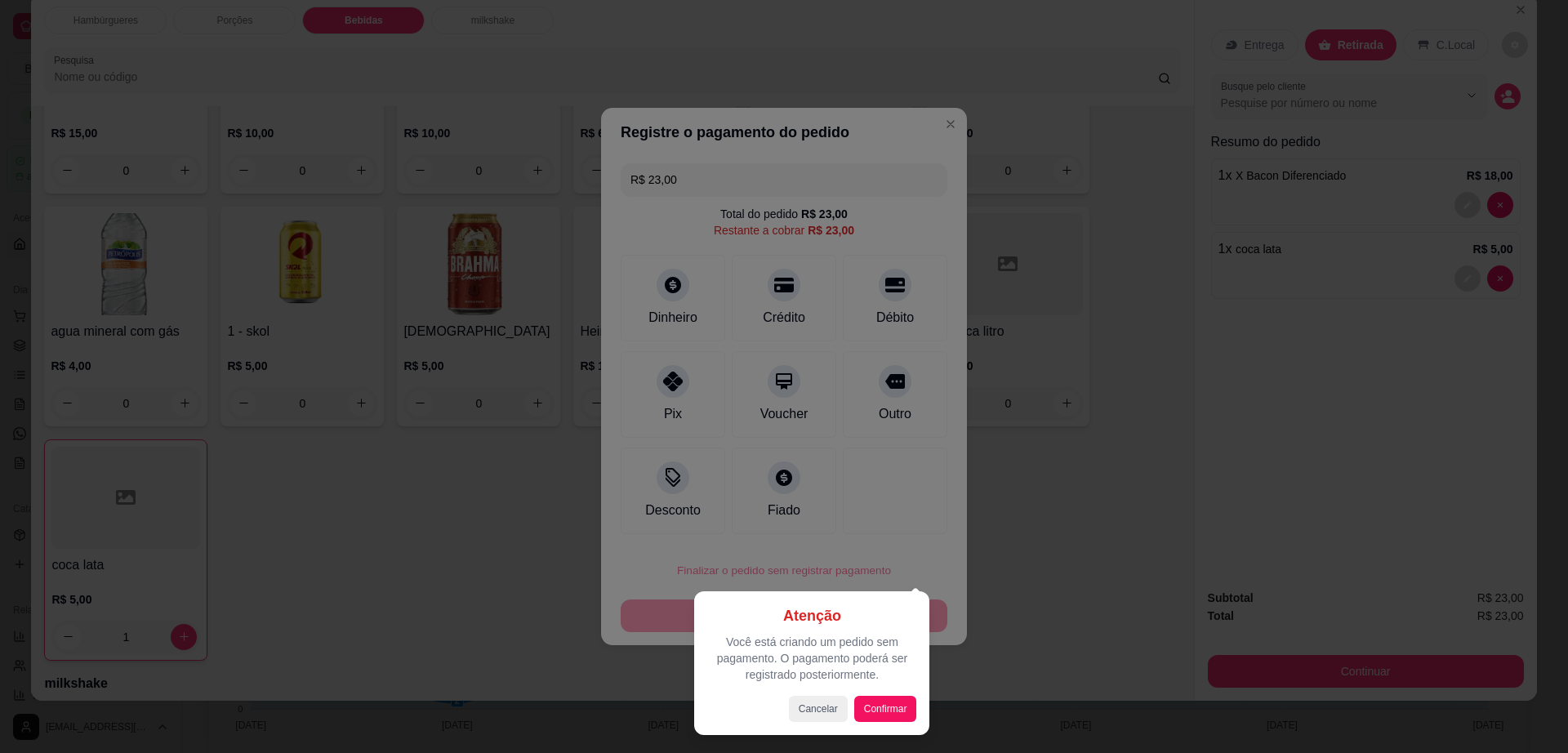
click at [770, 494] on div at bounding box center [784, 376] width 1568 height 753
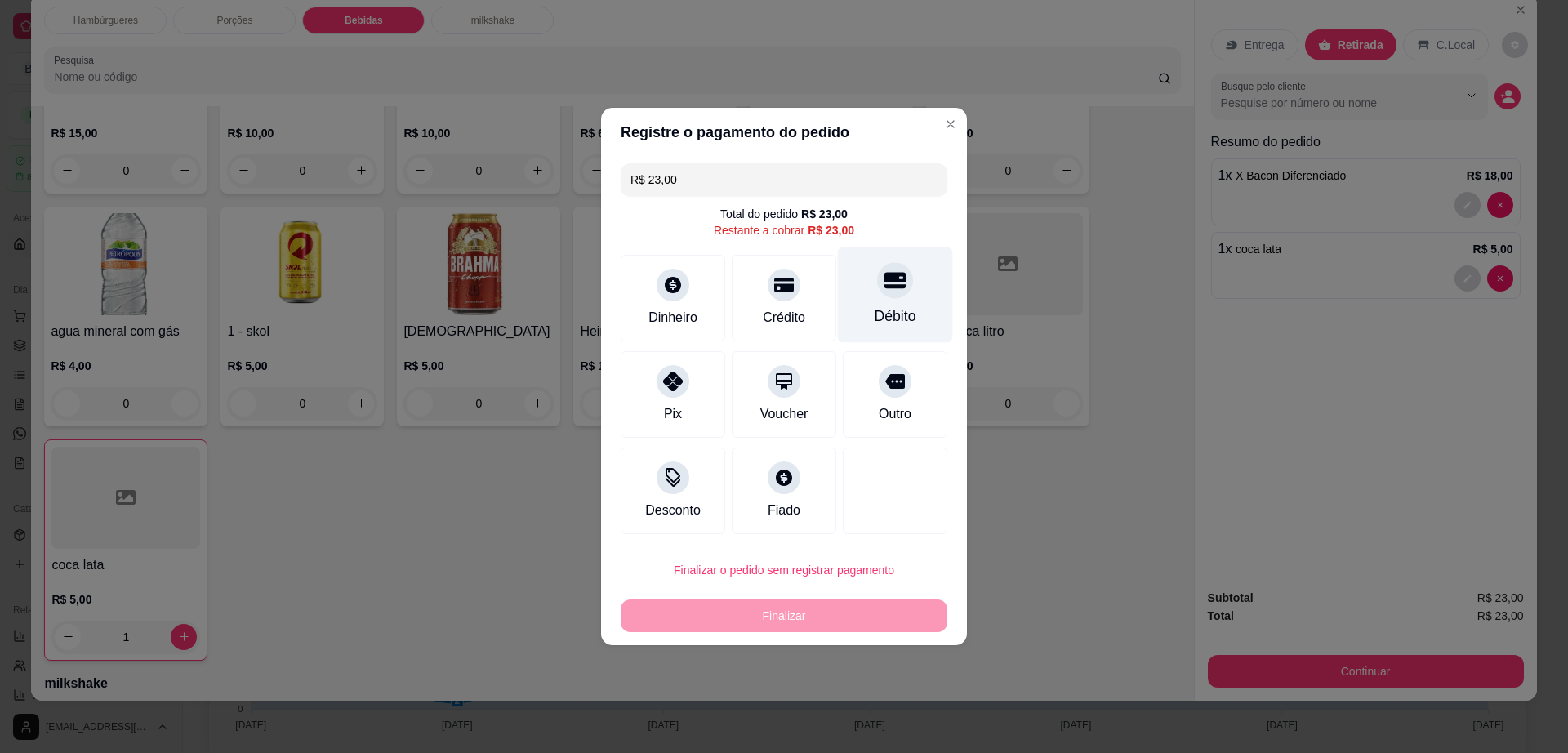
click at [884, 278] on icon at bounding box center [894, 281] width 21 height 17
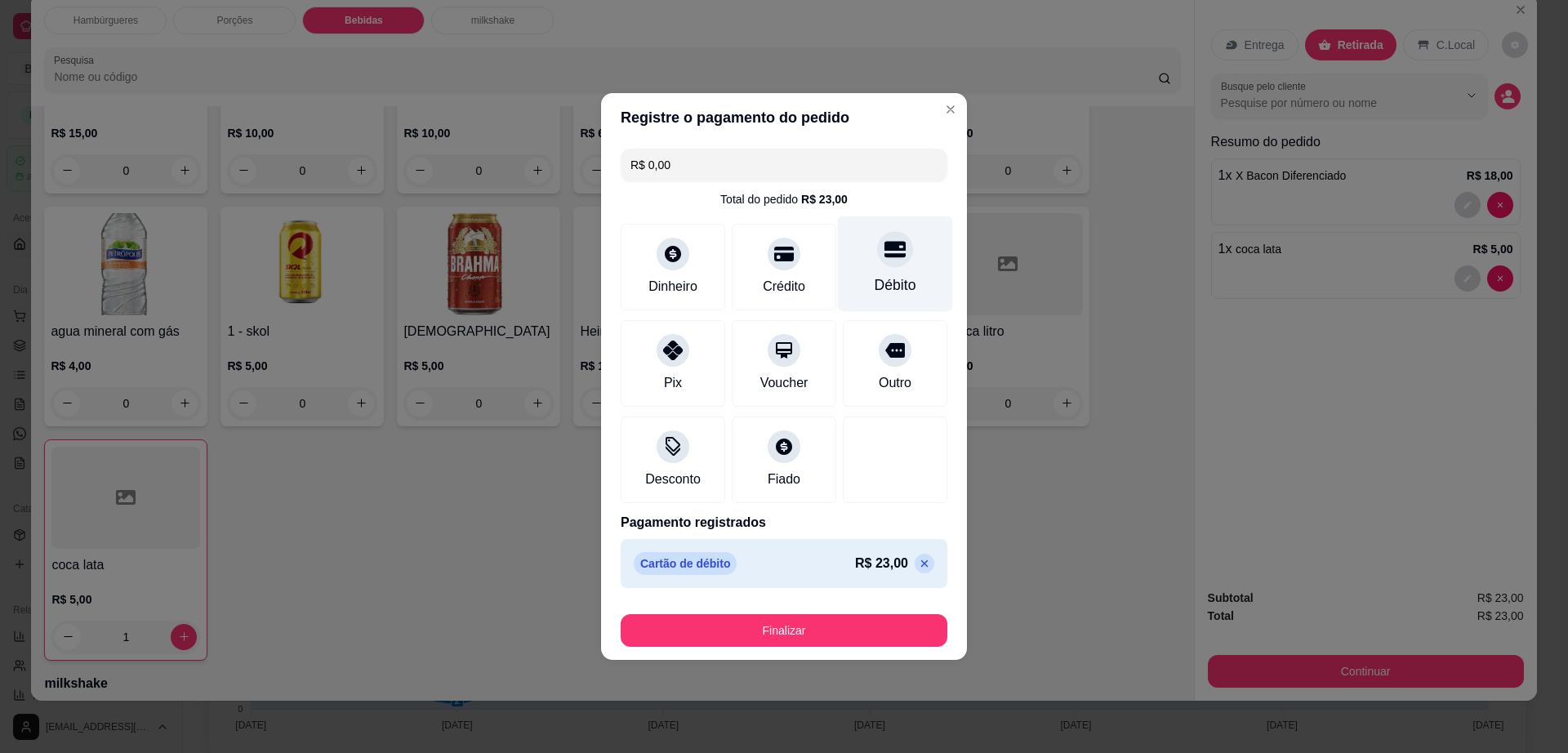
type input "R$ 0,00"
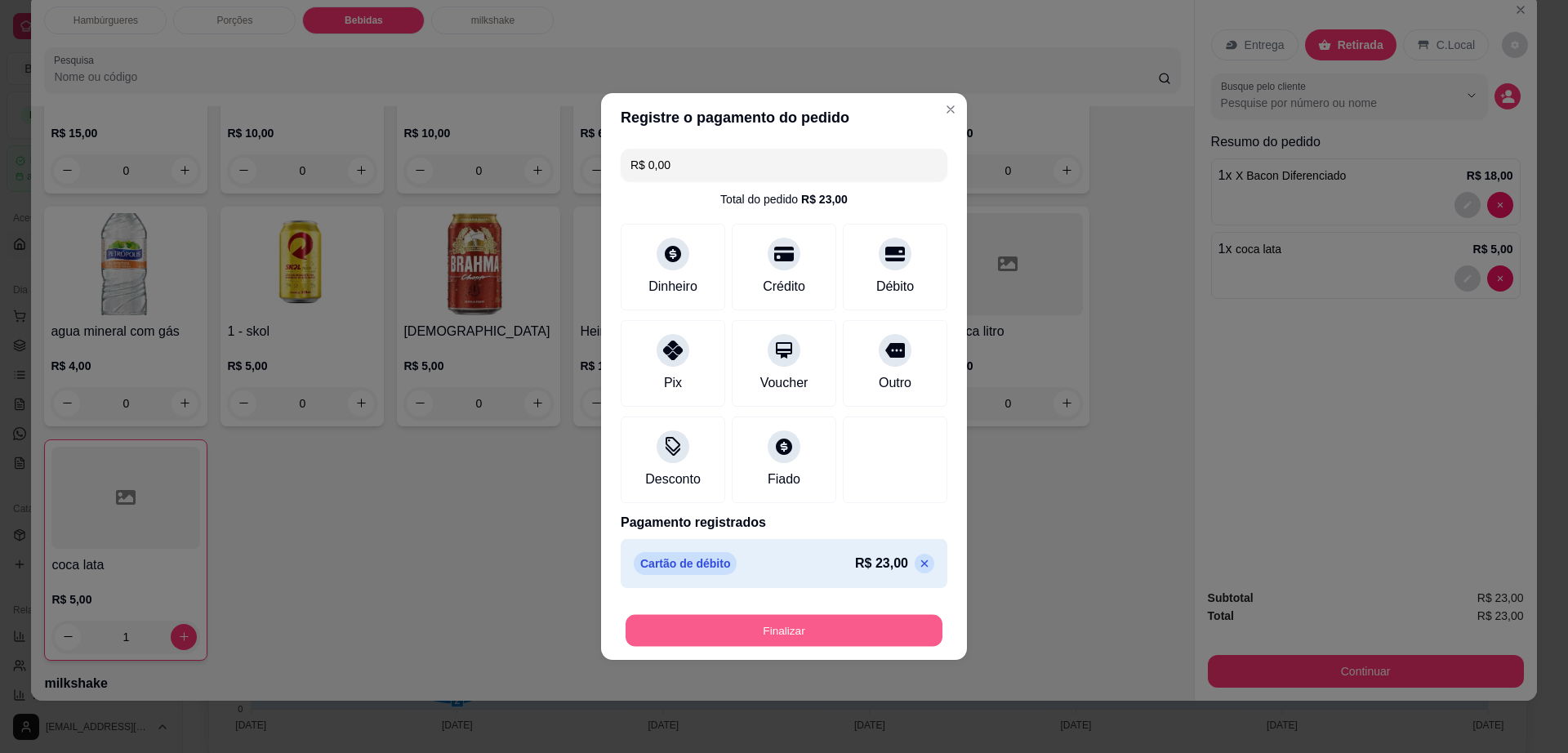
click at [839, 639] on button "Finalizar" at bounding box center [784, 631] width 317 height 32
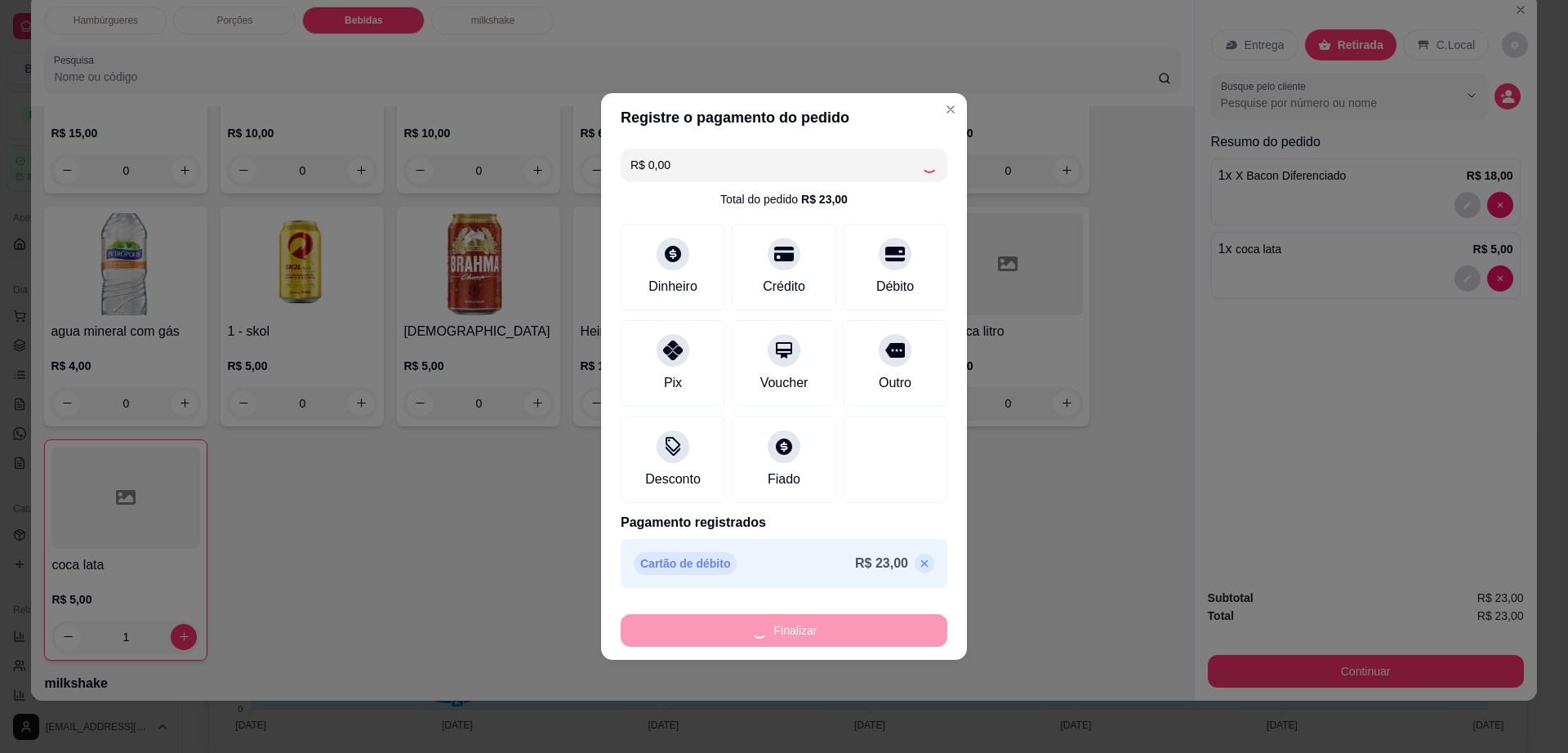
type input "0"
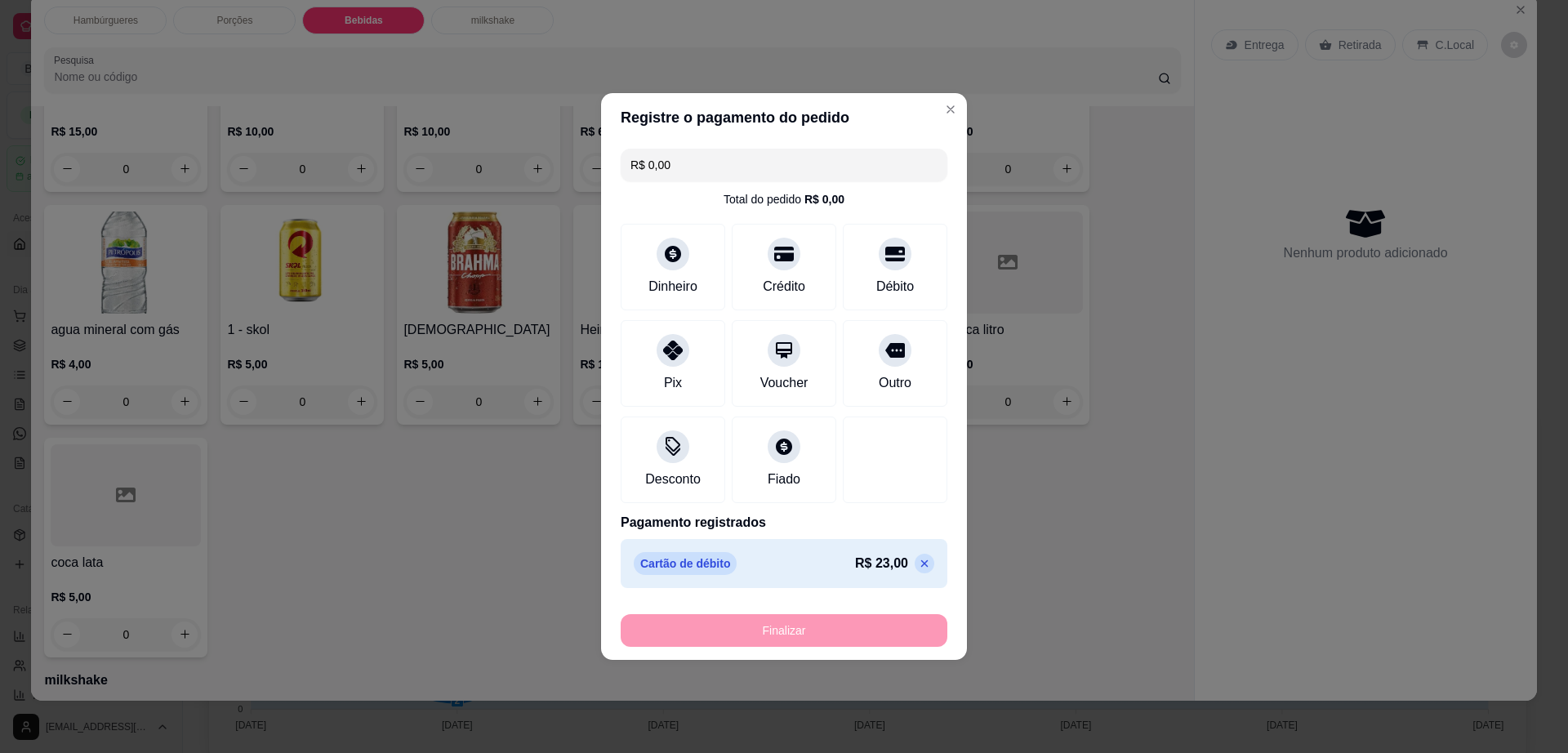
type input "-R$ 23,00"
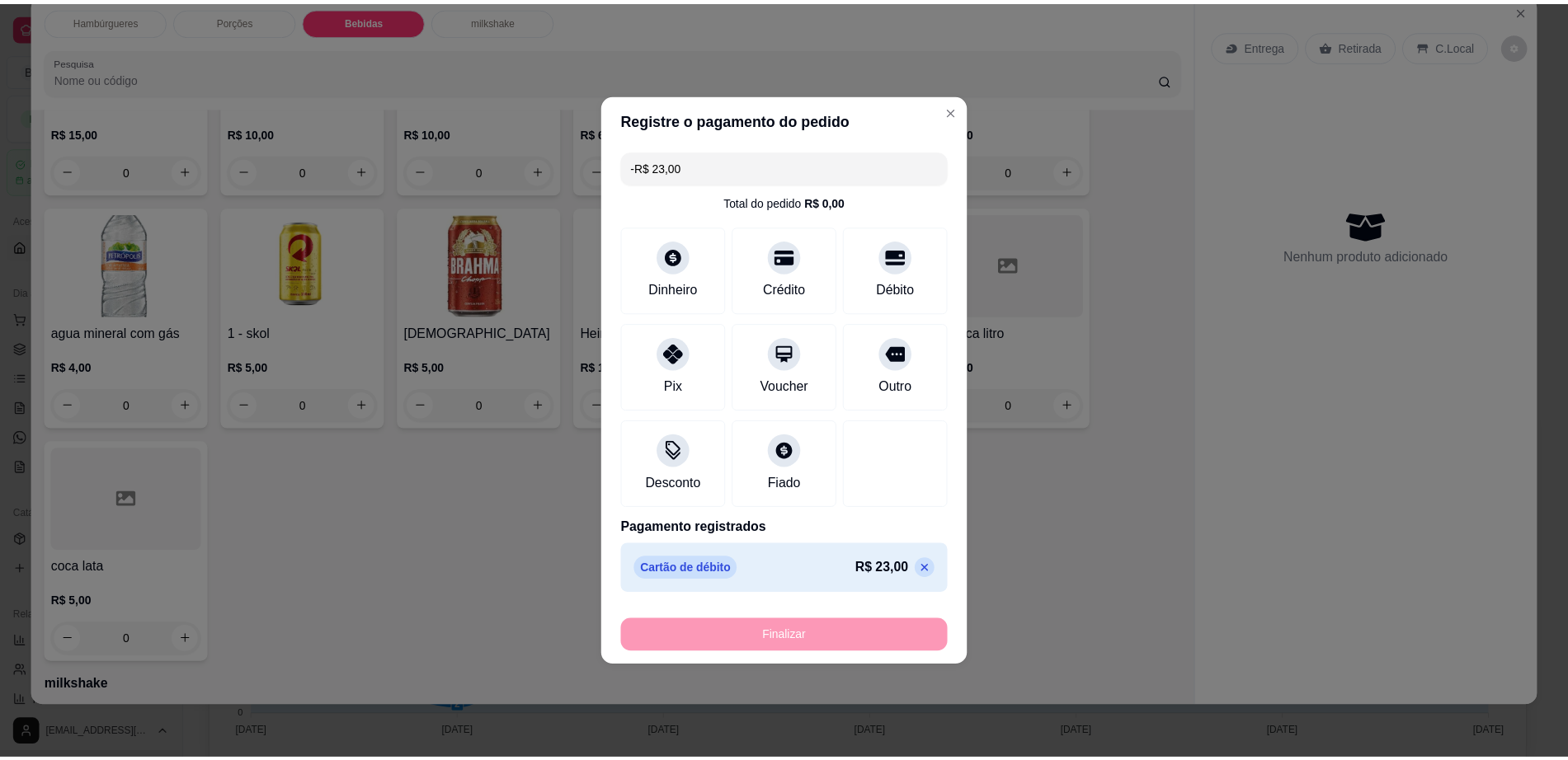
scroll to position [1306, 0]
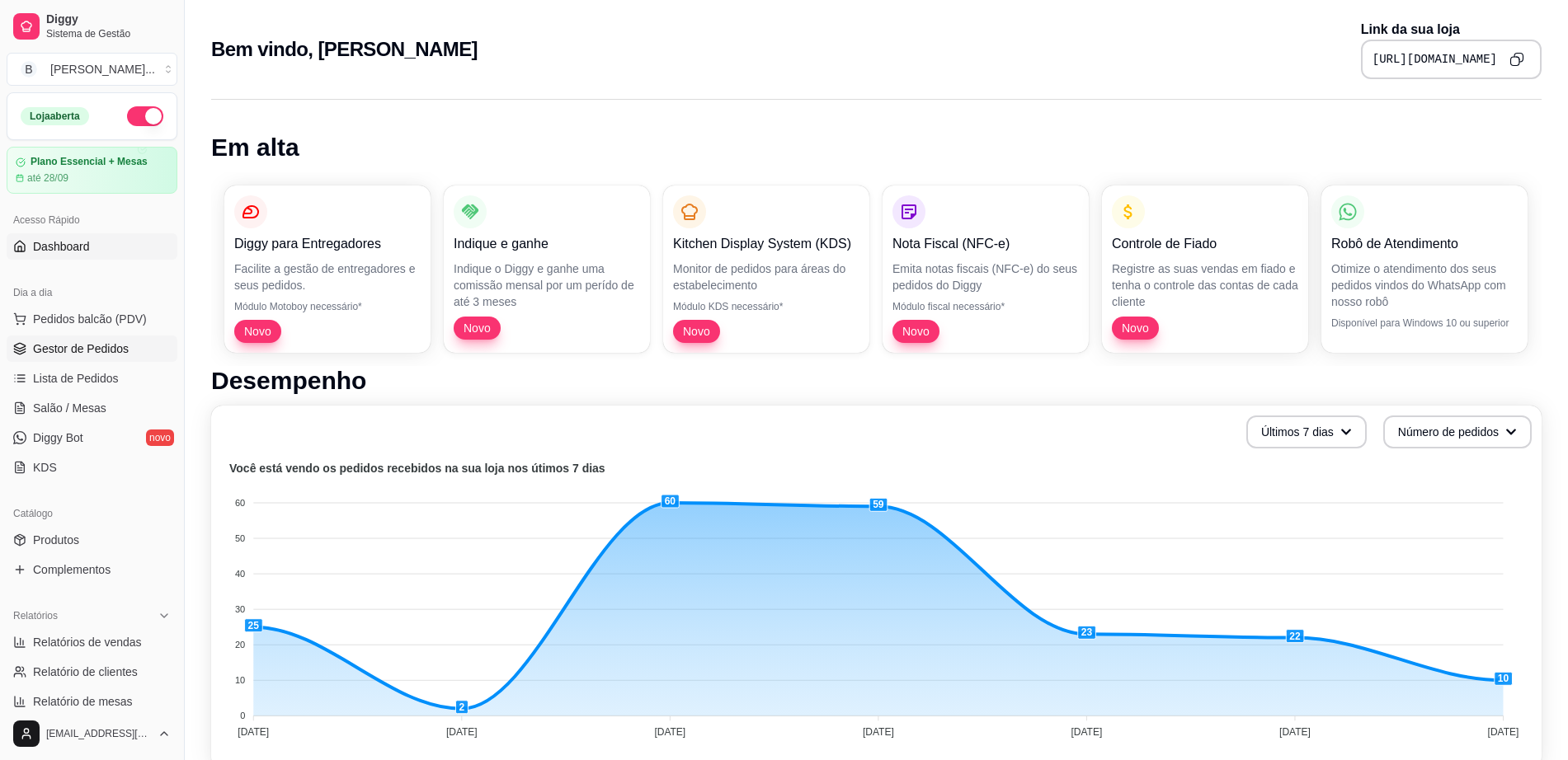
click at [103, 343] on span "Gestor de Pedidos" at bounding box center [81, 349] width 96 height 17
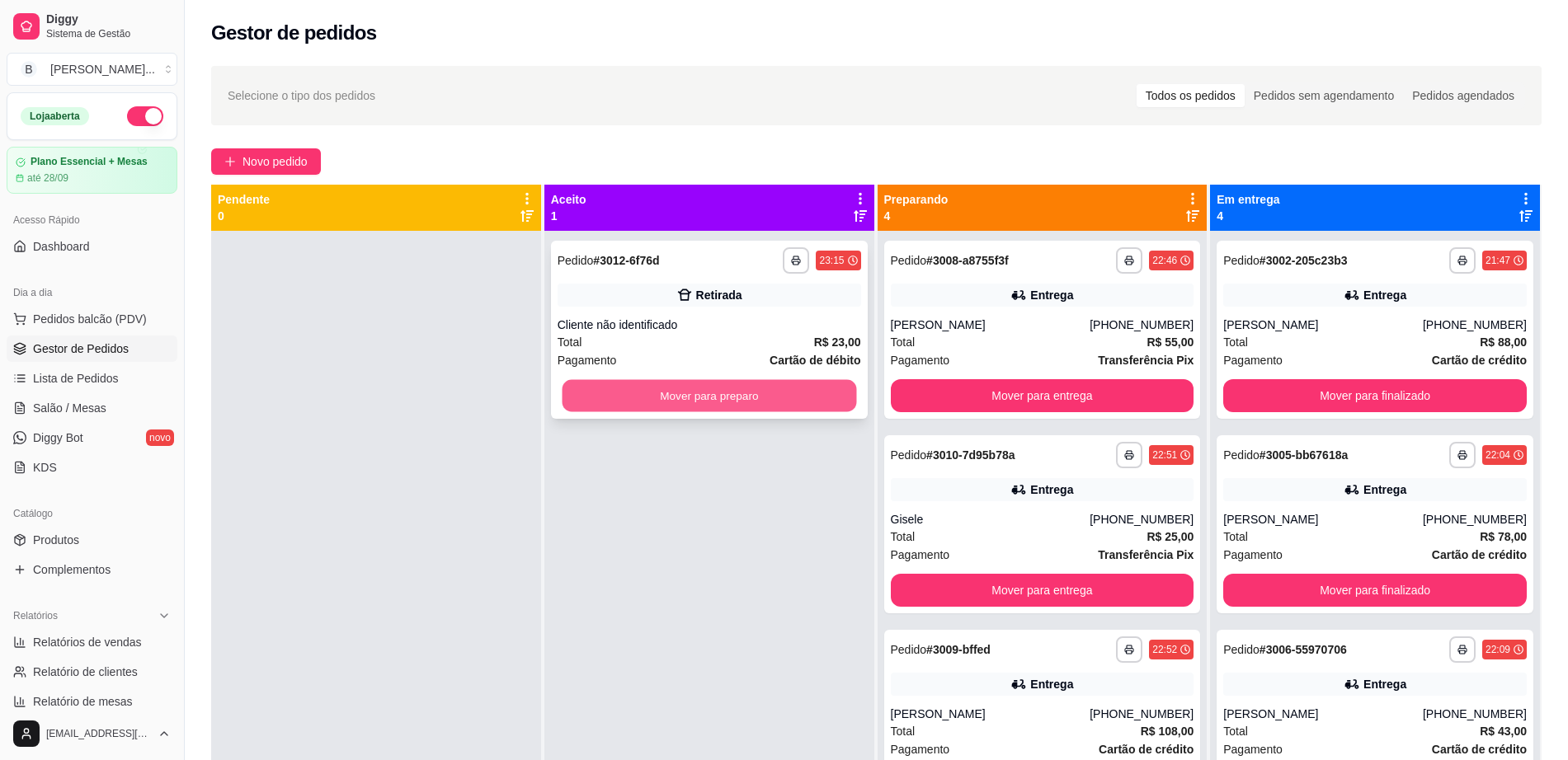
click at [737, 391] on button "Mover para preparo" at bounding box center [708, 396] width 294 height 32
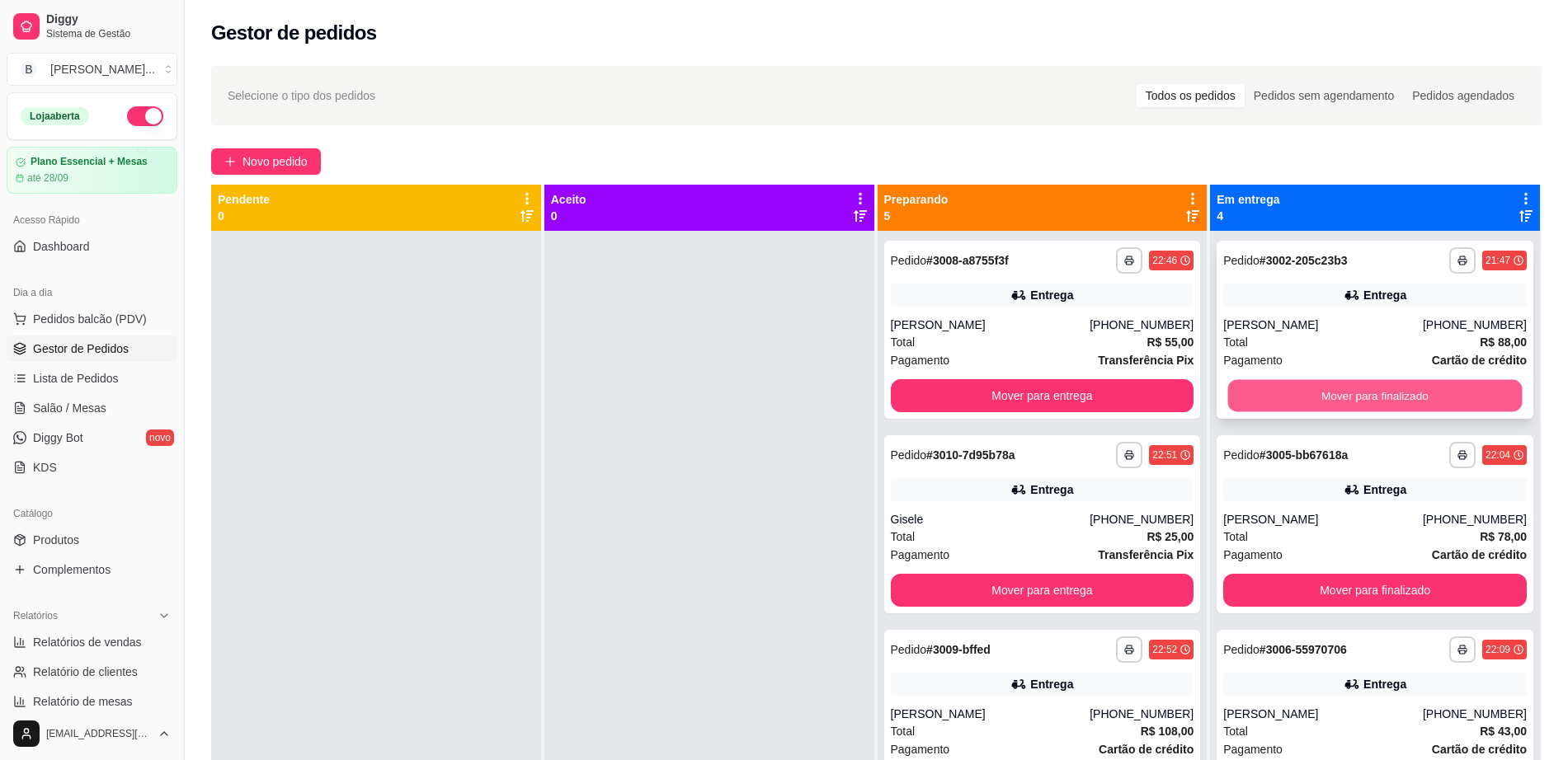
click at [1314, 407] on button "Mover para finalizado" at bounding box center [1374, 396] width 294 height 32
click at [1315, 396] on button "Mover para finalizado" at bounding box center [1374, 395] width 304 height 33
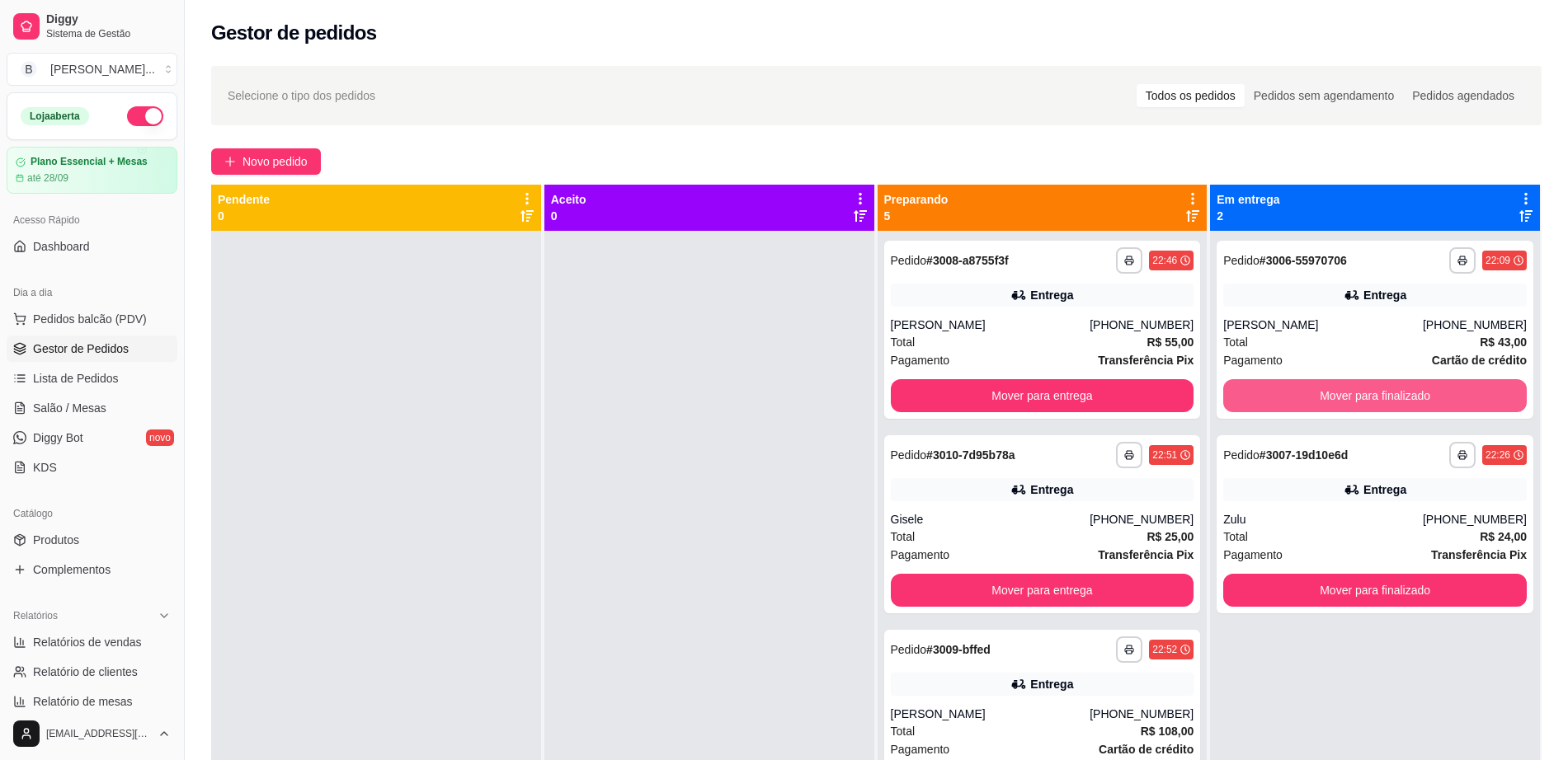
click at [1315, 396] on button "Mover para finalizado" at bounding box center [1374, 395] width 304 height 33
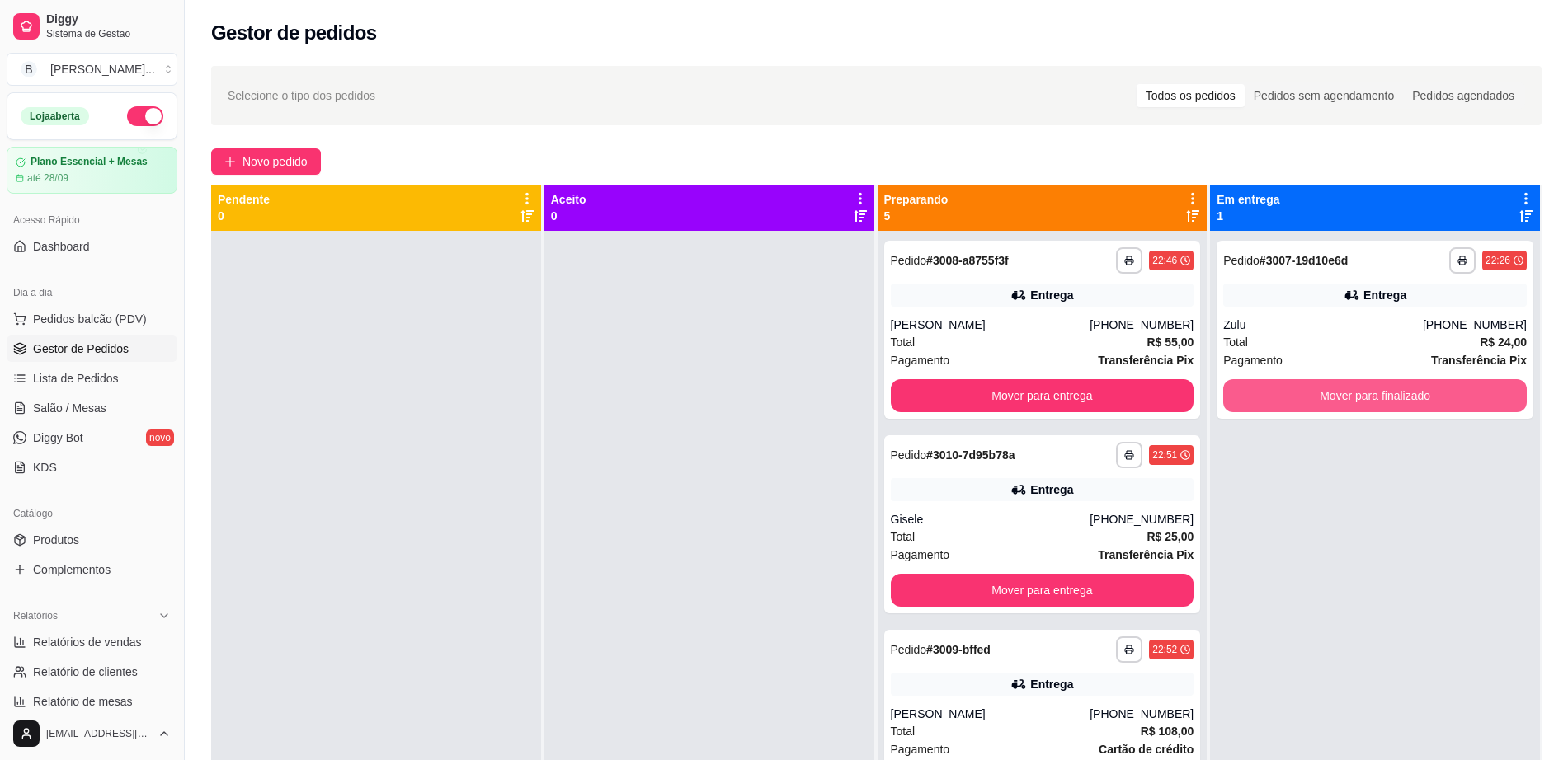
click at [1315, 396] on button "Mover para finalizado" at bounding box center [1374, 395] width 304 height 33
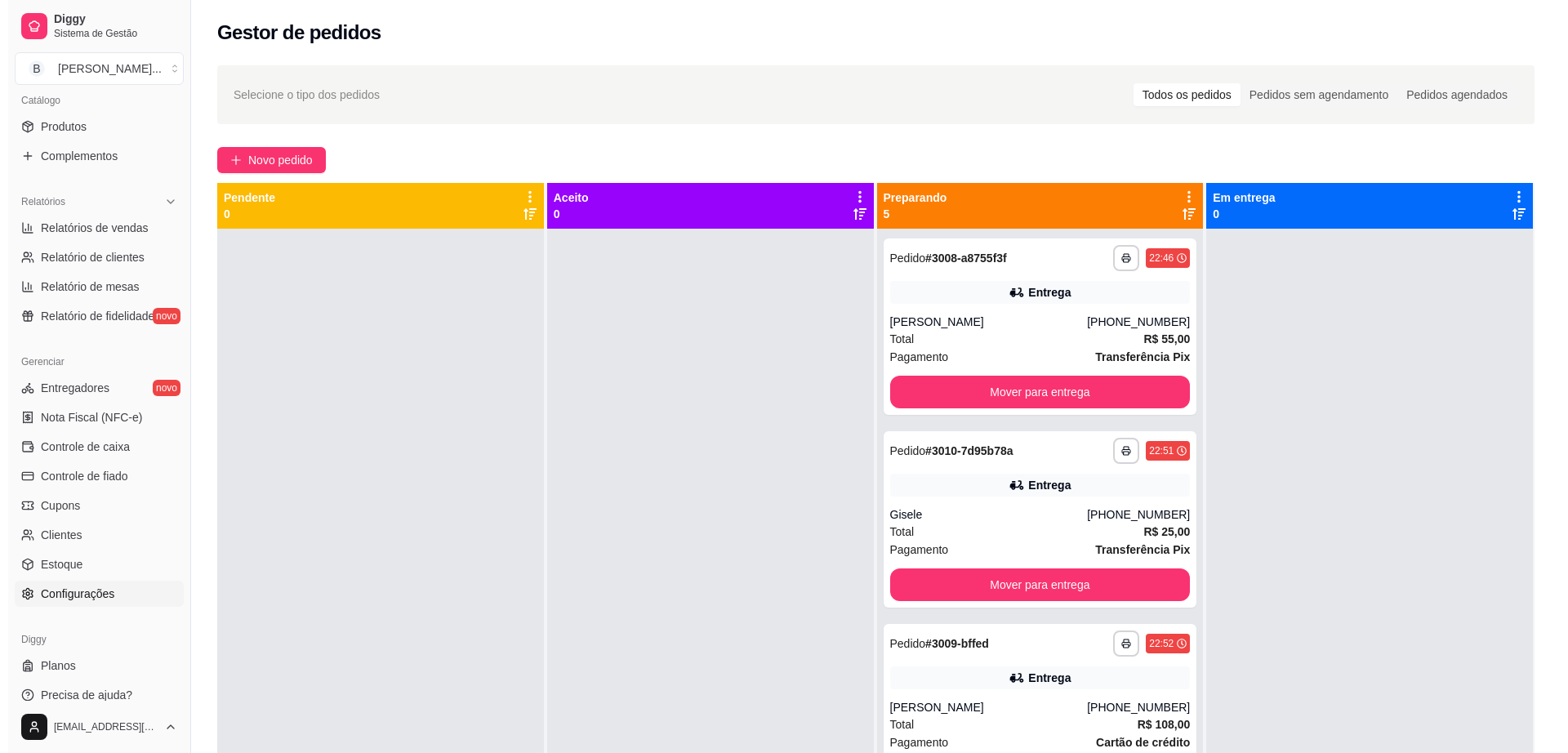
scroll to position [422, 0]
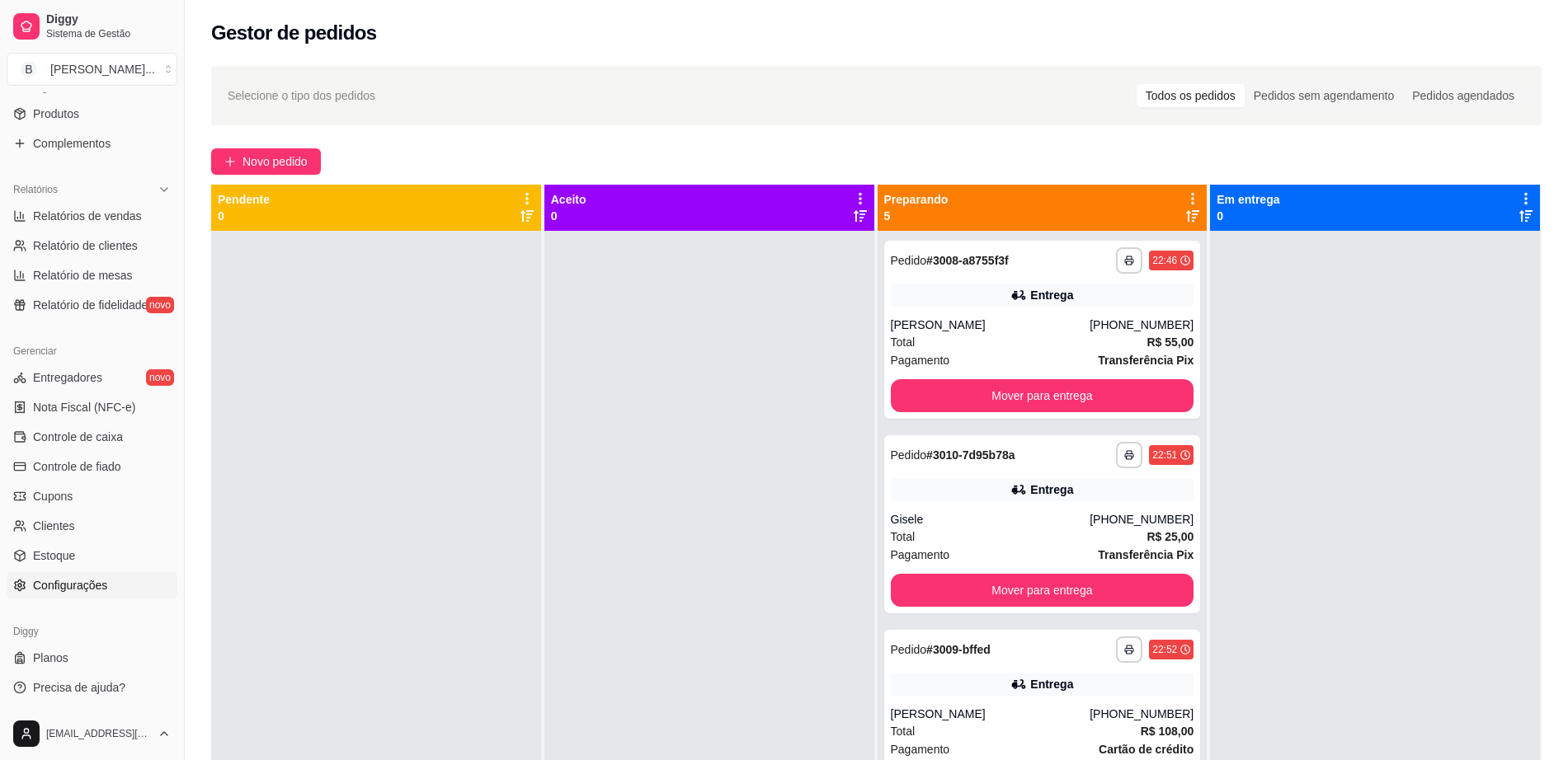
click at [100, 584] on span "Configurações" at bounding box center [70, 586] width 74 height 17
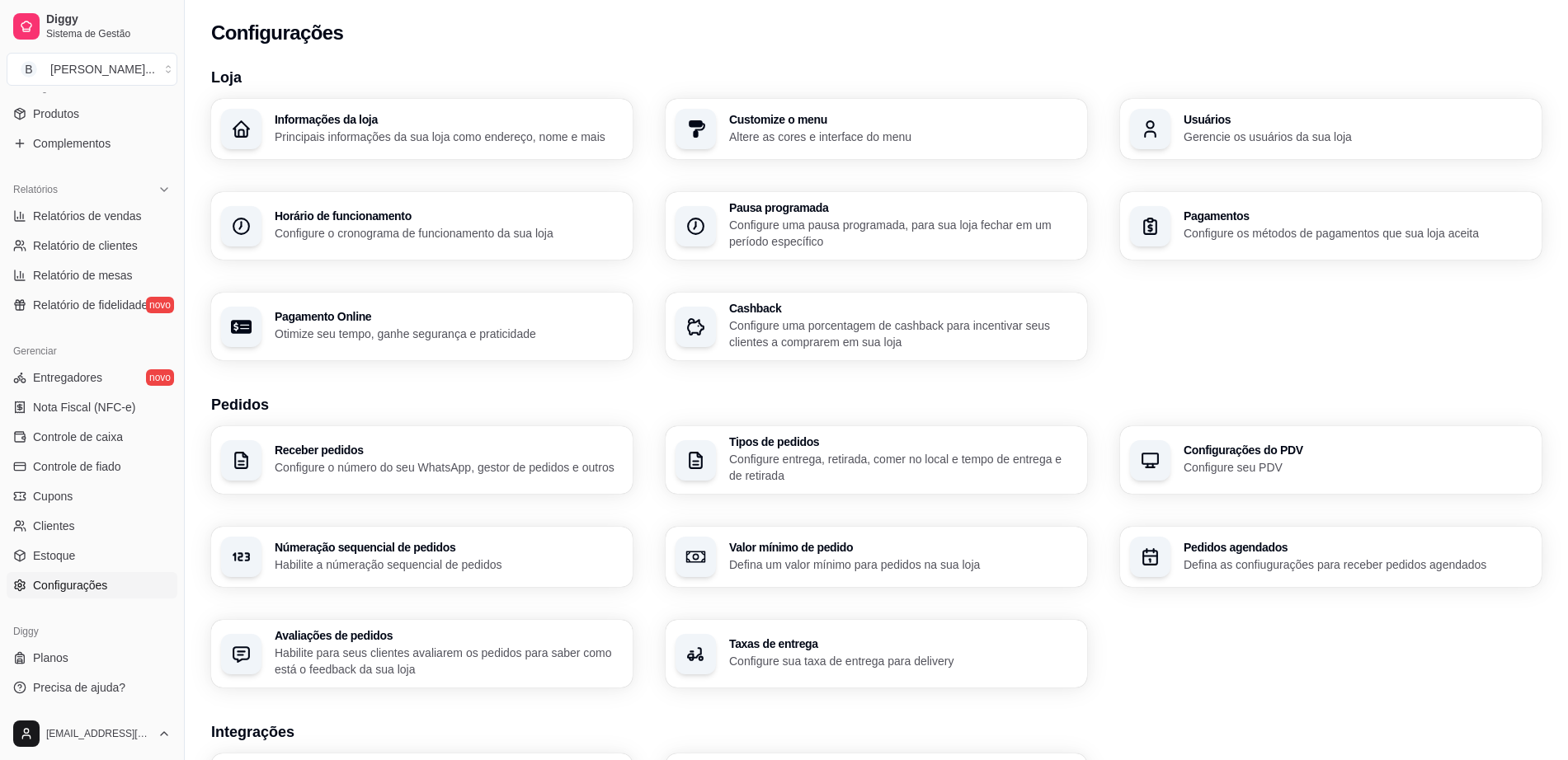
click at [1243, 225] on p "Configure os métodos de pagamentos que sua loja aceita" at bounding box center [1357, 233] width 348 height 17
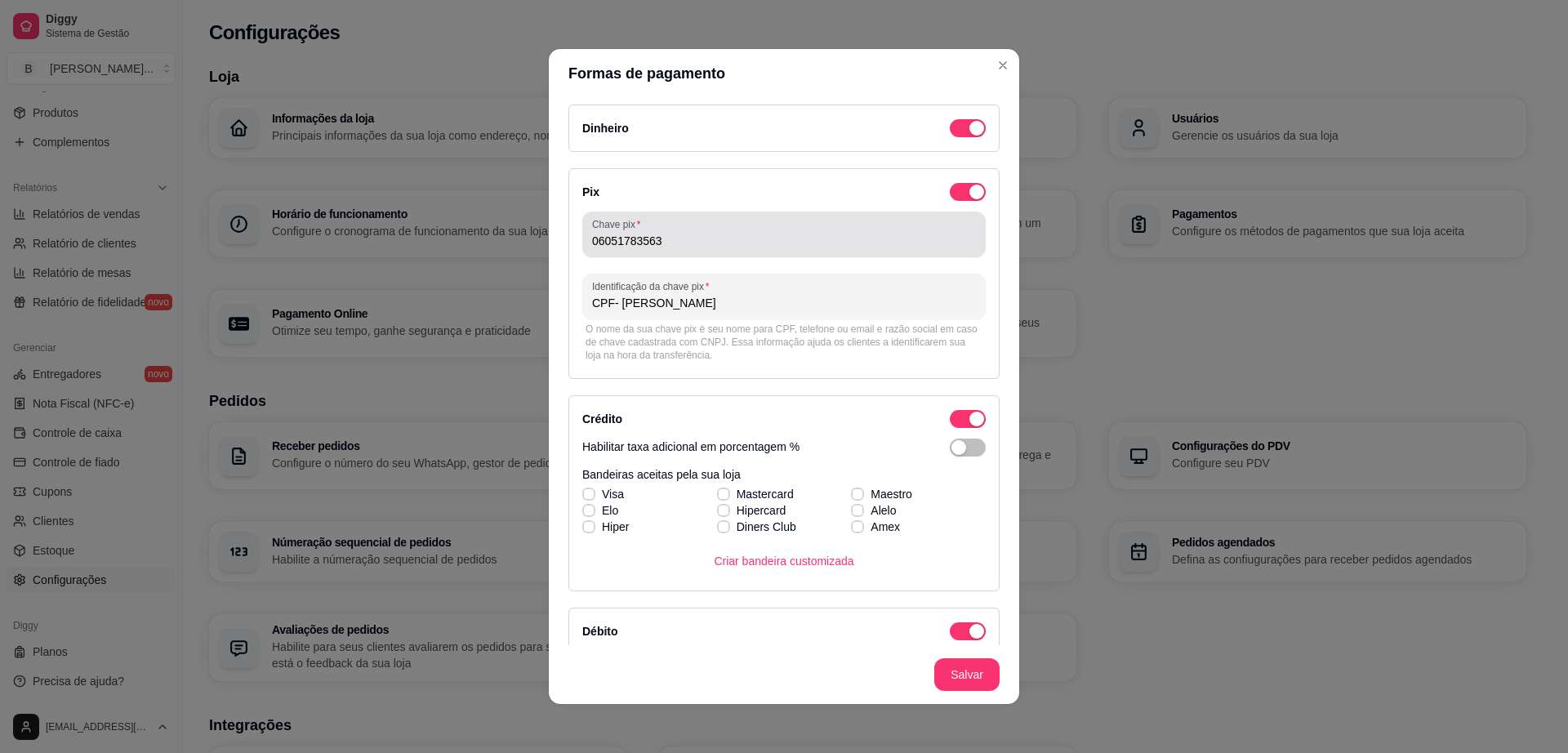
drag, startPoint x: 583, startPoint y: 248, endPoint x: 659, endPoint y: 237, distance: 76.8
click at [659, 237] on div "Chave pix 06051783563" at bounding box center [784, 234] width 403 height 46
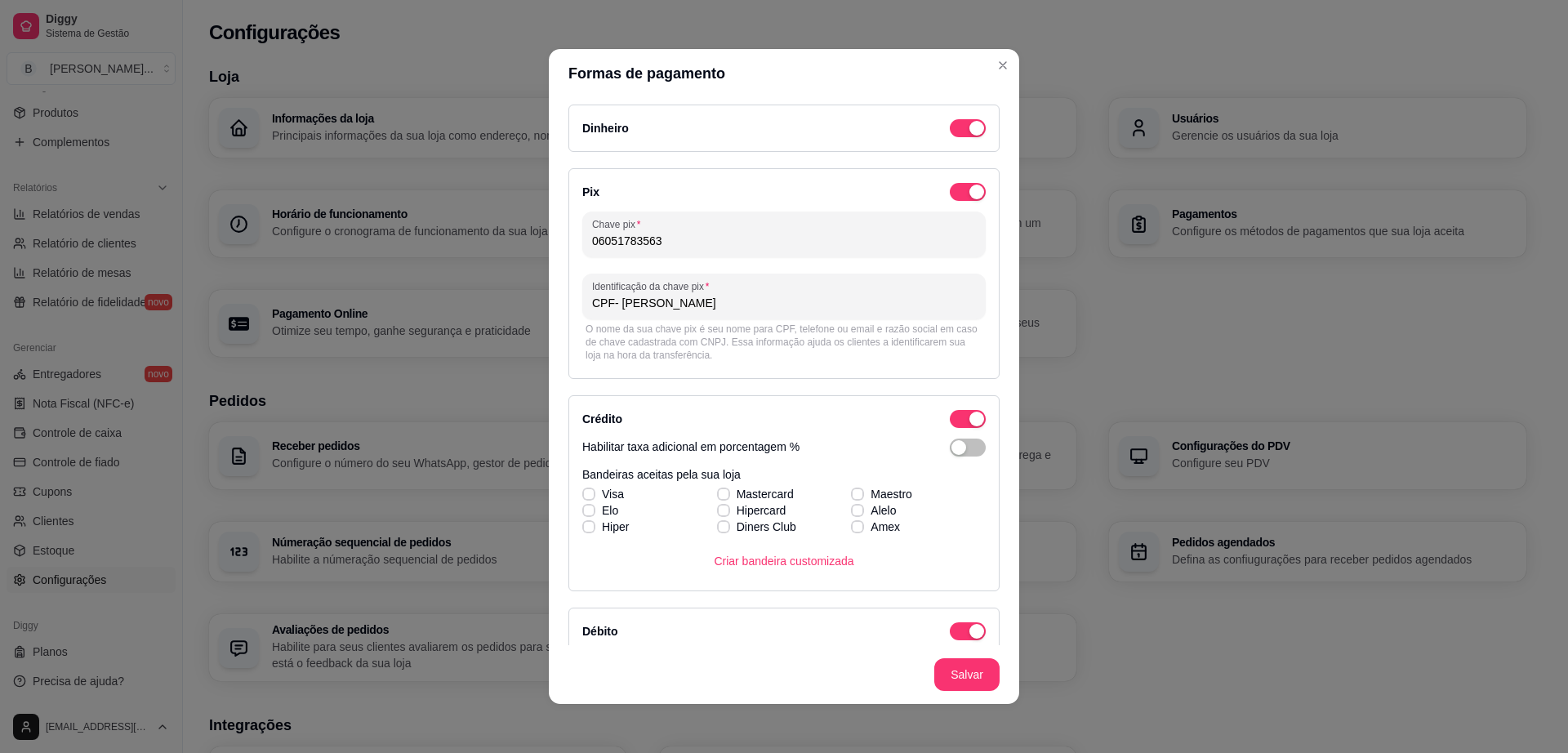
drag, startPoint x: 587, startPoint y: 238, endPoint x: 573, endPoint y: 244, distance: 15.2
click at [593, 239] on input "06051783563" at bounding box center [784, 241] width 384 height 17
drag, startPoint x: 586, startPoint y: 240, endPoint x: 677, endPoint y: 248, distance: 91.4
click at [677, 248] on input "06051783563" at bounding box center [784, 241] width 384 height 17
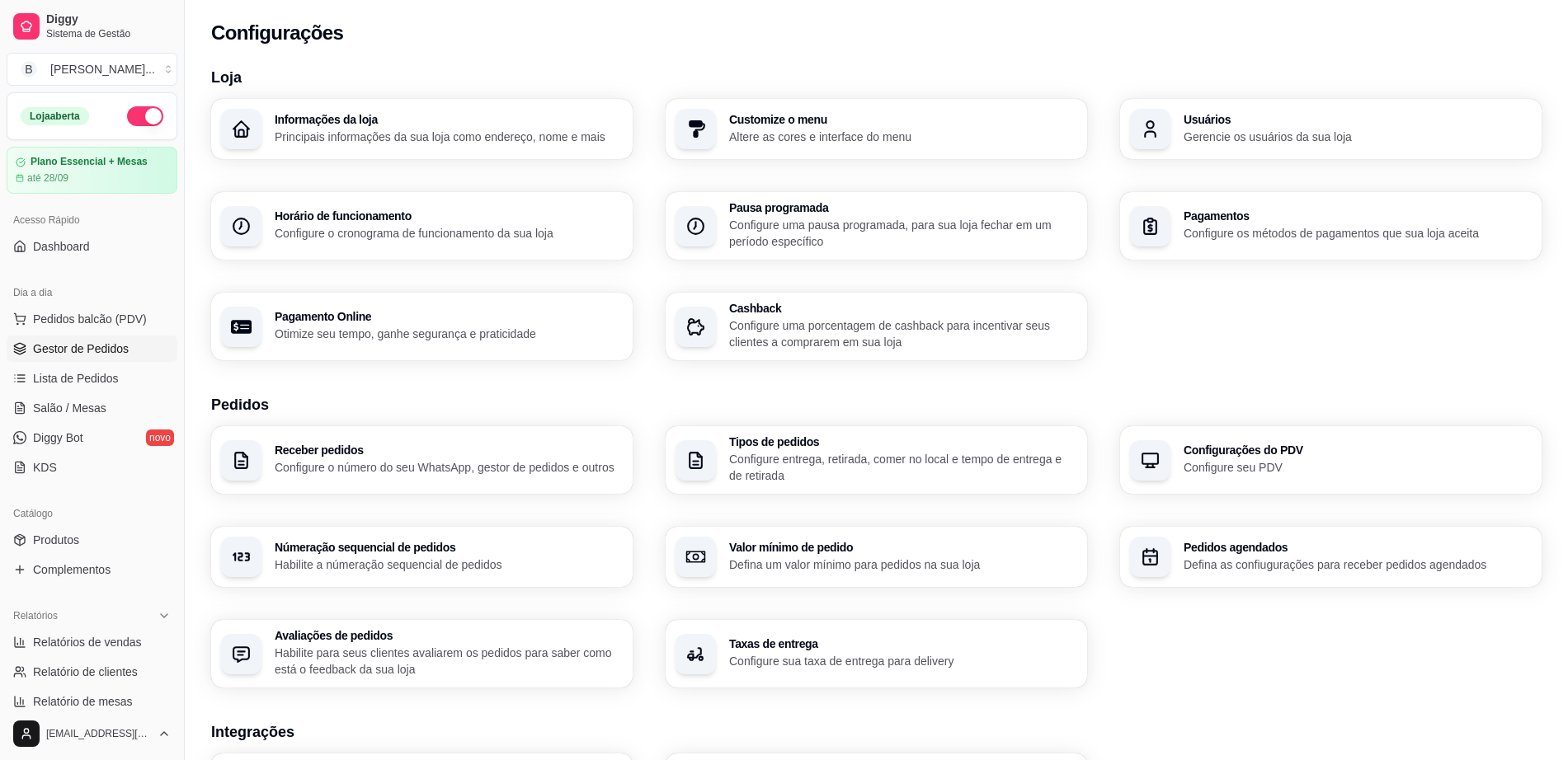
click at [124, 355] on span "Gestor de Pedidos" at bounding box center [81, 349] width 96 height 17
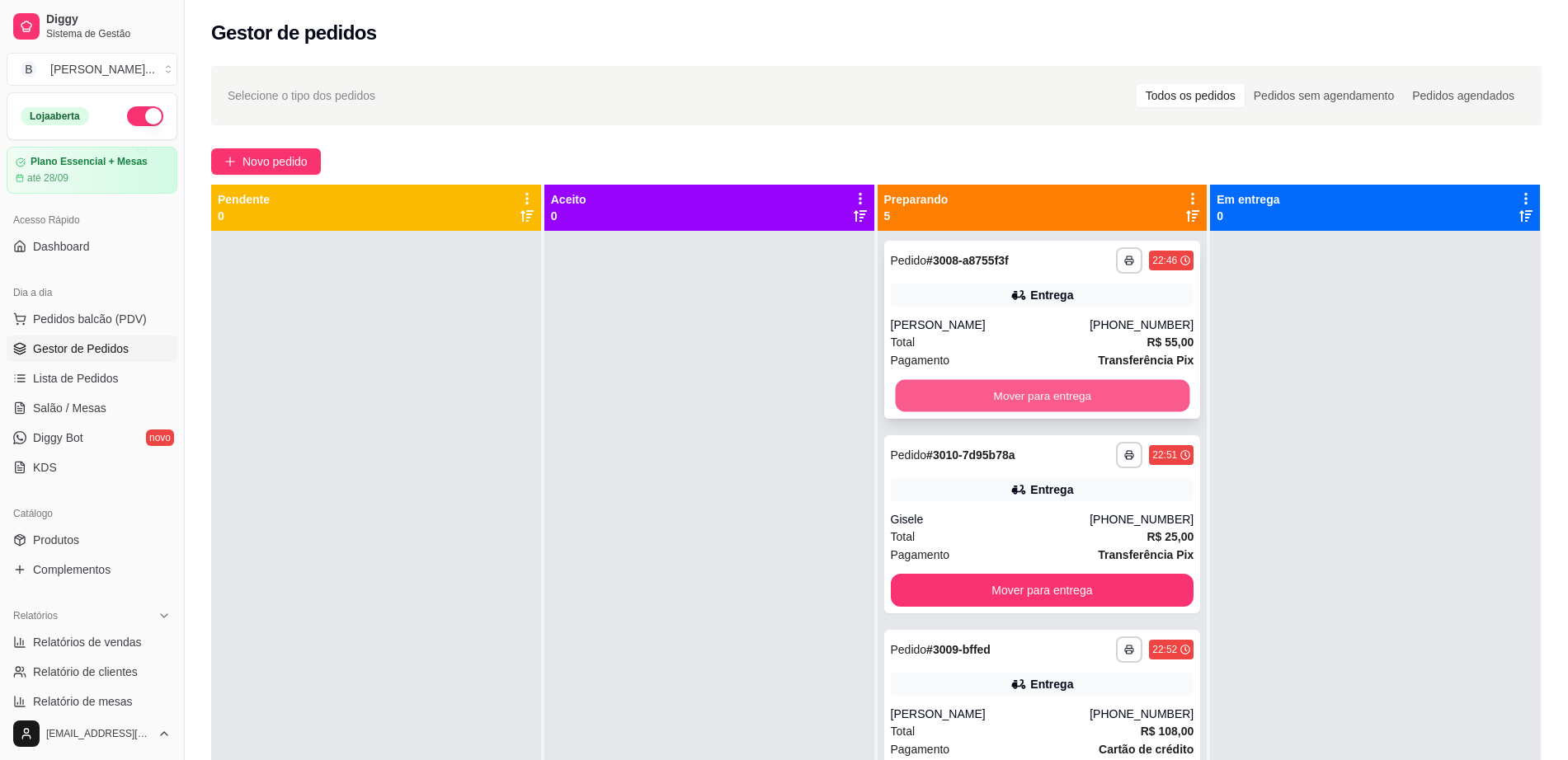
click at [1117, 391] on button "Mover para entrega" at bounding box center [1041, 396] width 294 height 32
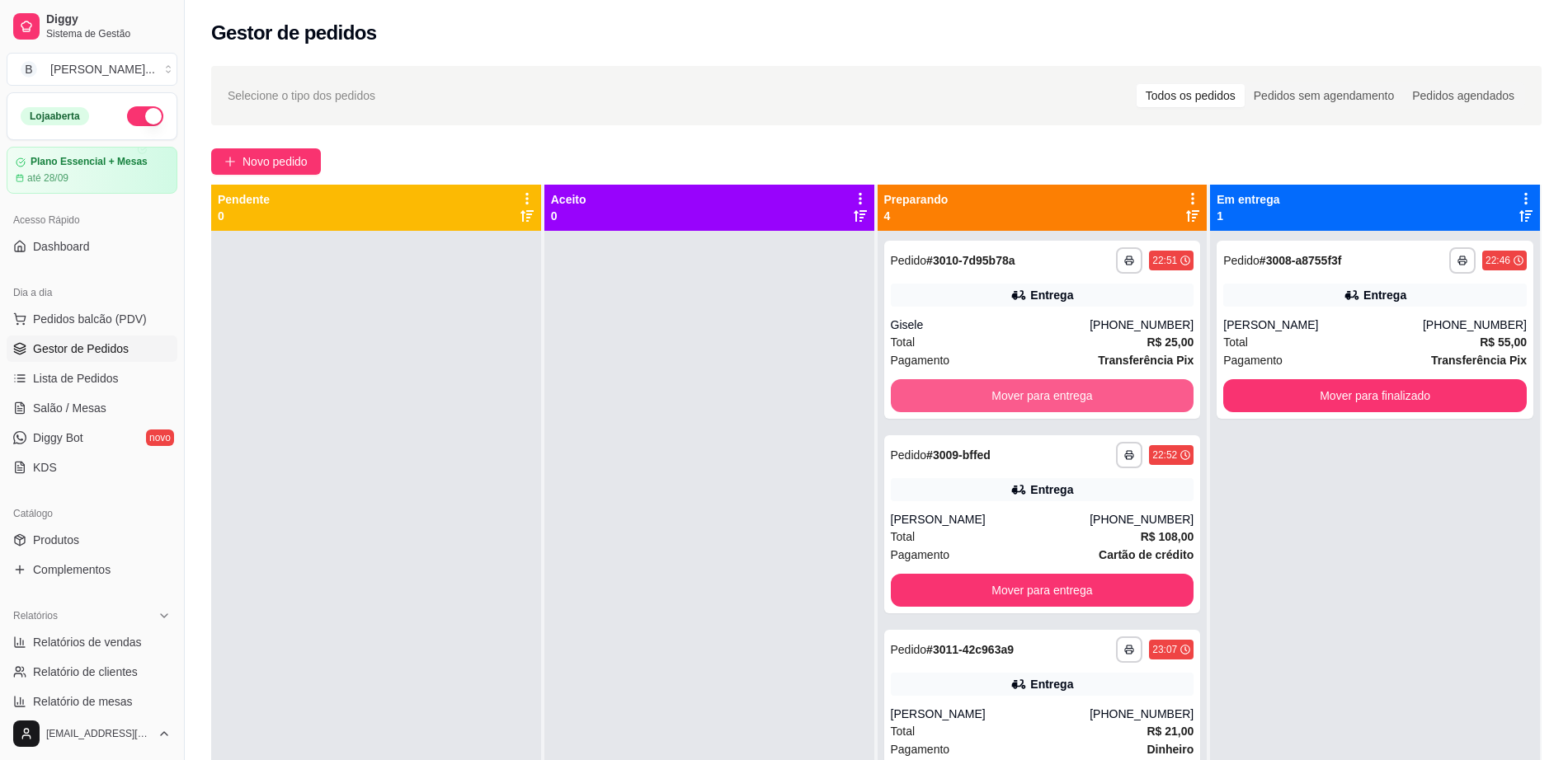
click at [1117, 391] on button "Mover para entrega" at bounding box center [1042, 395] width 304 height 33
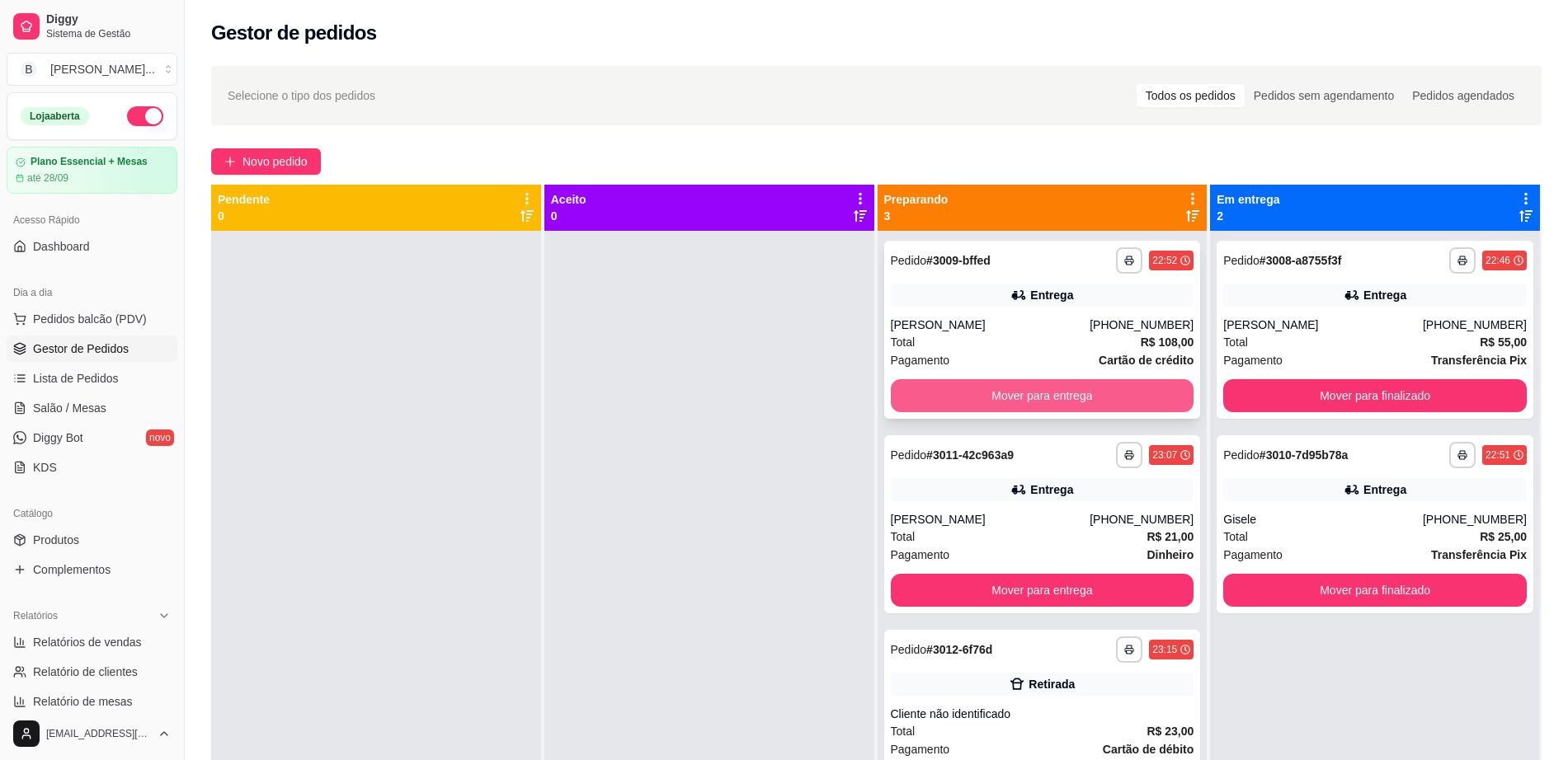
click at [1001, 391] on button "Mover para entrega" at bounding box center [1042, 395] width 304 height 33
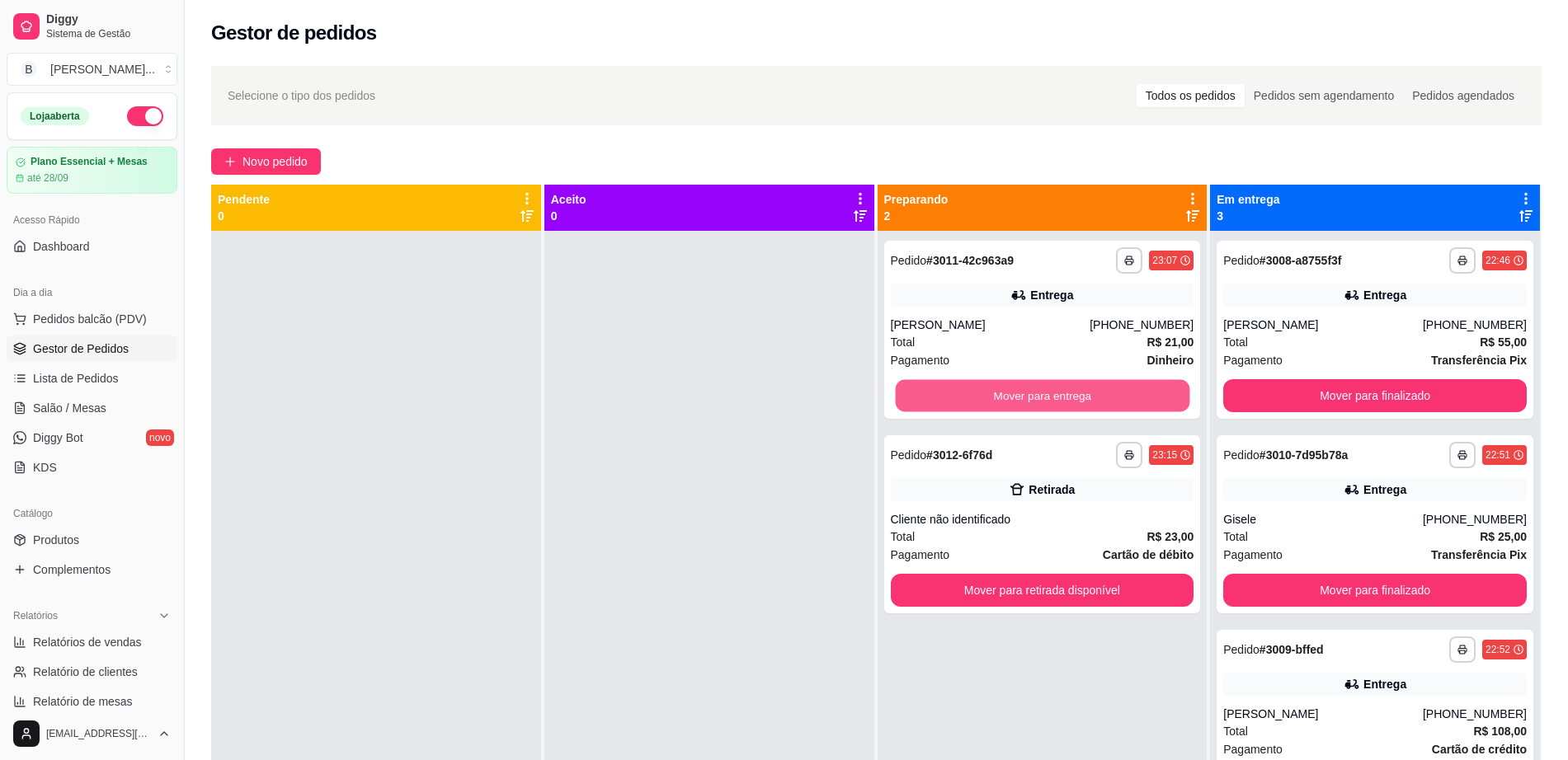
click at [1001, 391] on button "Mover para entrega" at bounding box center [1041, 396] width 294 height 32
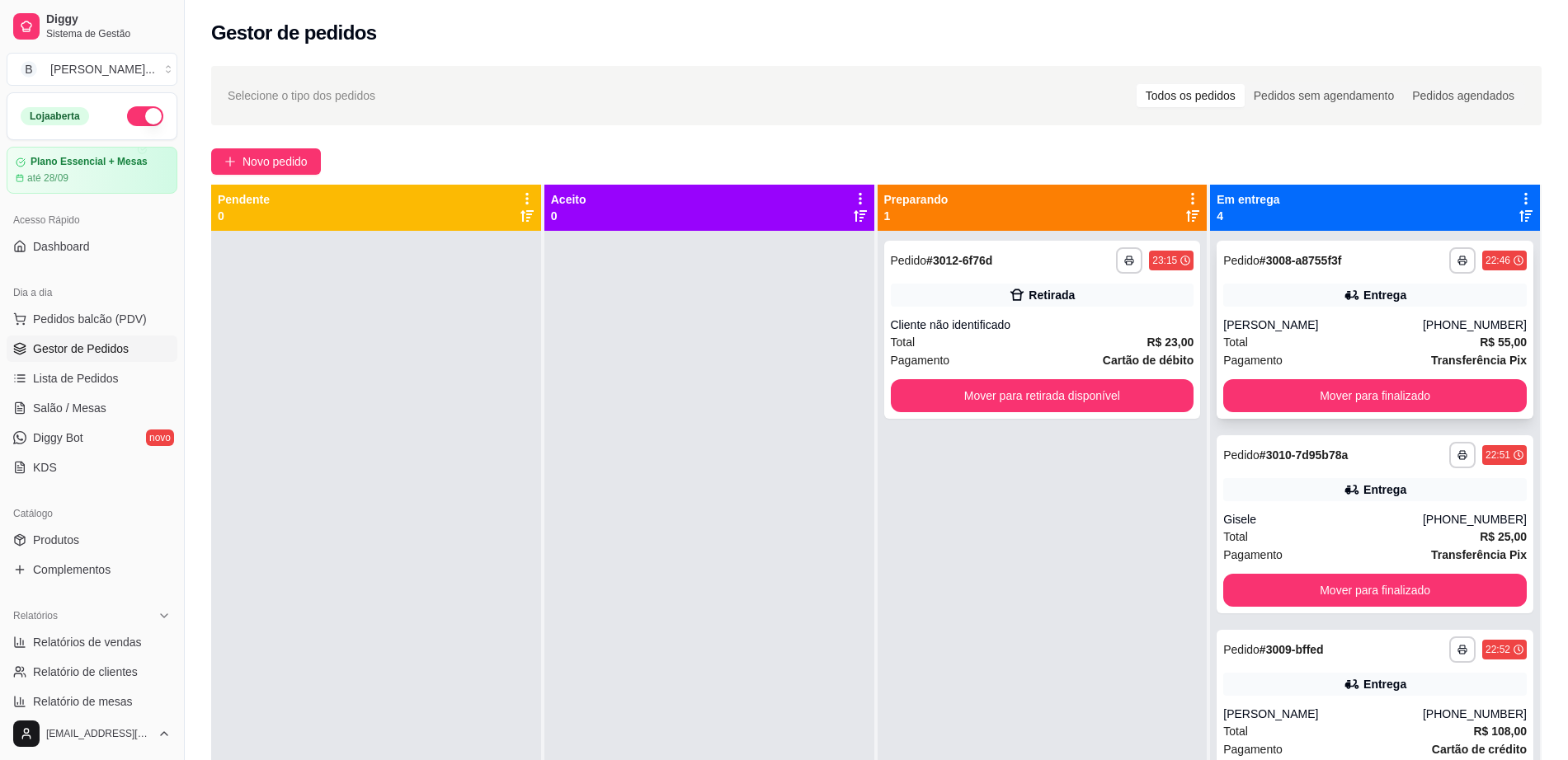
click at [1360, 323] on div "[PERSON_NAME]" at bounding box center [1323, 325] width 199 height 17
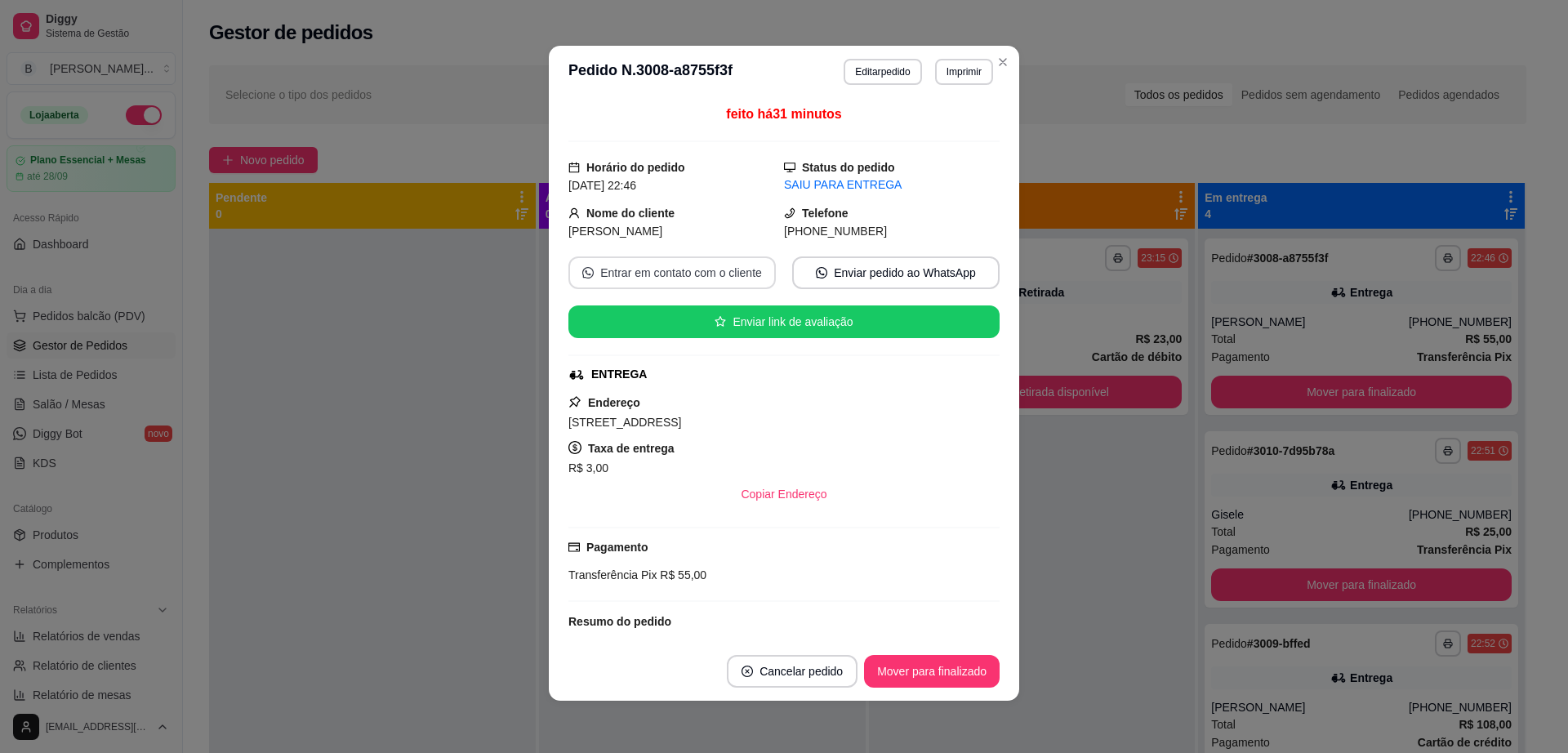
click at [676, 267] on button "Entrar em contato com o cliente" at bounding box center [672, 272] width 208 height 33
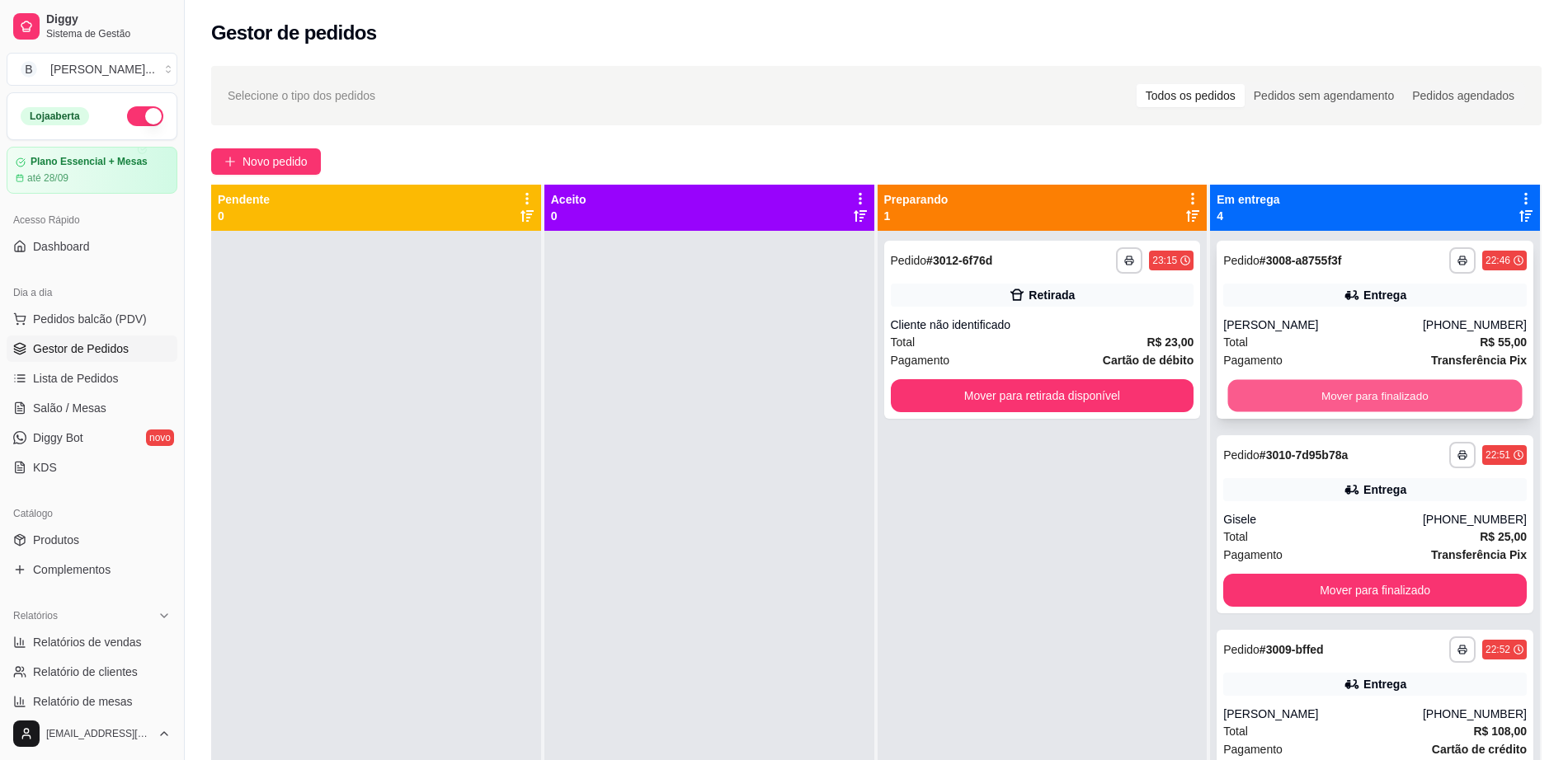
click at [1276, 392] on button "Mover para finalizado" at bounding box center [1374, 396] width 294 height 32
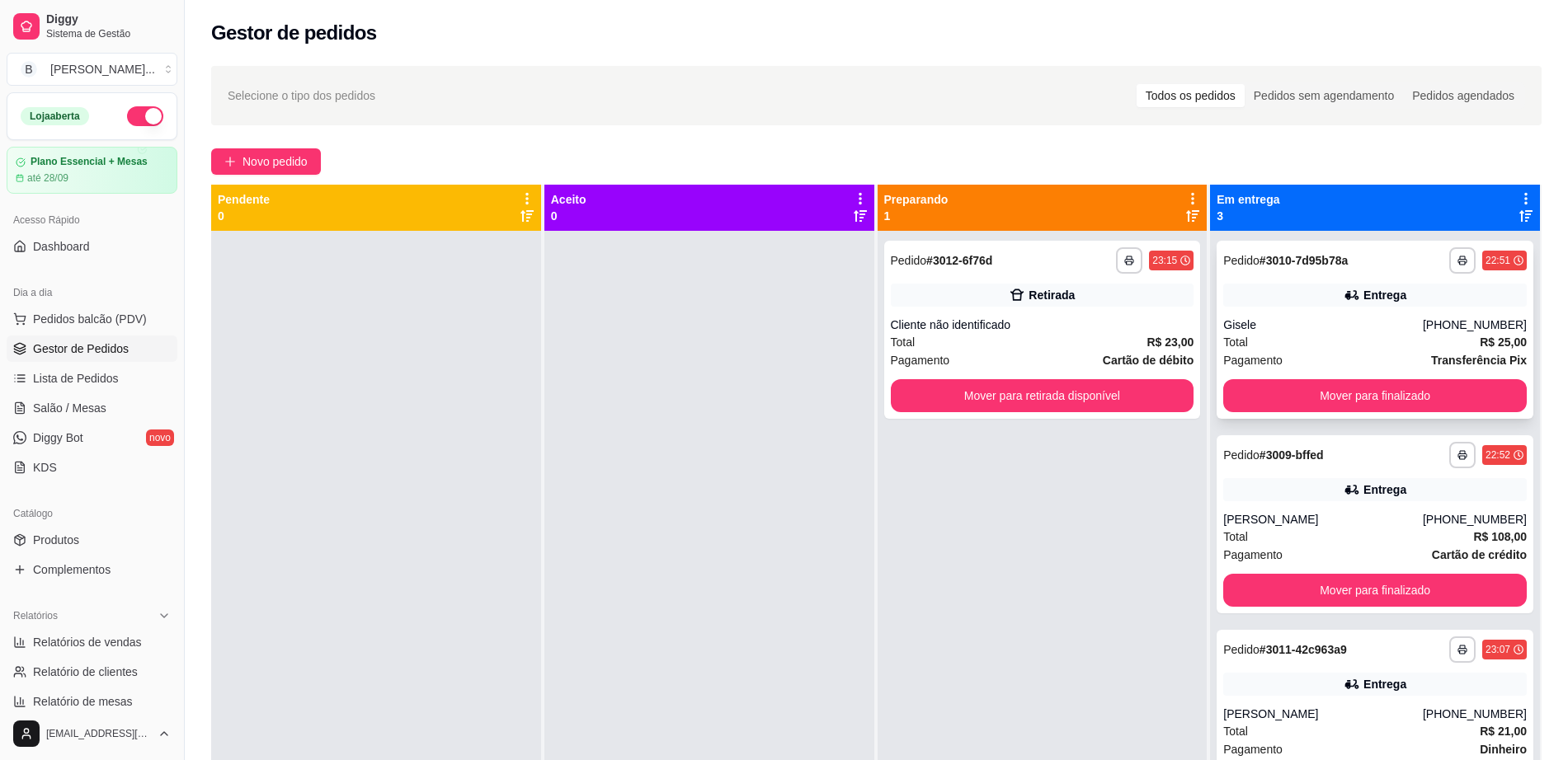
click at [1382, 365] on div "Pagamento Transferência Pix" at bounding box center [1374, 359] width 304 height 18
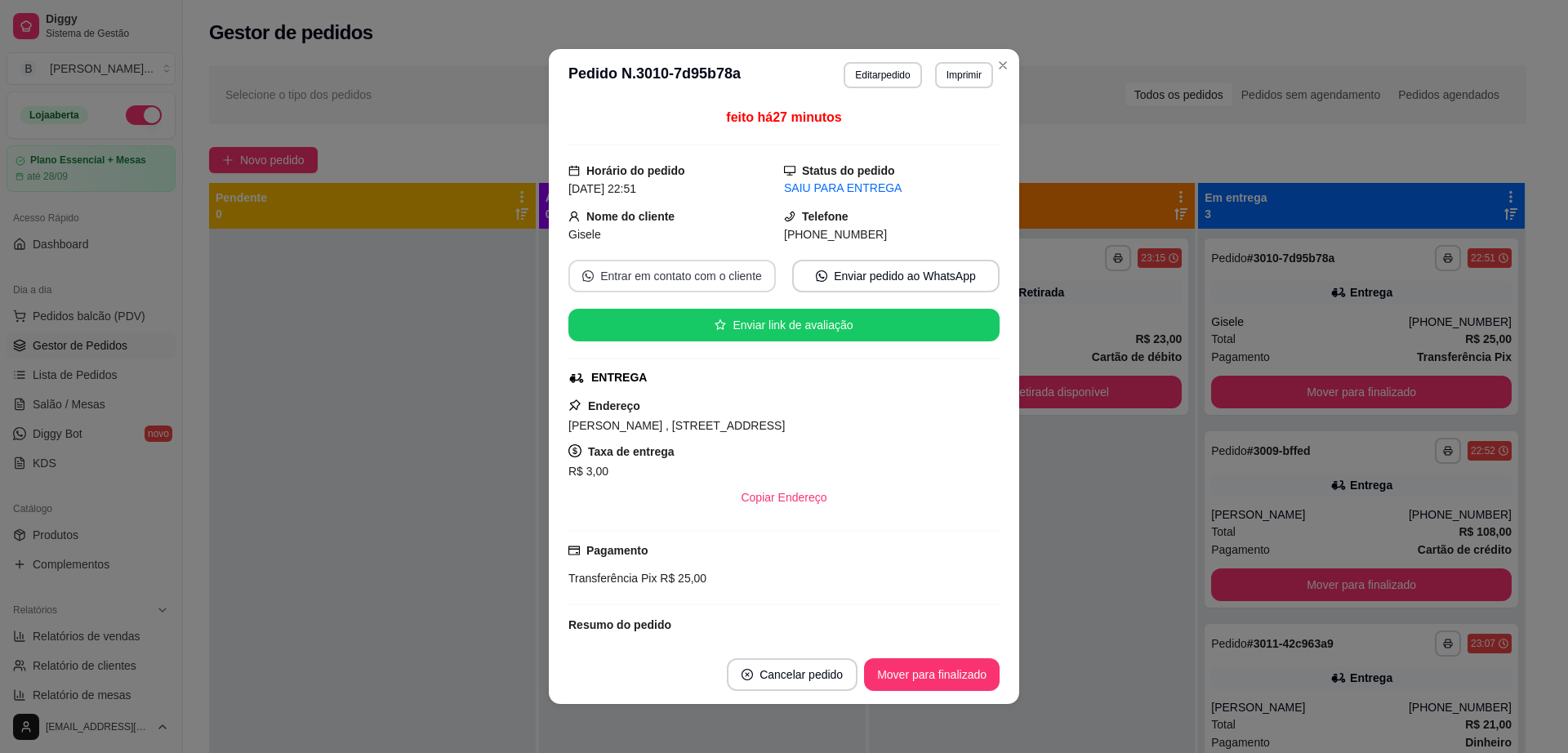
click at [638, 274] on button "Entrar em contato com o cliente" at bounding box center [672, 276] width 208 height 33
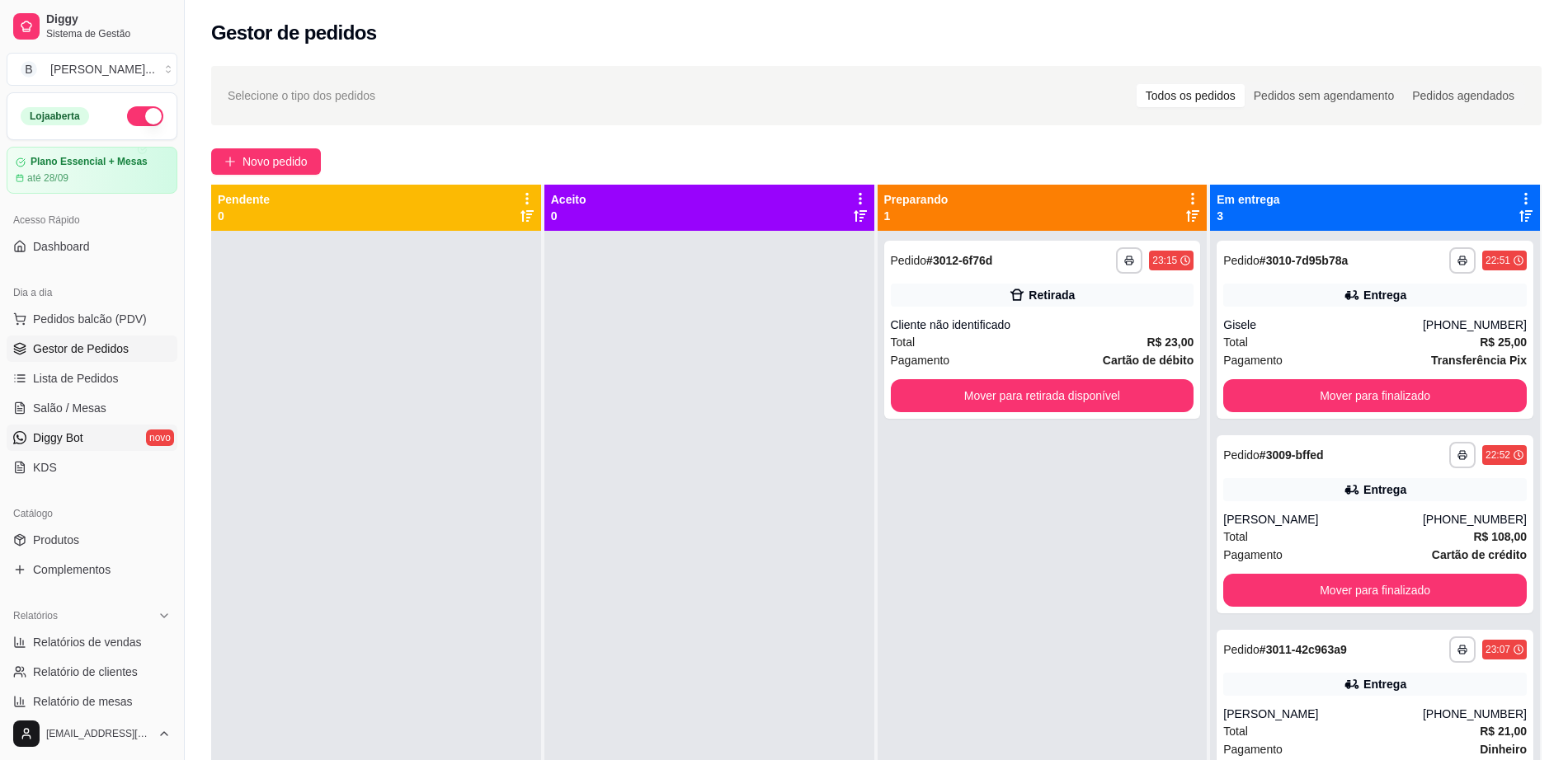
click at [117, 436] on link "Diggy Bot novo" at bounding box center [91, 438] width 170 height 26
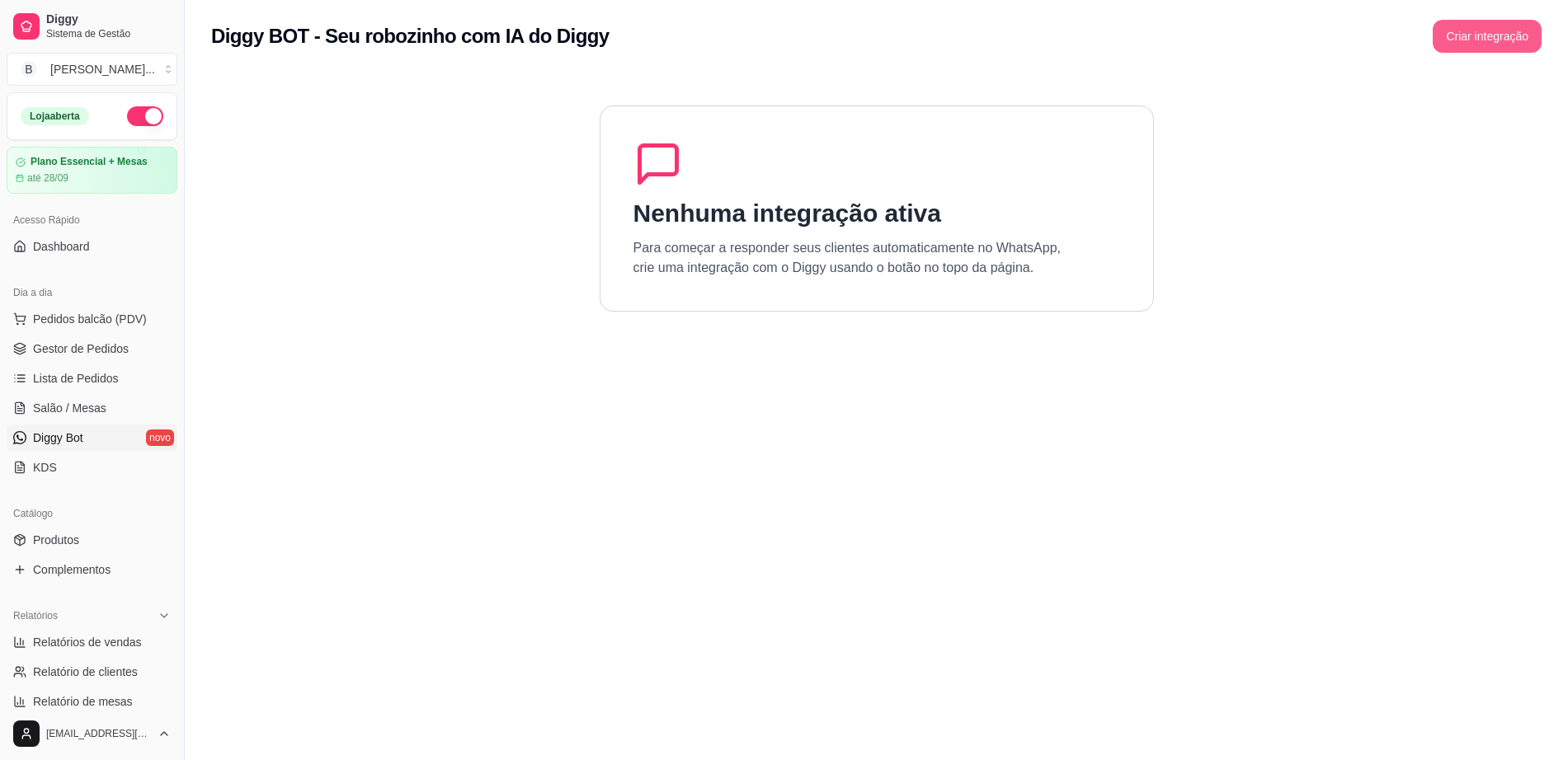
click at [1467, 40] on button "Criar integração" at bounding box center [1487, 36] width 109 height 33
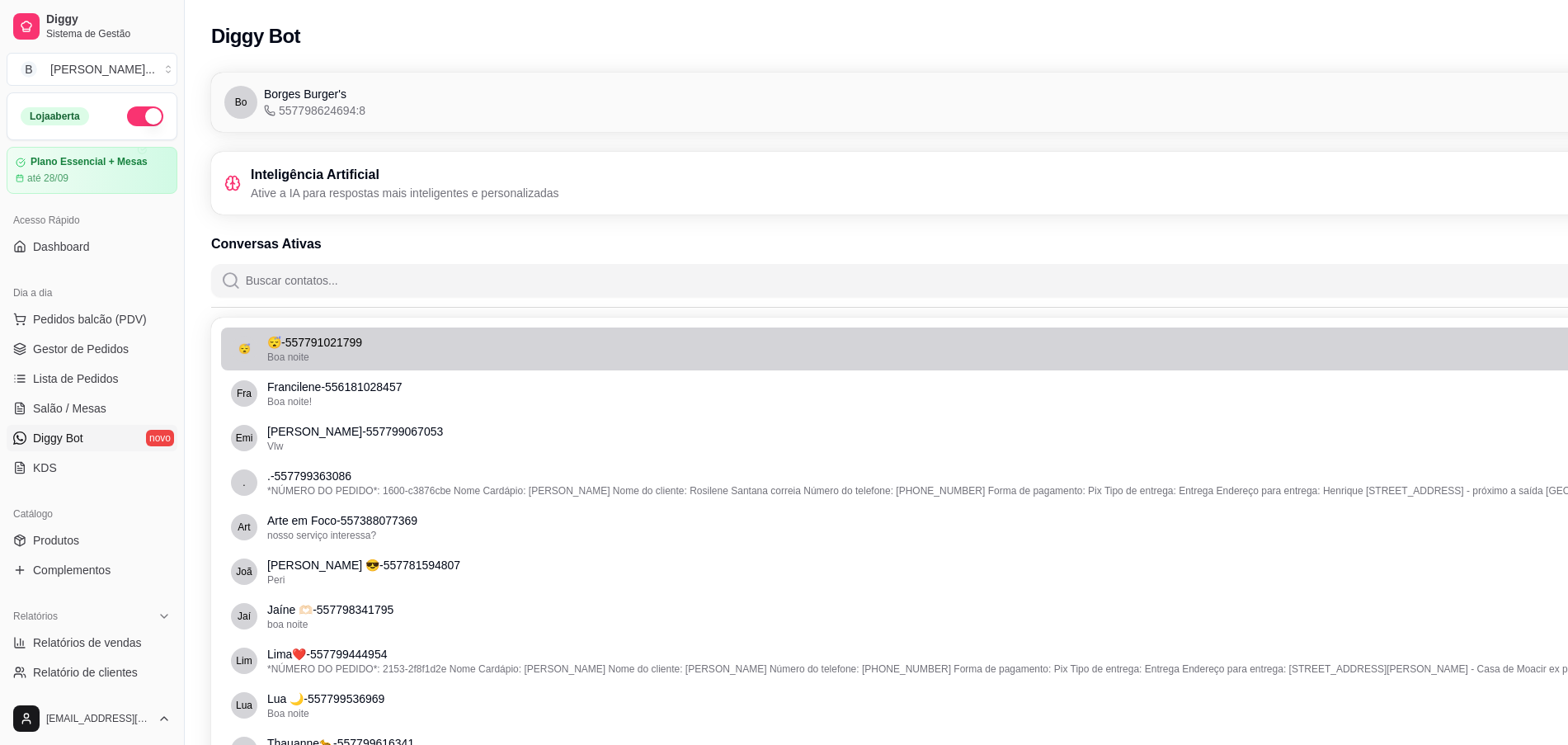
click at [757, 354] on div "Boa noite" at bounding box center [970, 357] width 1406 height 13
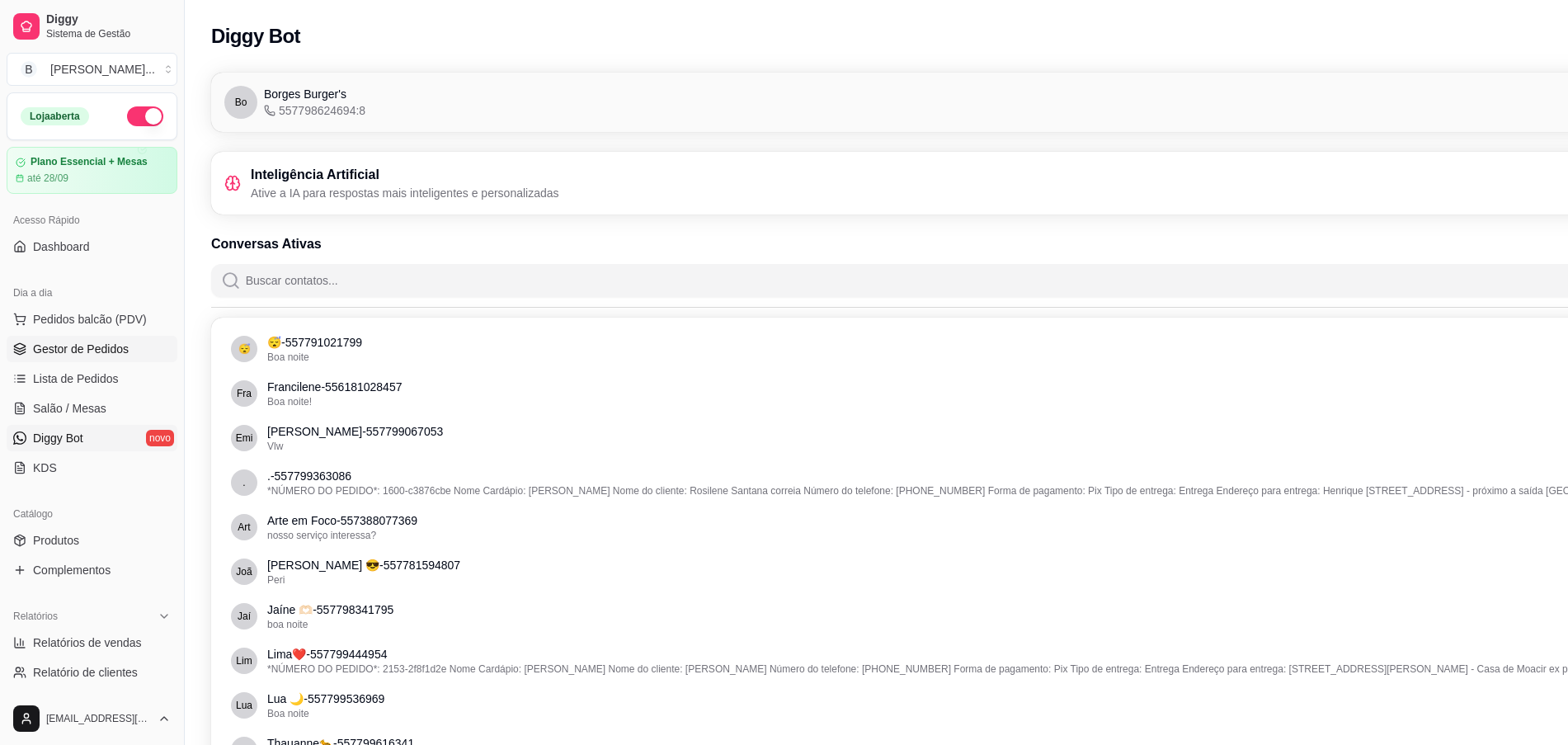
checkbox input "false"
click at [110, 346] on span "Gestor de Pedidos" at bounding box center [81, 349] width 96 height 17
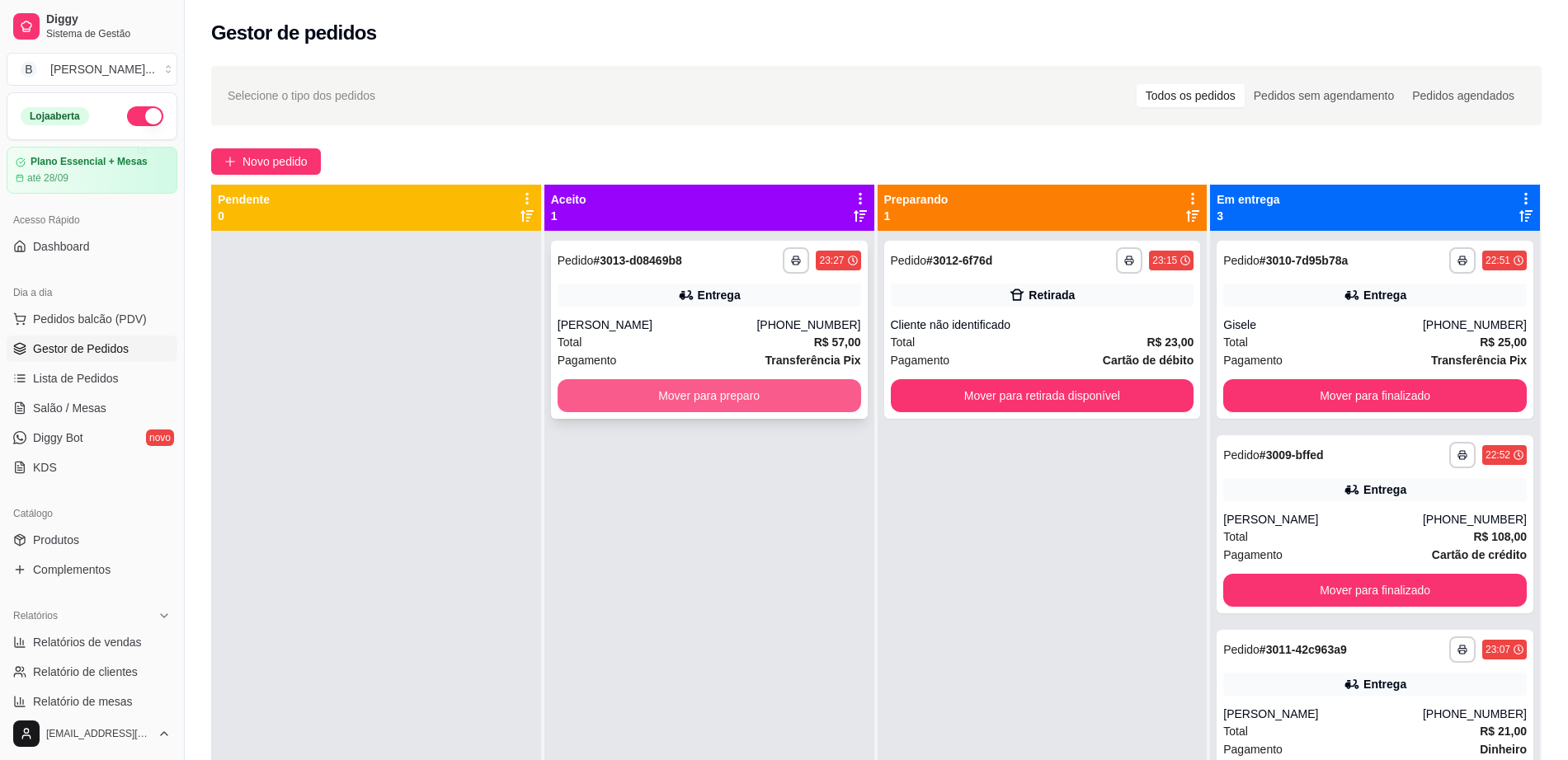
click at [718, 387] on button "Mover para preparo" at bounding box center [709, 395] width 304 height 33
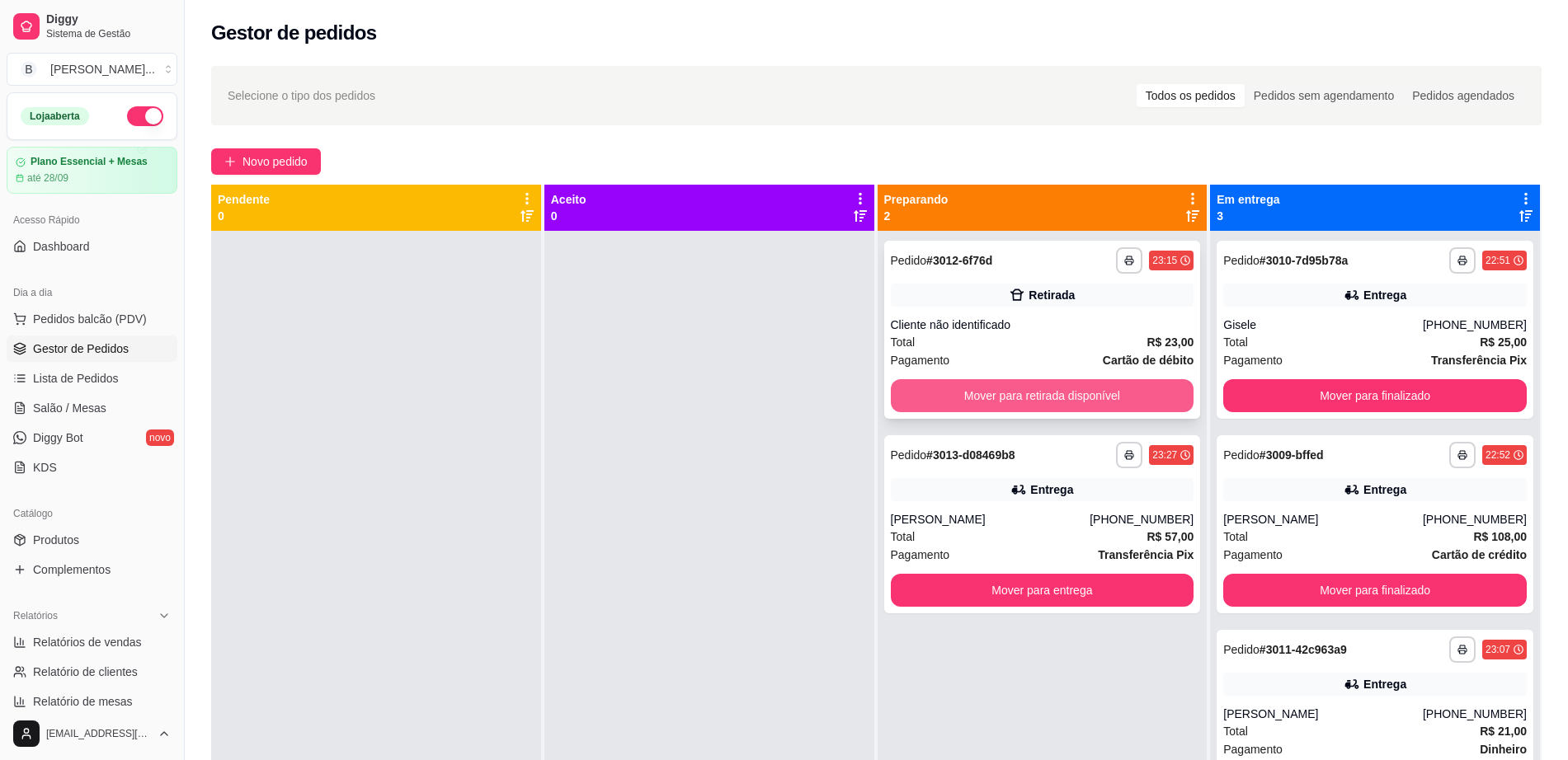
click at [982, 392] on button "Mover para retirada disponível" at bounding box center [1042, 395] width 304 height 33
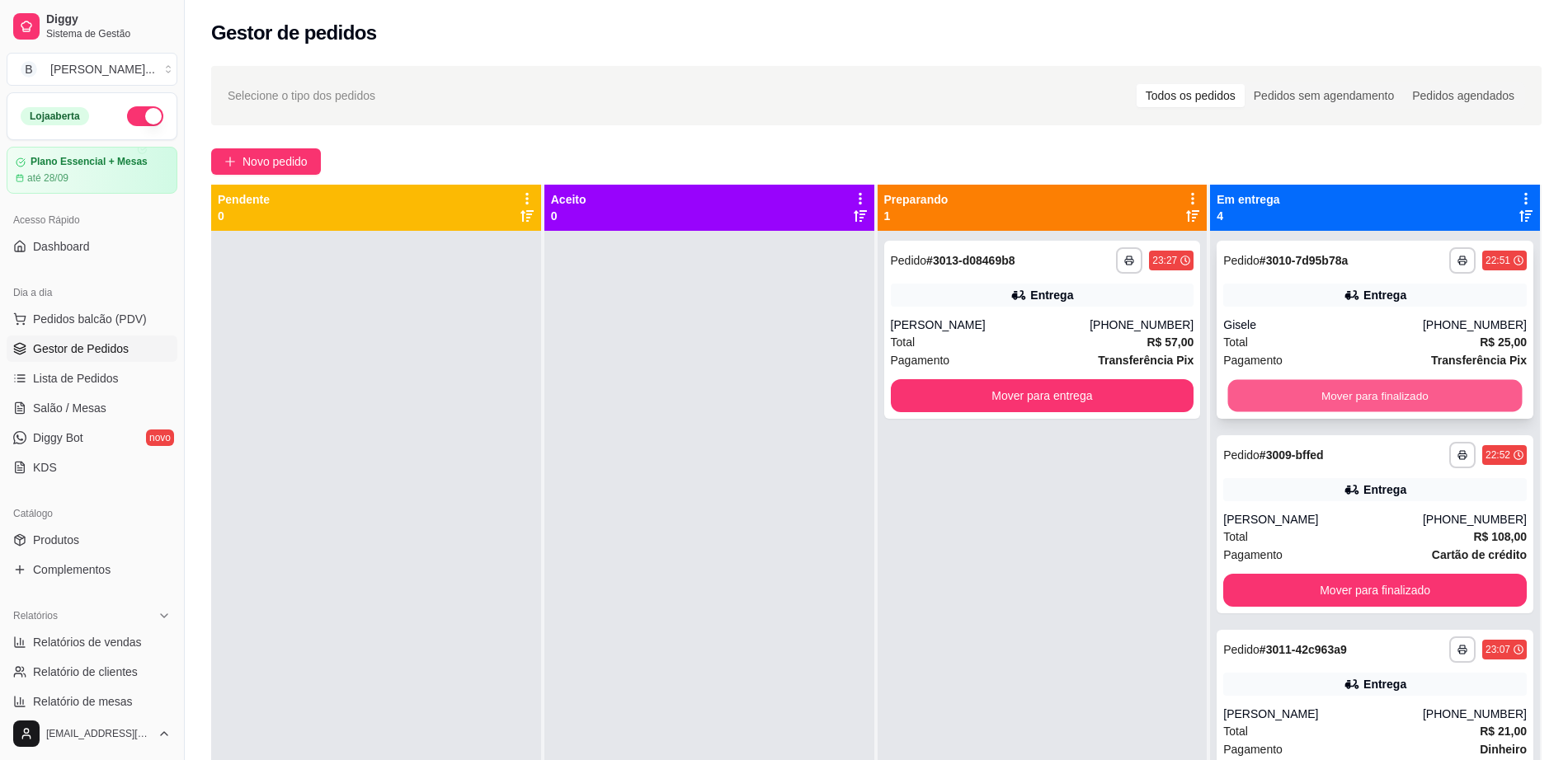
click at [1272, 388] on button "Mover para finalizado" at bounding box center [1374, 396] width 294 height 32
click at [1272, 388] on button "Mover para finalizado" at bounding box center [1374, 395] width 304 height 33
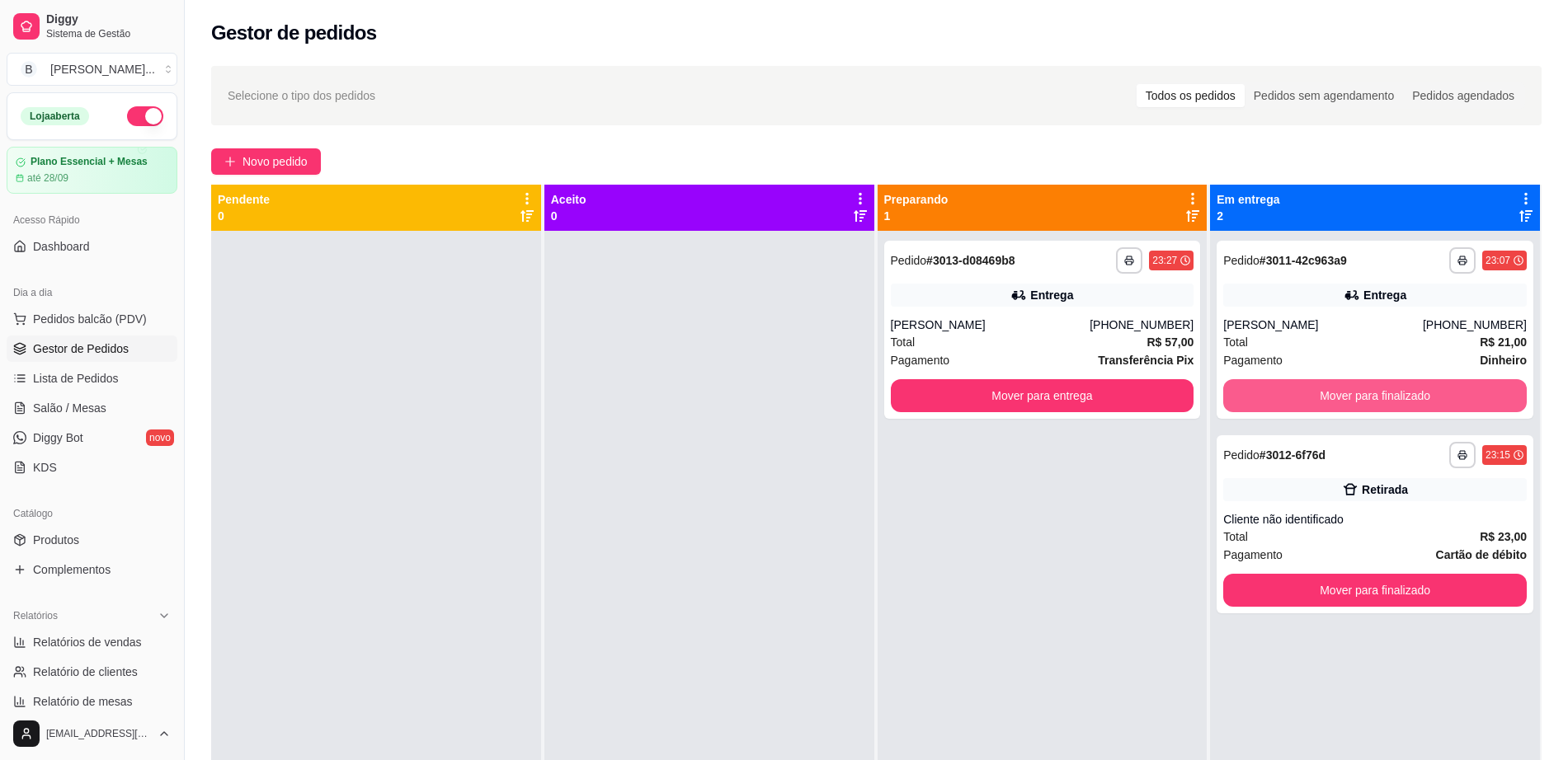
click at [1272, 388] on button "Mover para finalizado" at bounding box center [1374, 395] width 304 height 33
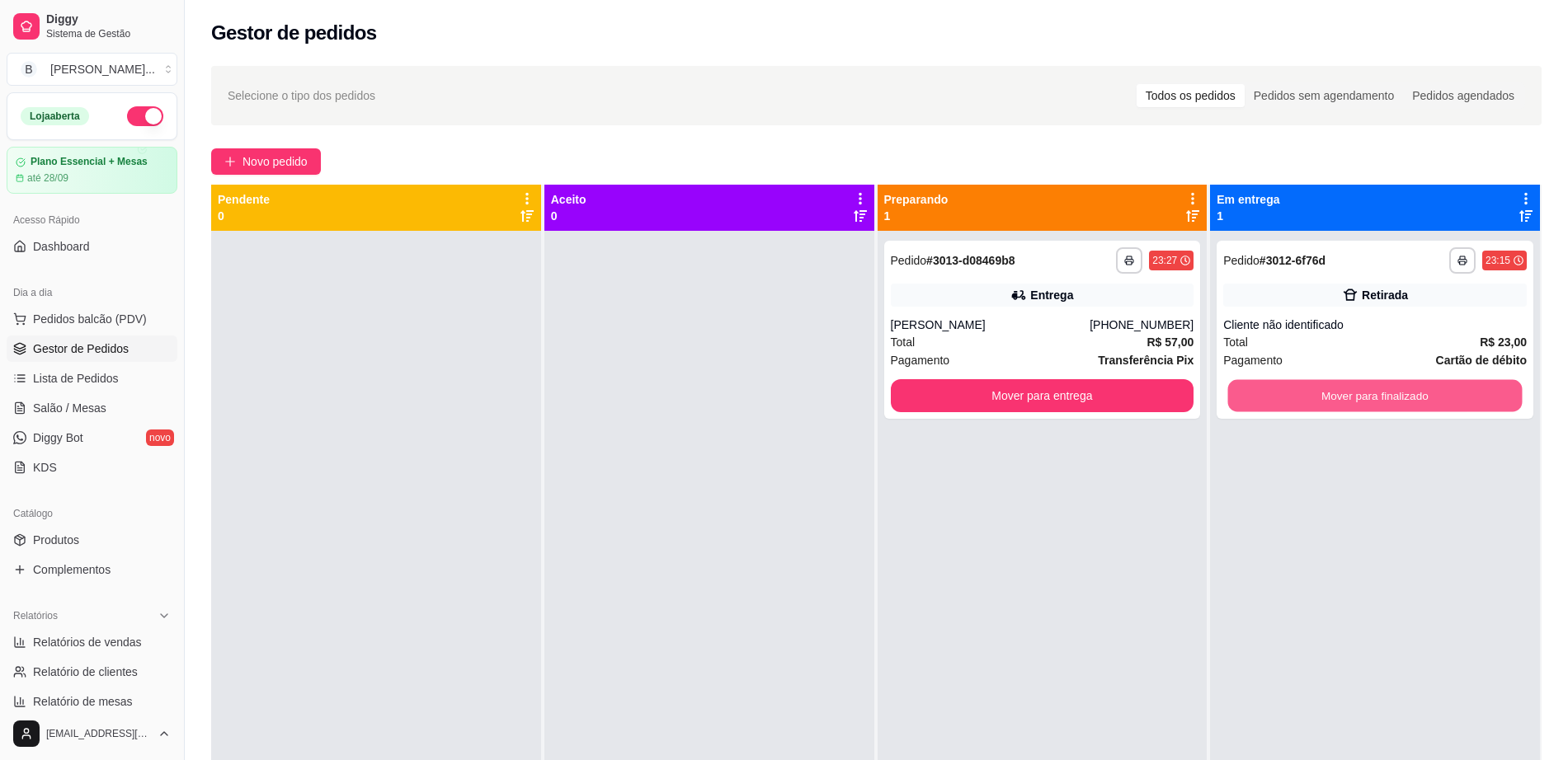
click at [1272, 388] on button "Mover para finalizado" at bounding box center [1374, 396] width 294 height 32
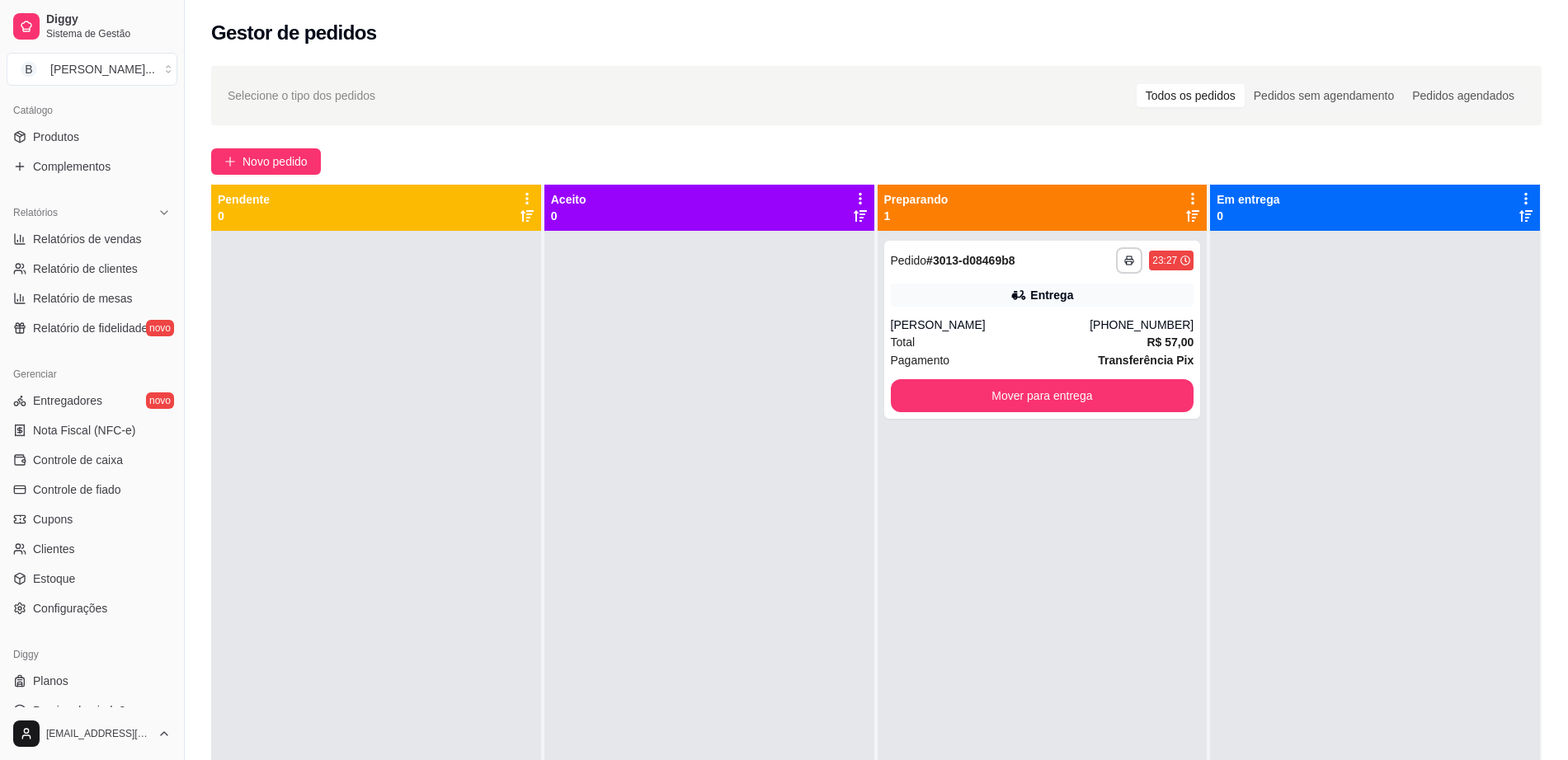
scroll to position [412, 0]
